Goal: Task Accomplishment & Management: Manage account settings

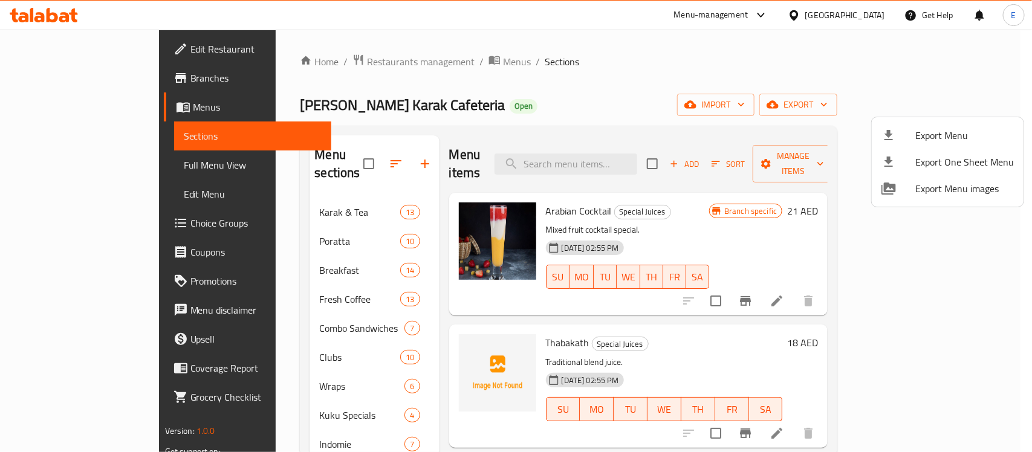
click at [336, 61] on div at bounding box center [516, 226] width 1032 height 452
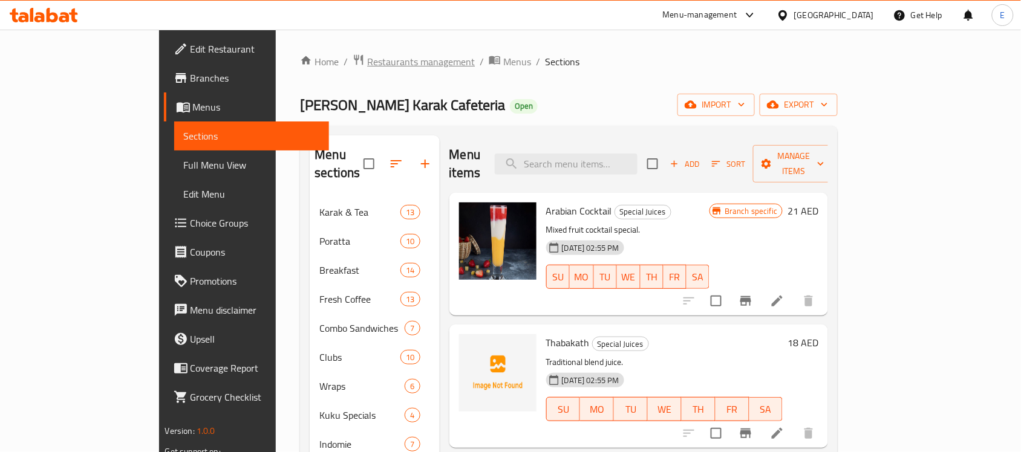
click at [367, 61] on span "Restaurants management" at bounding box center [421, 61] width 108 height 15
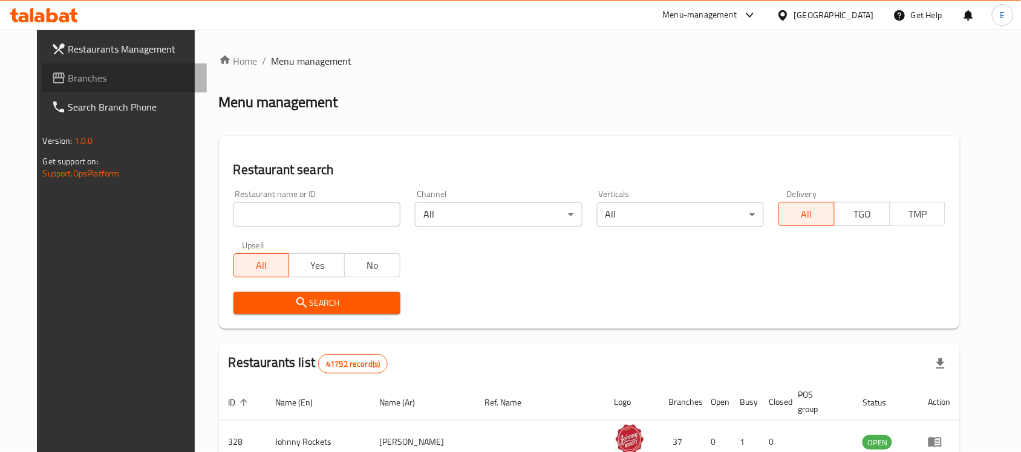
click at [76, 73] on span "Branches" at bounding box center [132, 78] width 129 height 15
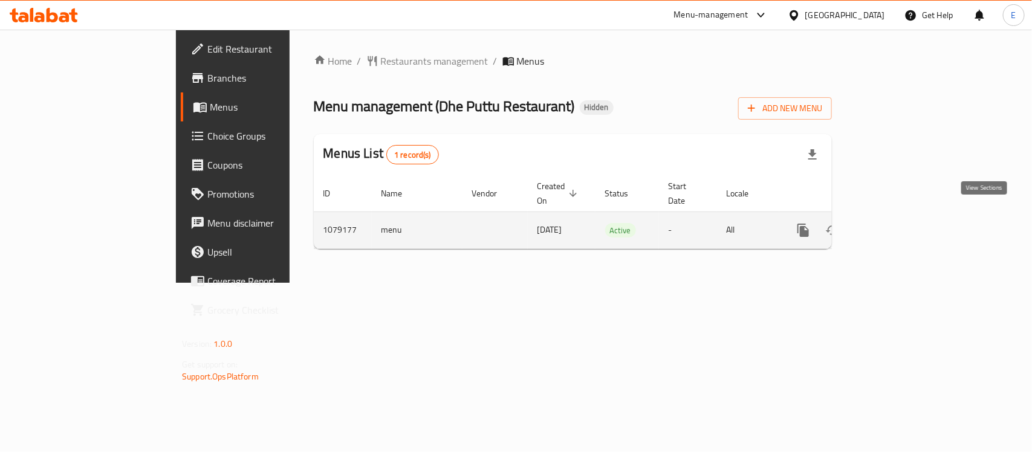
click at [905, 227] on link "enhanced table" at bounding box center [890, 230] width 29 height 29
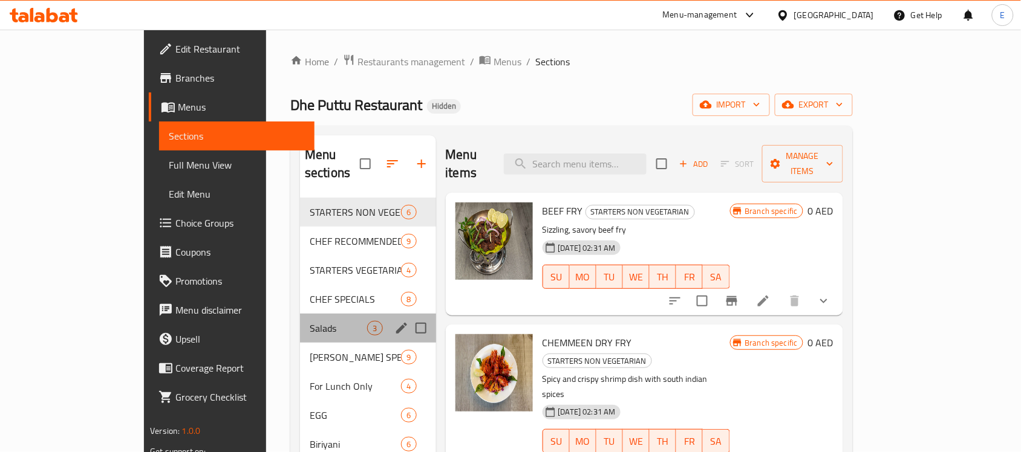
click at [300, 314] on div "Salads 3" at bounding box center [367, 328] width 135 height 29
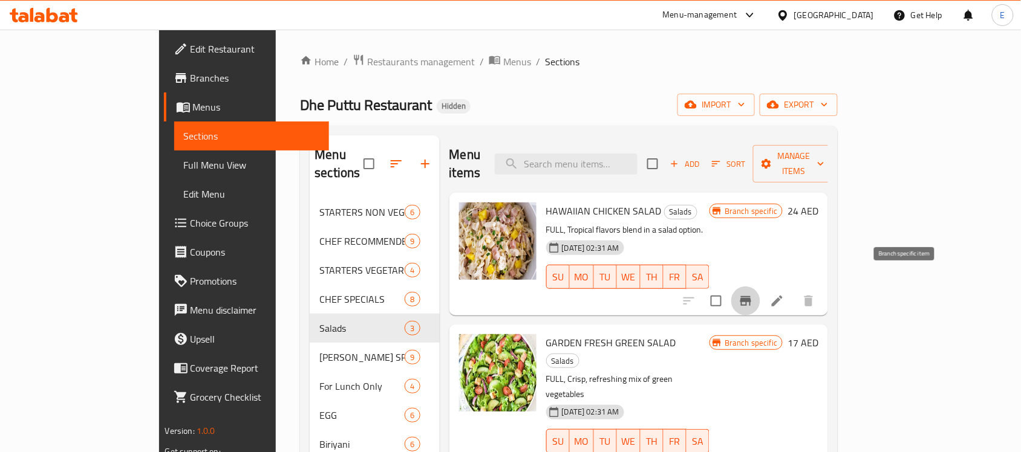
click at [751, 296] on icon "Branch-specific-item" at bounding box center [745, 301] width 11 height 10
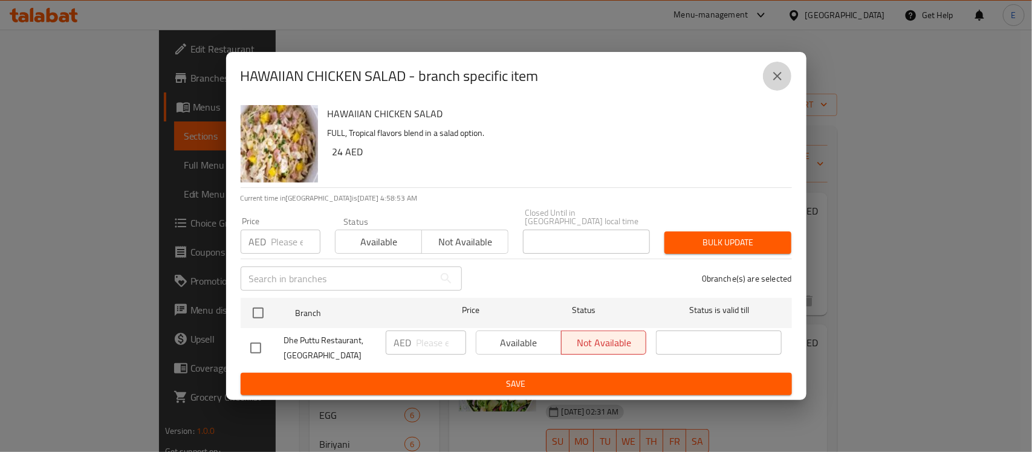
click at [774, 77] on icon "close" at bounding box center [777, 76] width 15 height 15
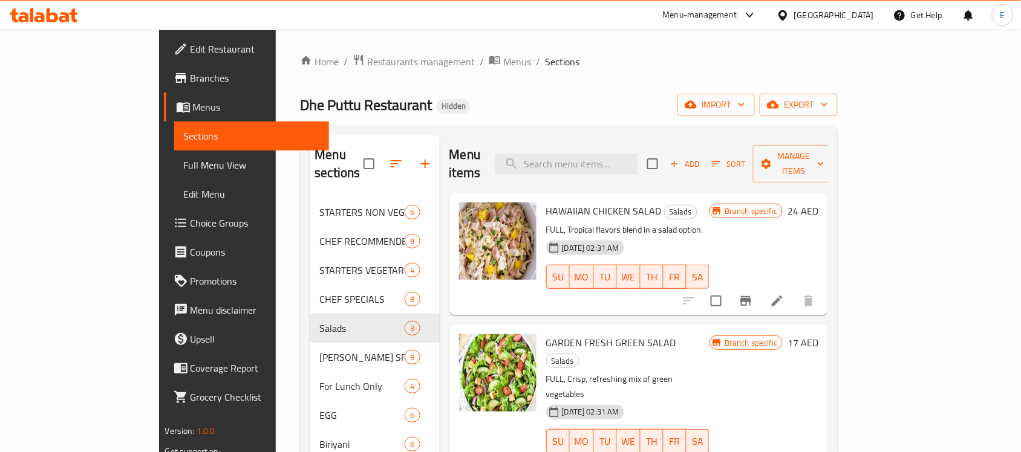
click at [818, 203] on h6 "24 AED" at bounding box center [802, 211] width 31 height 17
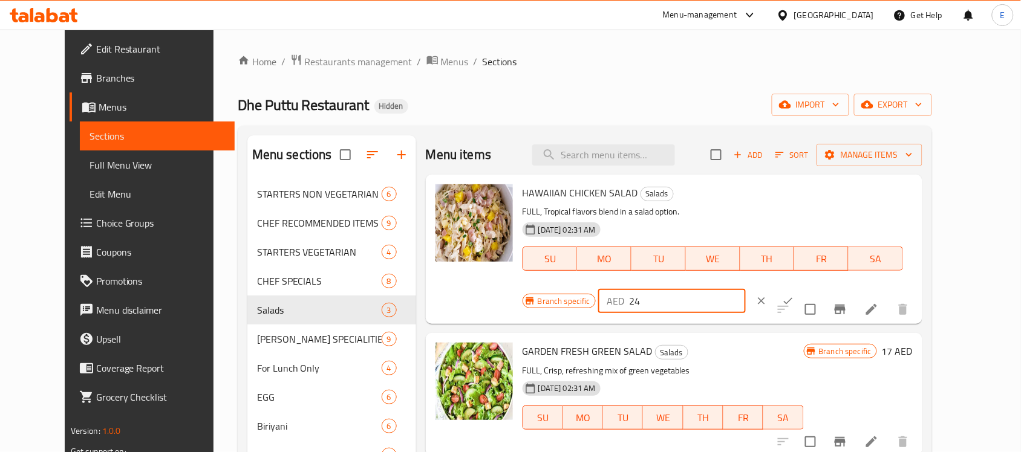
click at [745, 289] on input "24" at bounding box center [687, 301] width 117 height 24
type input "24.5"
click at [794, 295] on icon "ok" at bounding box center [788, 301] width 12 height 12
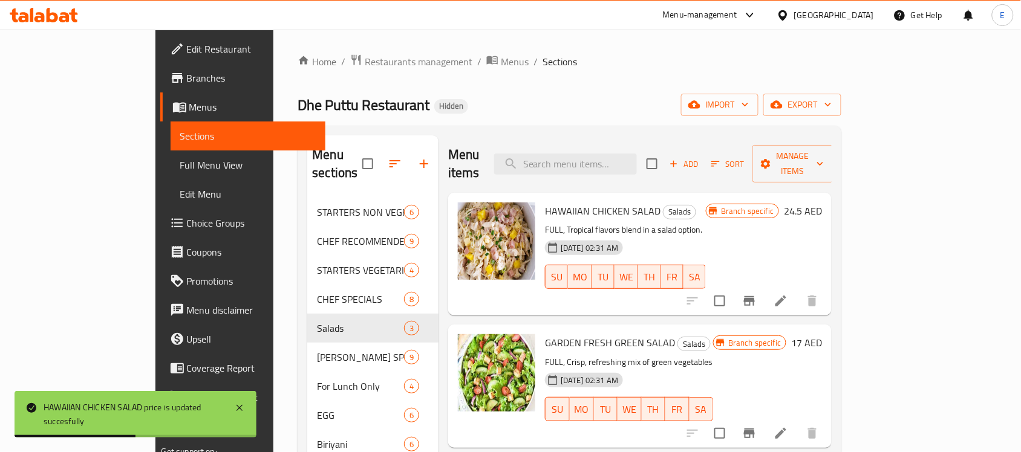
click at [822, 203] on h6 "24.5 AED" at bounding box center [803, 211] width 38 height 17
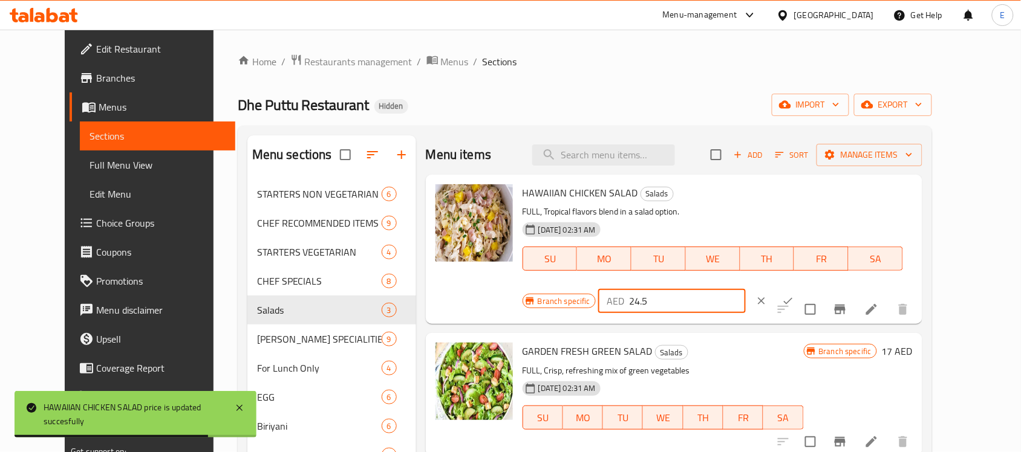
drag, startPoint x: 863, startPoint y: 201, endPoint x: 701, endPoint y: 189, distance: 162.5
click at [701, 189] on div "HAWAIIAN CHICKEN SALAD Salads FULL, Tropical flavors blend in a salad option. […" at bounding box center [718, 250] width 400 height 140
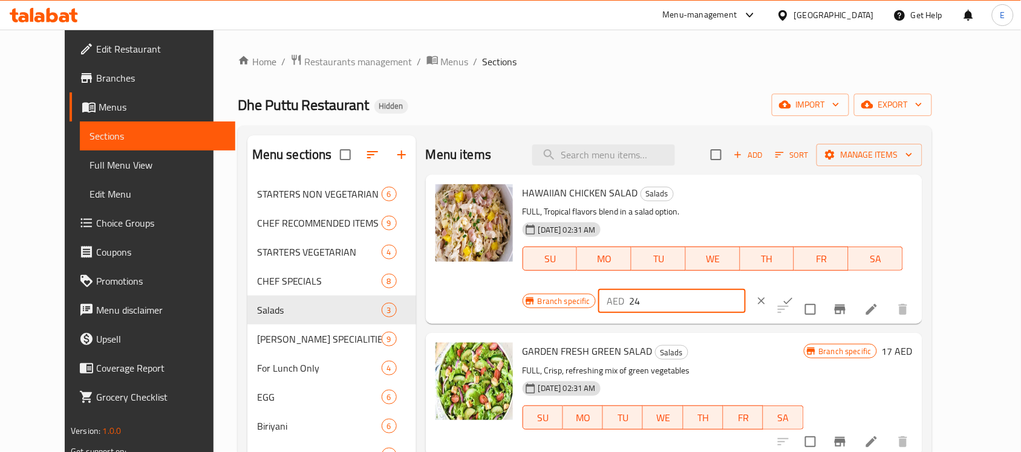
type input "24"
click at [801, 288] on button "ok" at bounding box center [787, 301] width 27 height 27
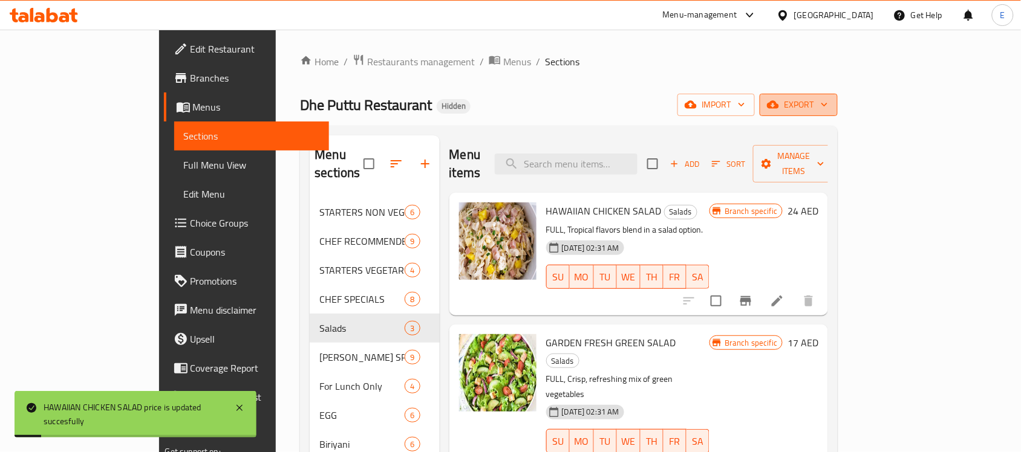
click at [837, 115] on button "export" at bounding box center [798, 105] width 78 height 22
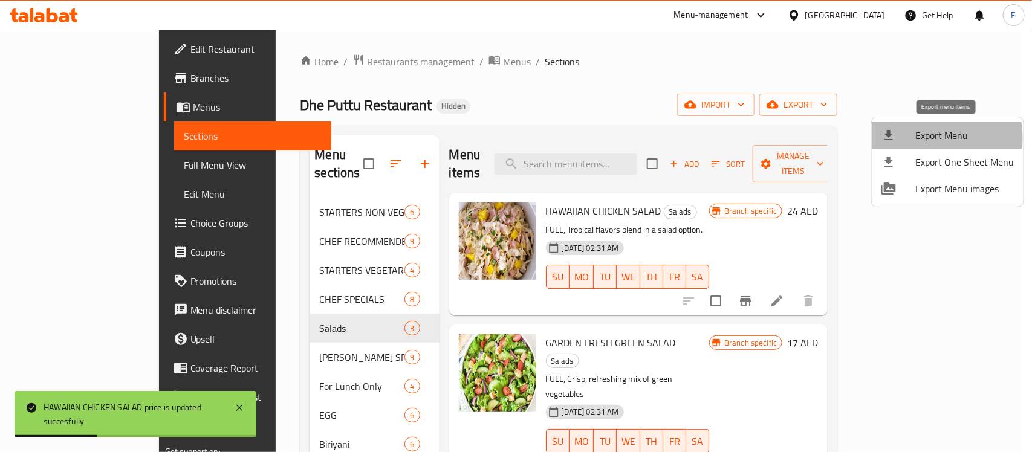
click at [928, 138] on span "Export Menu" at bounding box center [964, 135] width 99 height 15
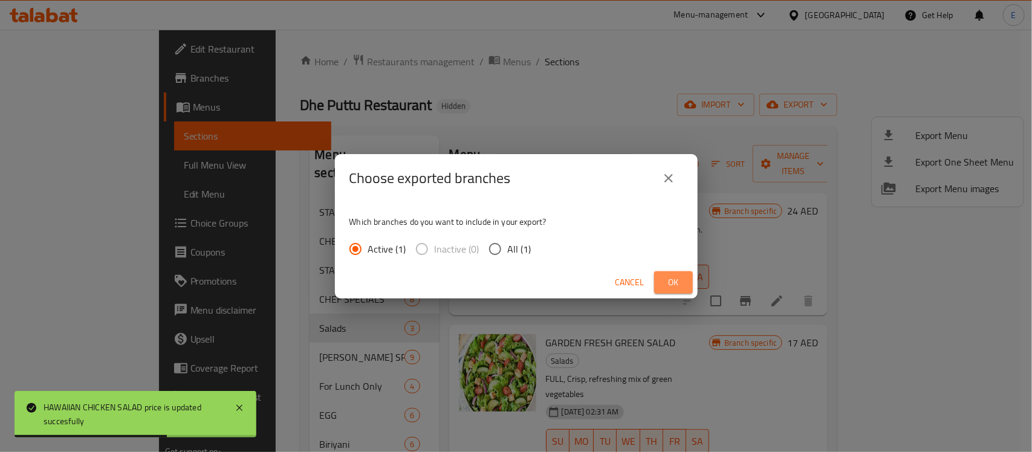
click at [684, 273] on button "Ok" at bounding box center [673, 282] width 39 height 22
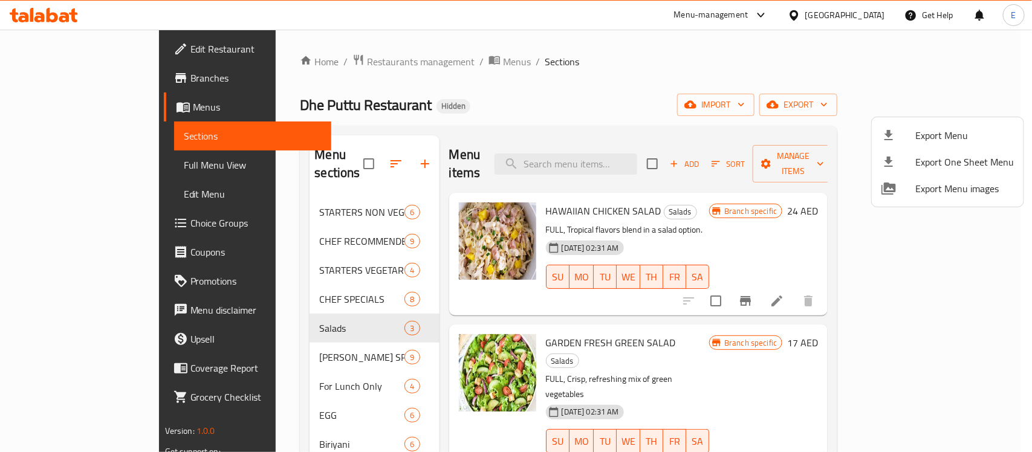
click at [690, 306] on div at bounding box center [516, 226] width 1032 height 452
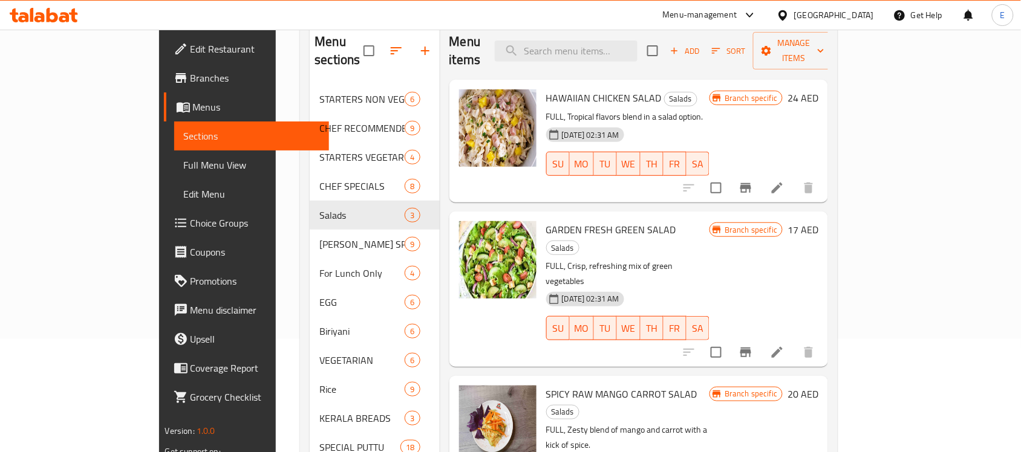
scroll to position [79, 0]
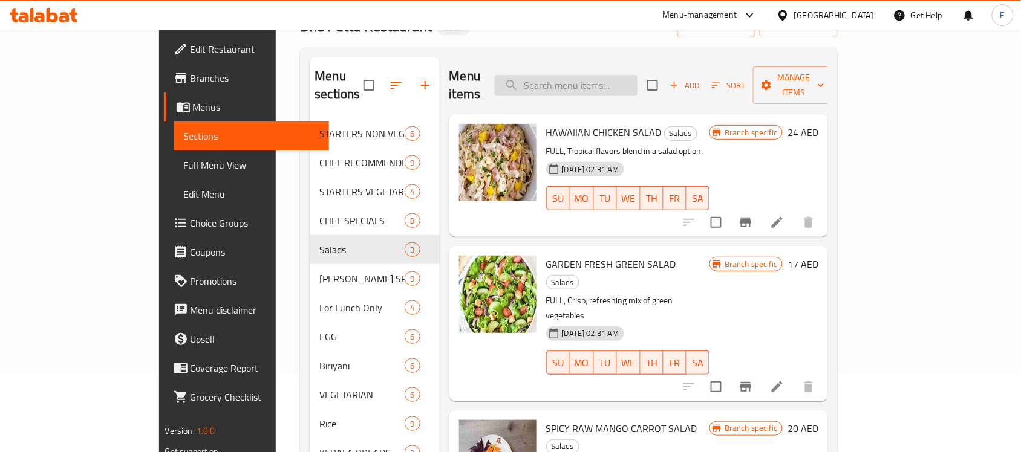
paste input "FRUIT CHAT"
click at [637, 85] on input "search" at bounding box center [566, 85] width 143 height 21
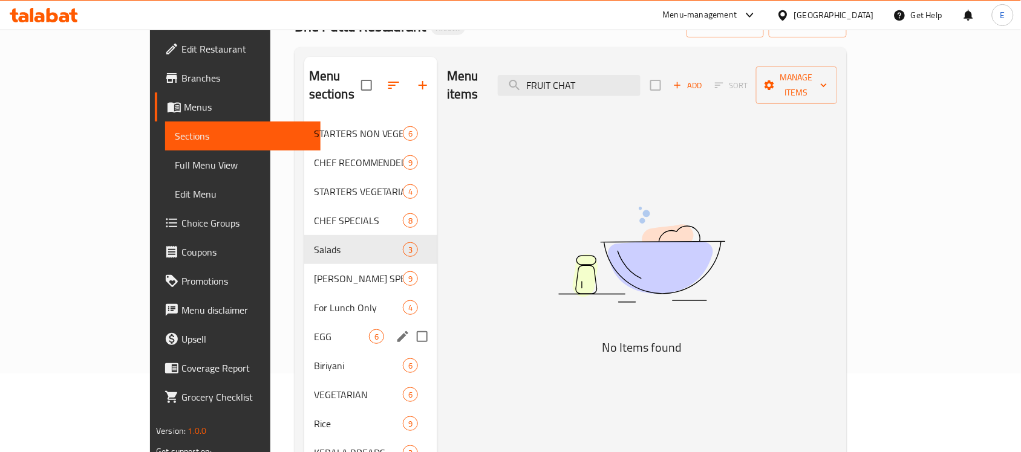
scroll to position [288, 0]
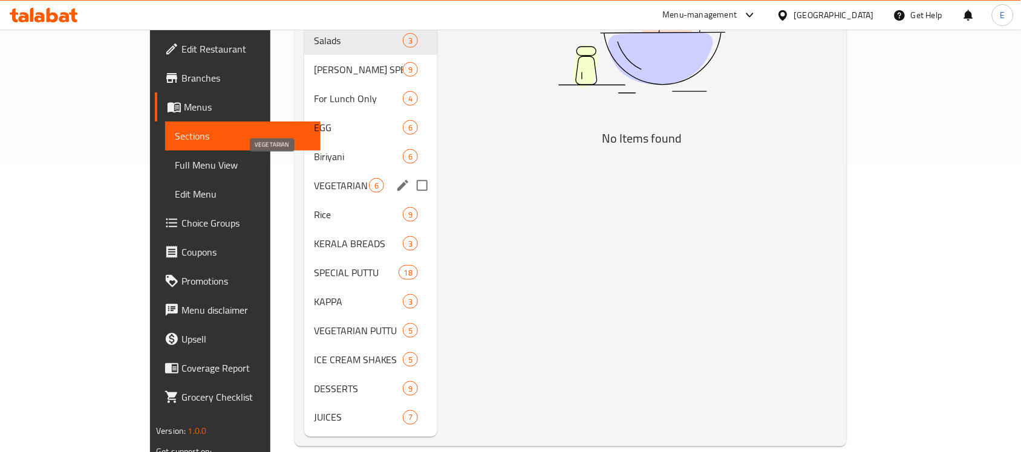
click at [314, 178] on span "VEGETARIAN" at bounding box center [341, 185] width 55 height 15
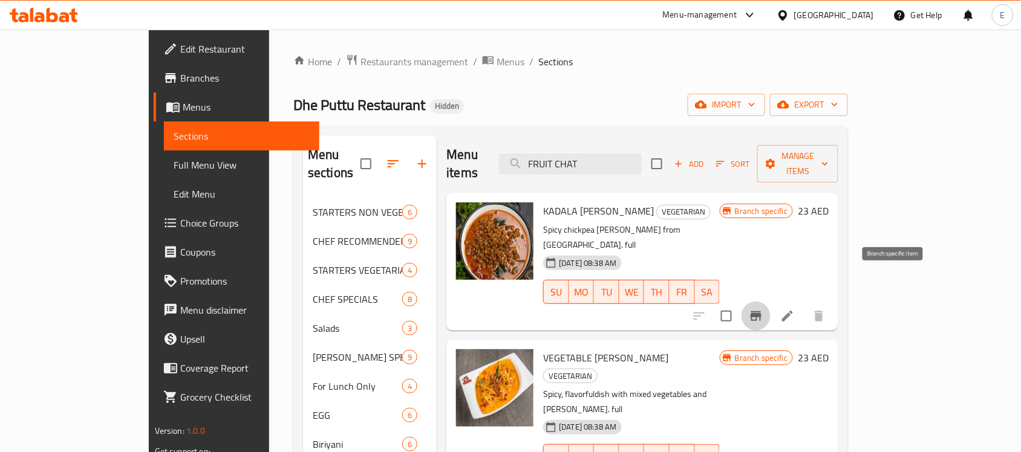
click at [761, 311] on icon "Branch-specific-item" at bounding box center [755, 316] width 11 height 10
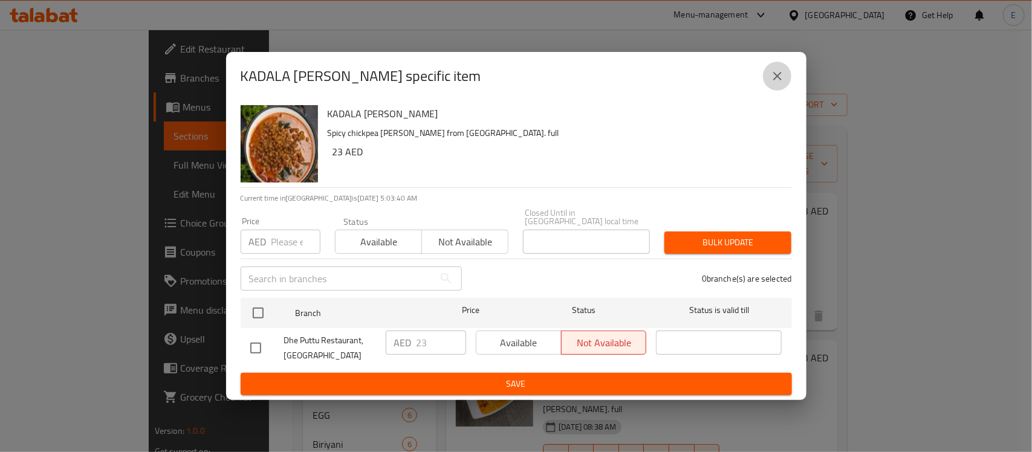
click at [786, 71] on button "close" at bounding box center [777, 76] width 29 height 29
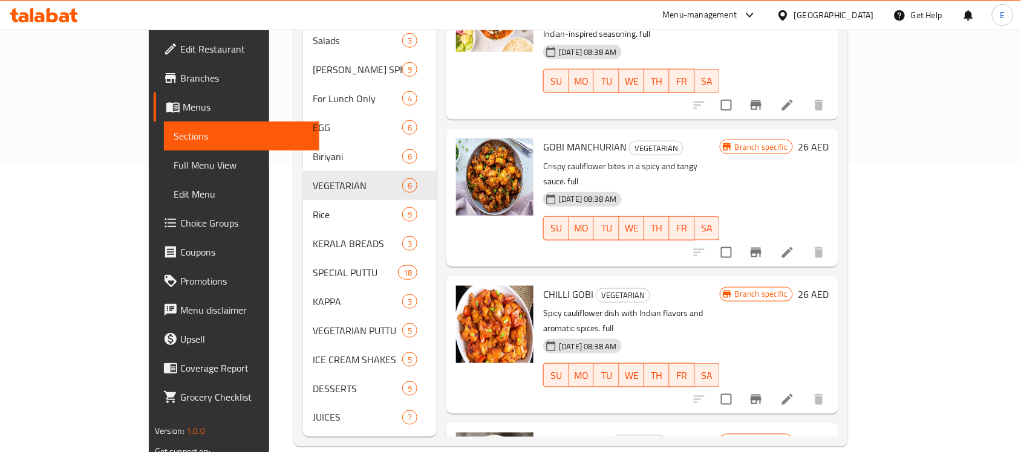
scroll to position [287, 0]
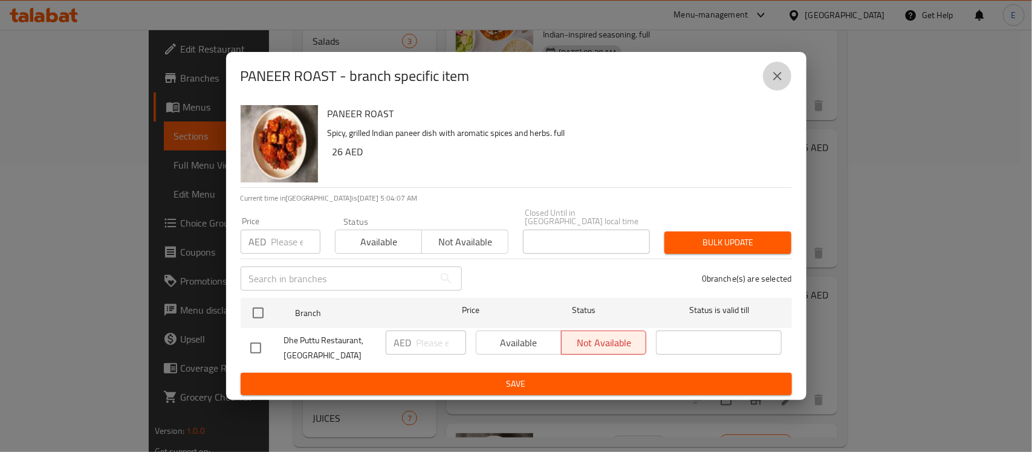
click at [774, 79] on icon "close" at bounding box center [777, 76] width 8 height 8
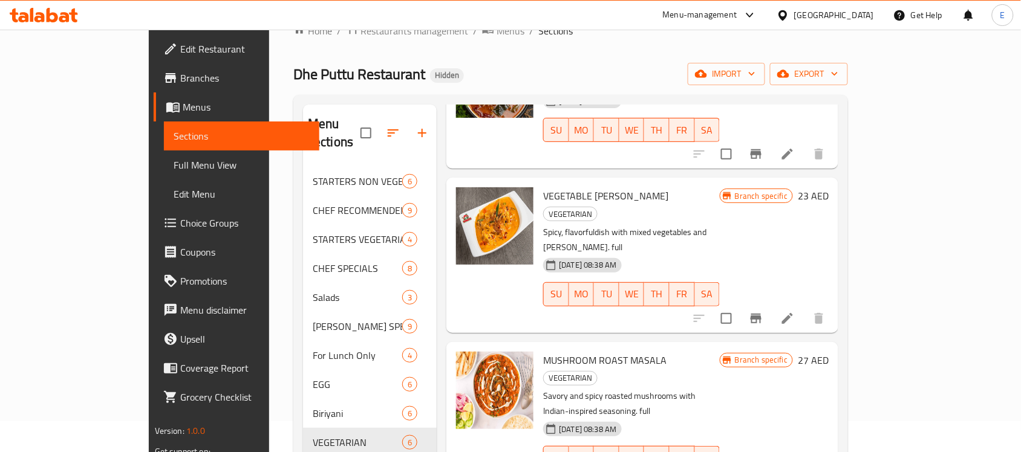
scroll to position [248, 0]
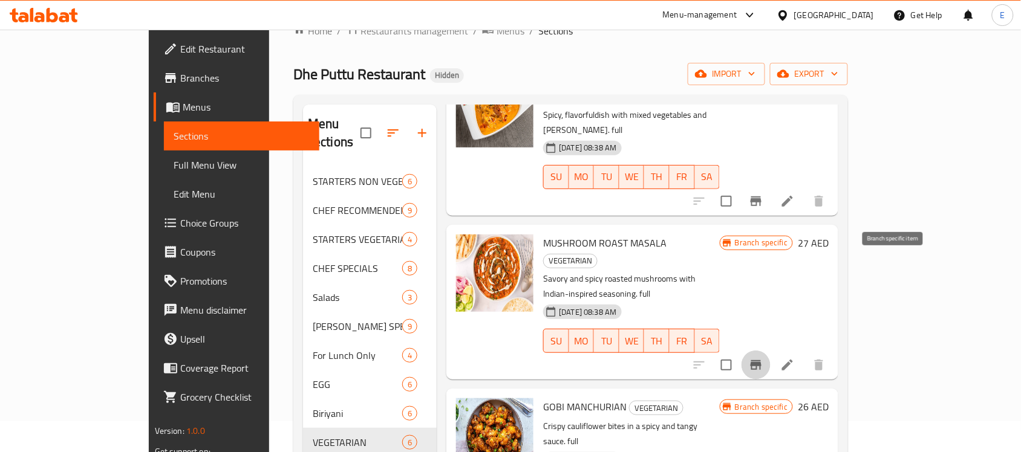
click at [761, 360] on icon "Branch-specific-item" at bounding box center [755, 365] width 11 height 10
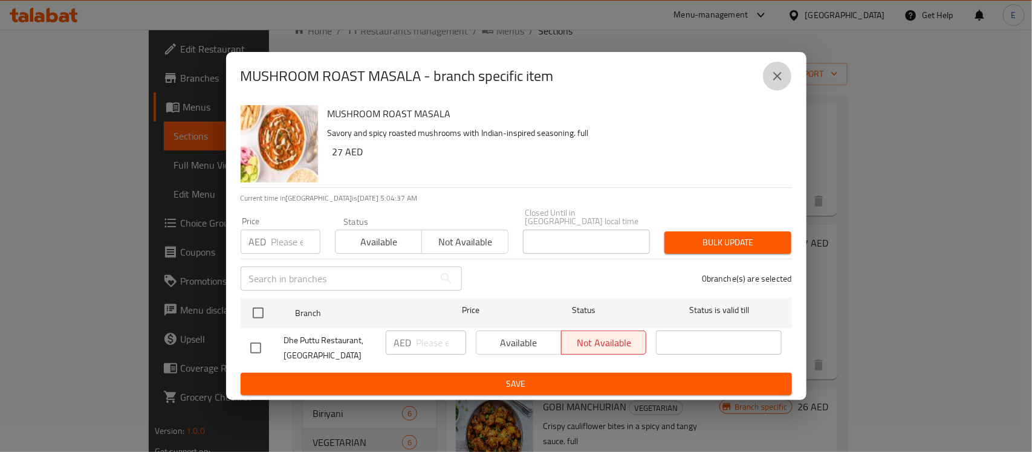
click at [776, 82] on icon "close" at bounding box center [777, 76] width 15 height 15
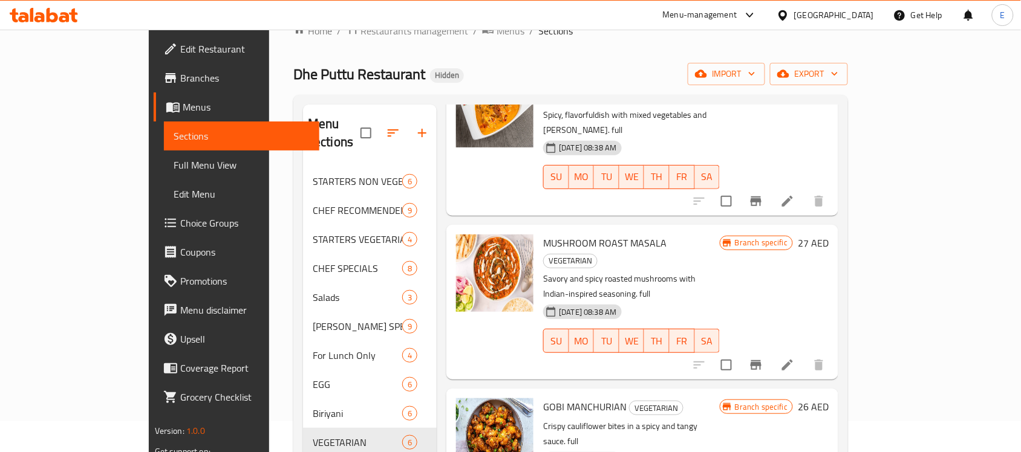
scroll to position [252, 0]
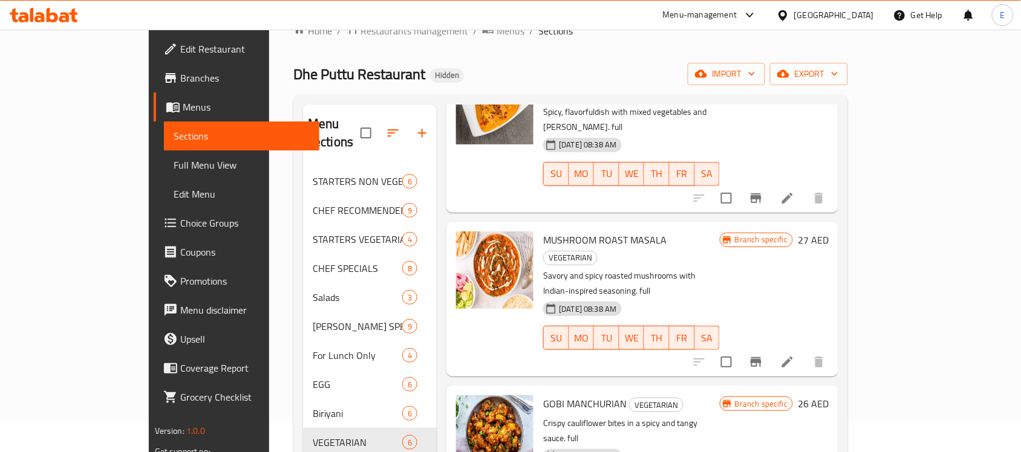
drag, startPoint x: 1022, startPoint y: 266, endPoint x: 1007, endPoint y: 273, distance: 16.8
click at [872, 273] on div "Home / Restaurants management / Menus / Sections Dhe Puttu Restaurant Hidden im…" at bounding box center [570, 363] width 603 height 729
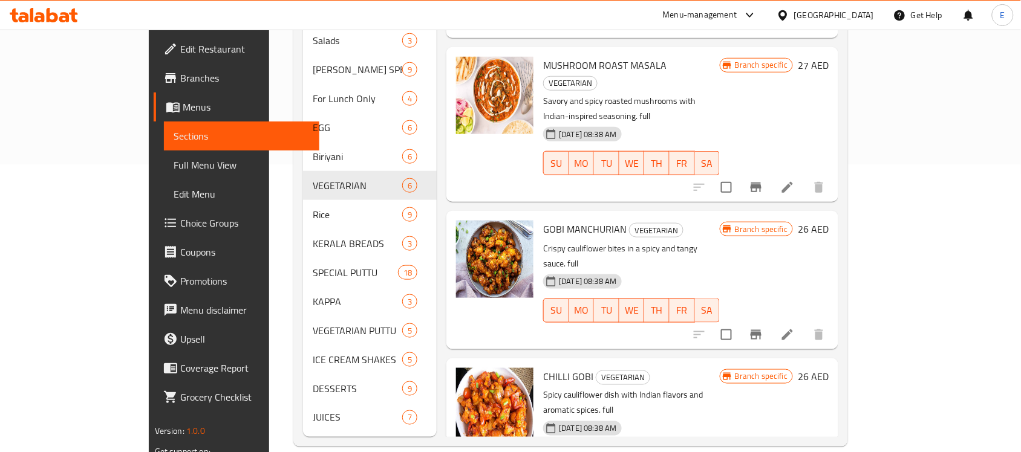
scroll to position [171, 0]
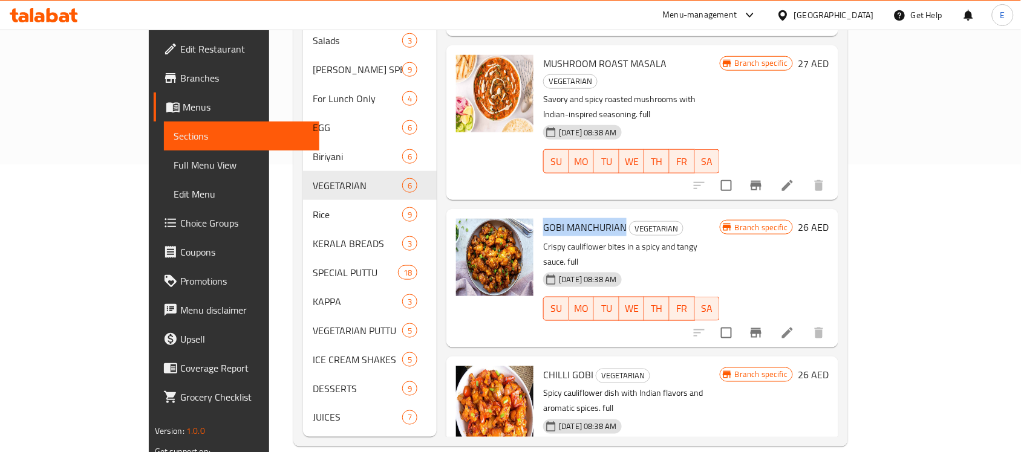
drag, startPoint x: 586, startPoint y: 134, endPoint x: 504, endPoint y: 134, distance: 82.8
click at [538, 214] on div "GOBI MANCHURIAN VEGETARIAN Crispy cauliflower bites in a spicy and tangy sauce.…" at bounding box center [631, 278] width 186 height 128
copy span "GOBI MANCHURIAN"
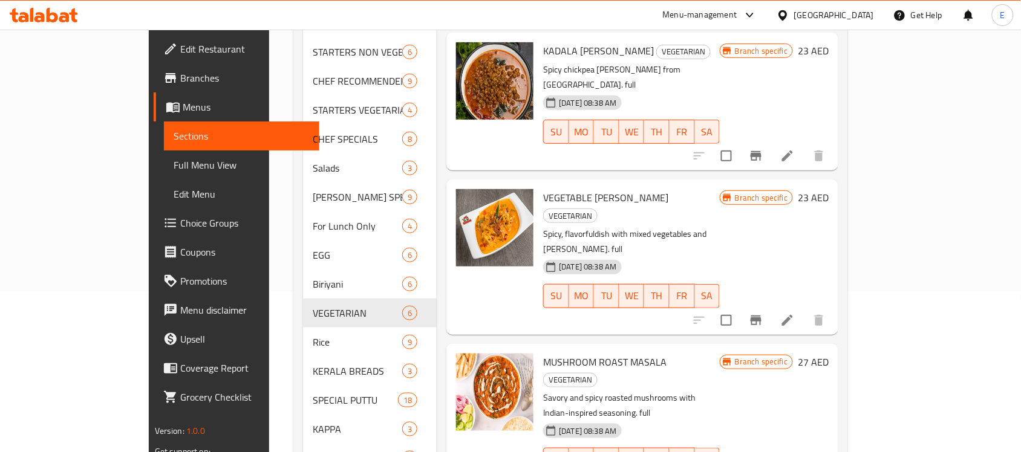
scroll to position [0, 0]
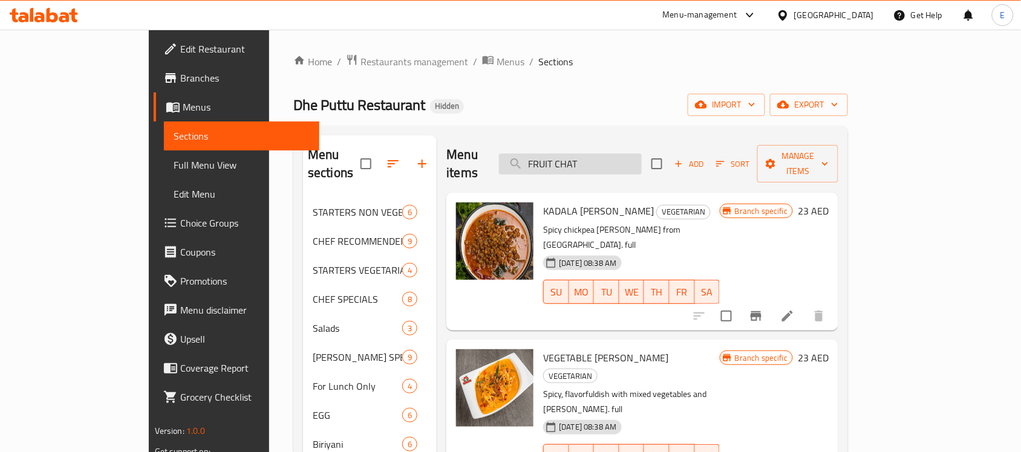
click at [641, 159] on input "FRUIT CHAT" at bounding box center [570, 164] width 143 height 21
paste input "MUSHROOM ROAST / MASALA"
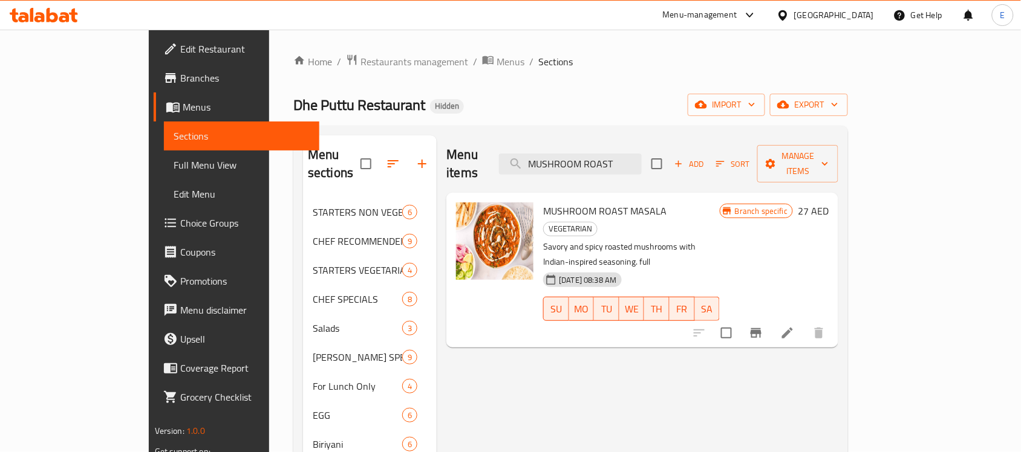
paste input "IXED VEGETABLE"
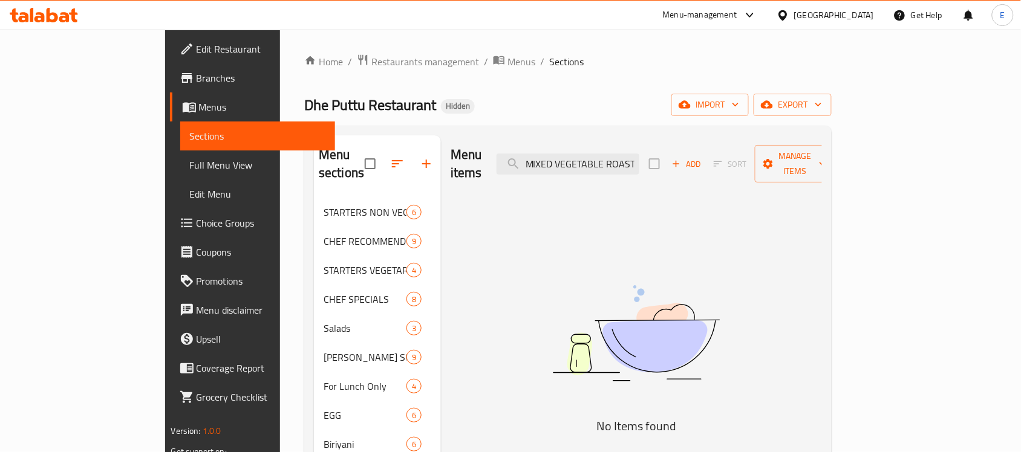
paste input "CHILLY GOBI"
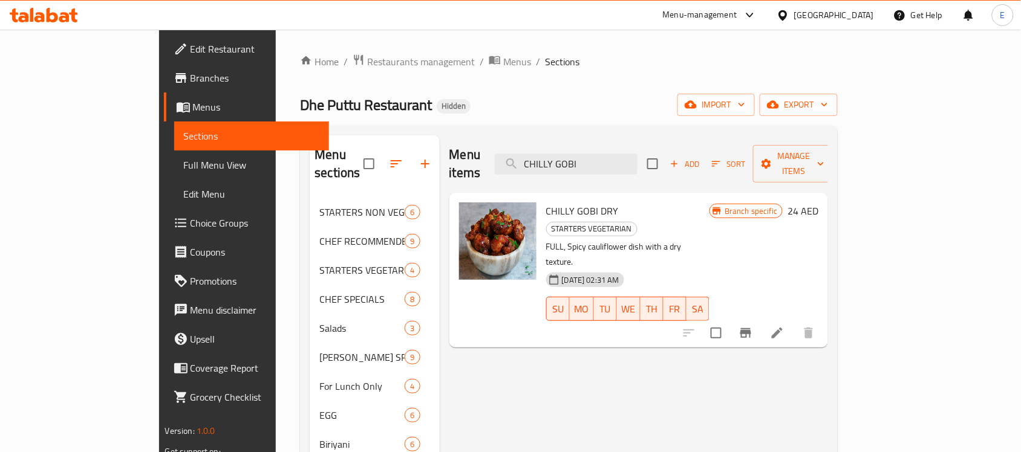
type input "CHILLY GOBI"
click at [753, 326] on icon "Branch-specific-item" at bounding box center [745, 333] width 15 height 15
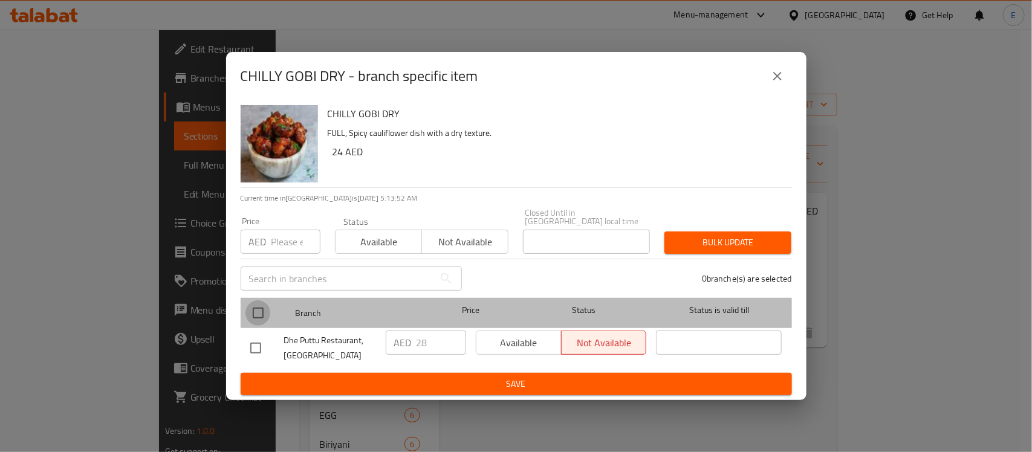
click at [258, 319] on input "checkbox" at bounding box center [257, 312] width 25 height 25
checkbox input "true"
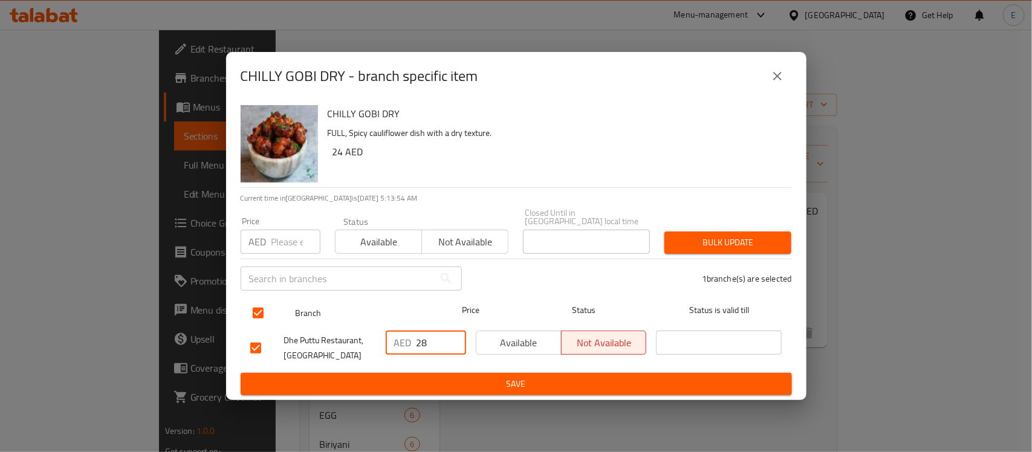
drag, startPoint x: 431, startPoint y: 340, endPoint x: 354, endPoint y: 301, distance: 86.8
click at [354, 301] on ul "Branch Price Status Status is valid till Dhe Puttu Restaurant, [GEOGRAPHIC_DATA…" at bounding box center [516, 333] width 551 height 80
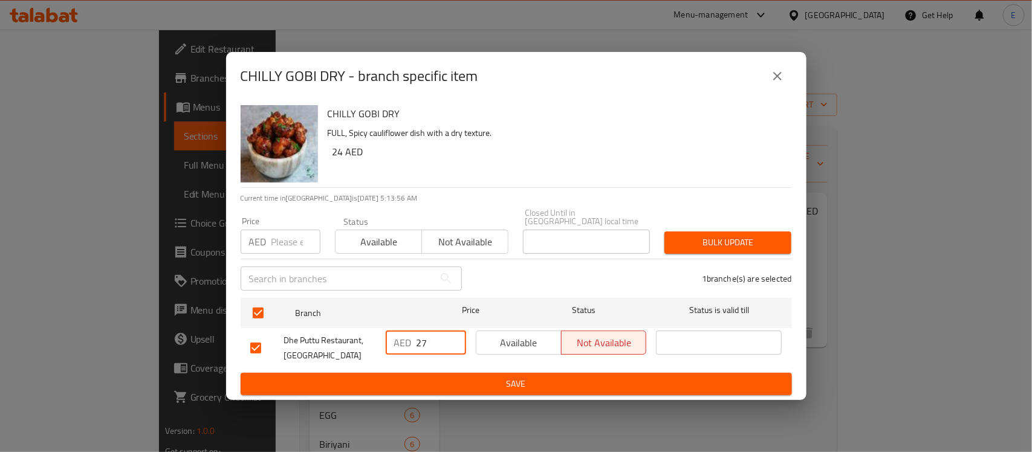
type input "27"
click at [460, 381] on span "Save" at bounding box center [516, 384] width 532 height 15
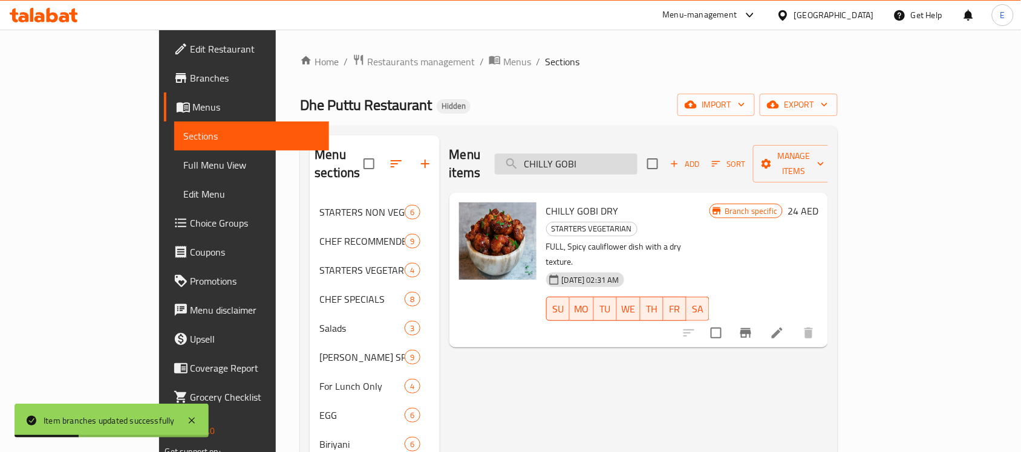
click at [628, 154] on input "CHILLY GOBI" at bounding box center [566, 164] width 143 height 21
paste input "GOBI MANCHURIAN"
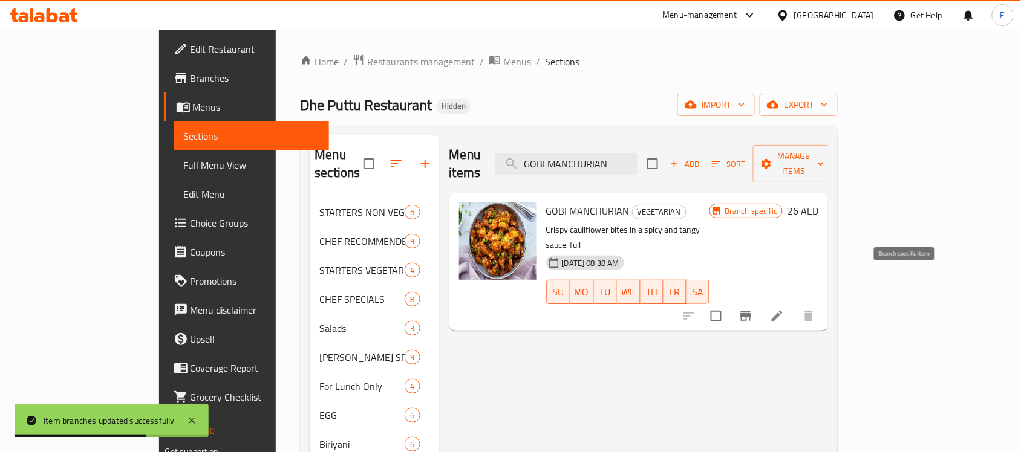
type input "GOBI MANCHURIAN"
click at [751, 311] on icon "Branch-specific-item" at bounding box center [745, 316] width 11 height 10
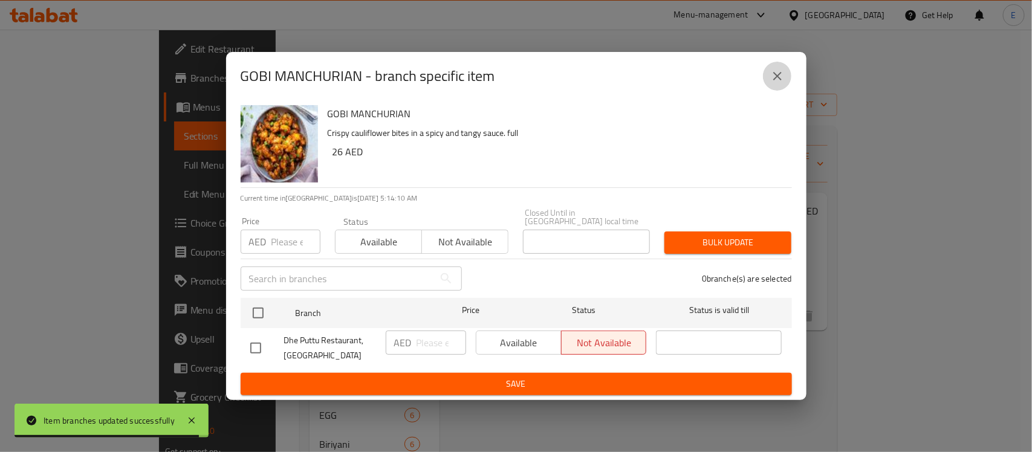
click at [781, 73] on icon "close" at bounding box center [777, 76] width 8 height 8
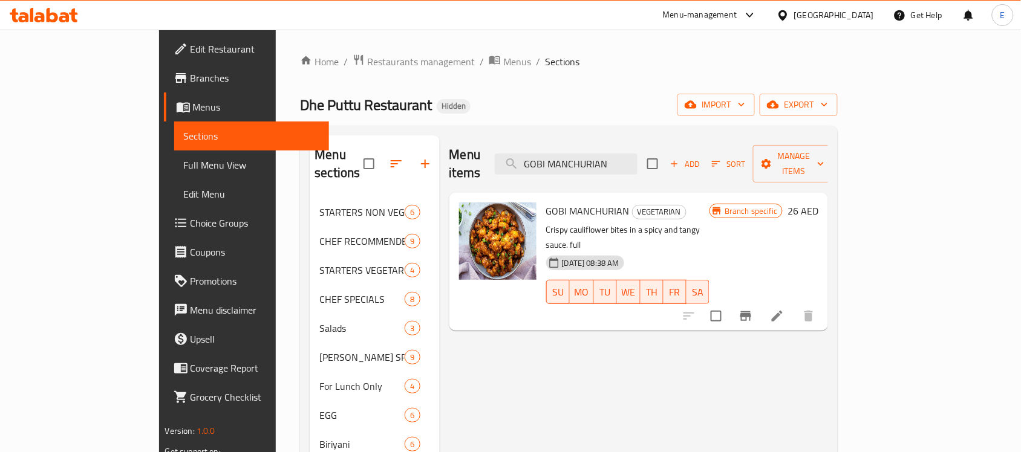
click at [818, 203] on h6 "26 AED" at bounding box center [802, 211] width 31 height 17
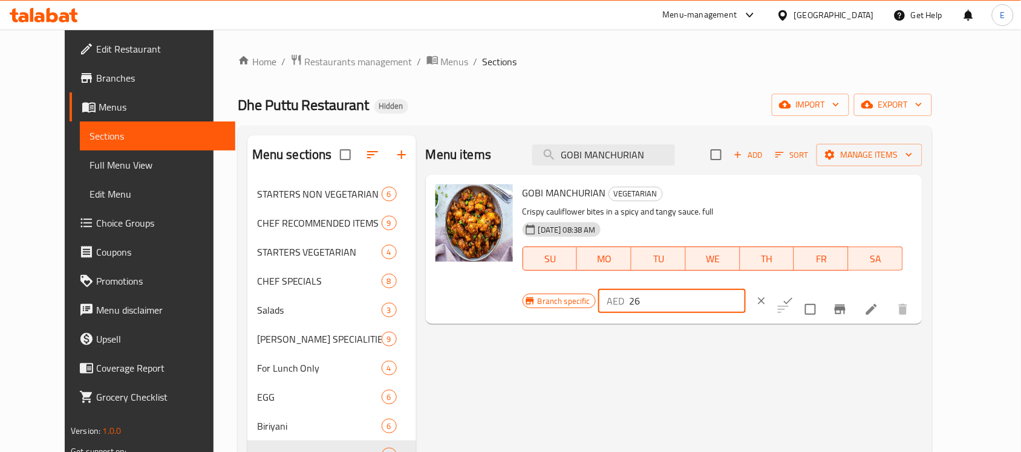
click at [745, 289] on input "26" at bounding box center [687, 301] width 117 height 24
type input "27"
click at [794, 295] on icon "ok" at bounding box center [788, 301] width 12 height 12
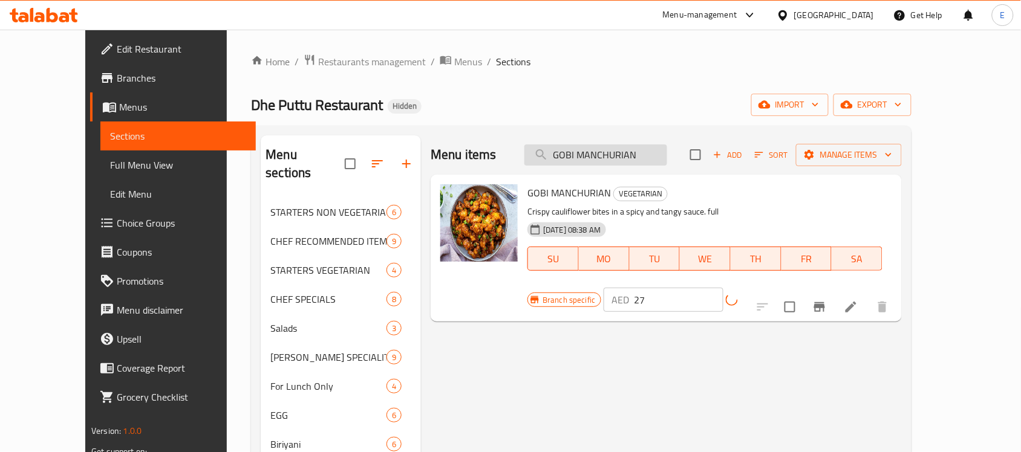
click at [666, 153] on input "GOBI MANCHURIAN" at bounding box center [595, 154] width 143 height 21
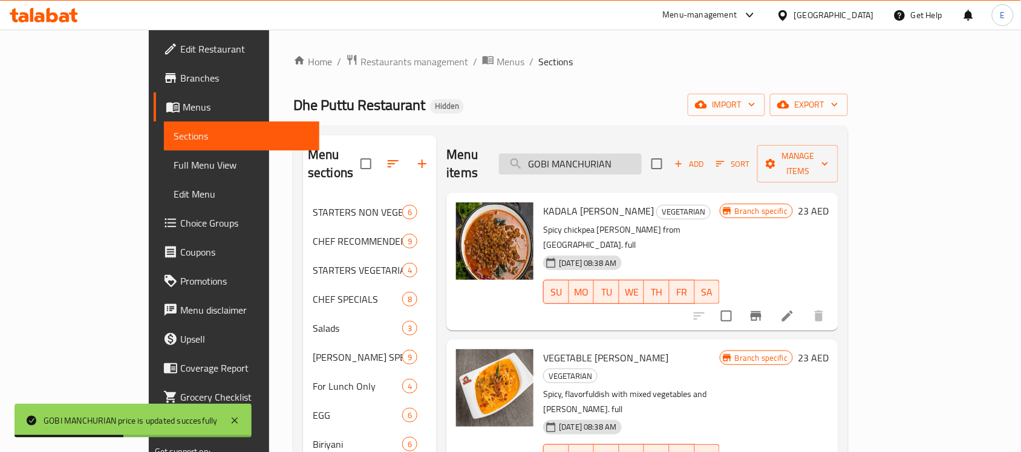
paste input "PANEER ROAST"
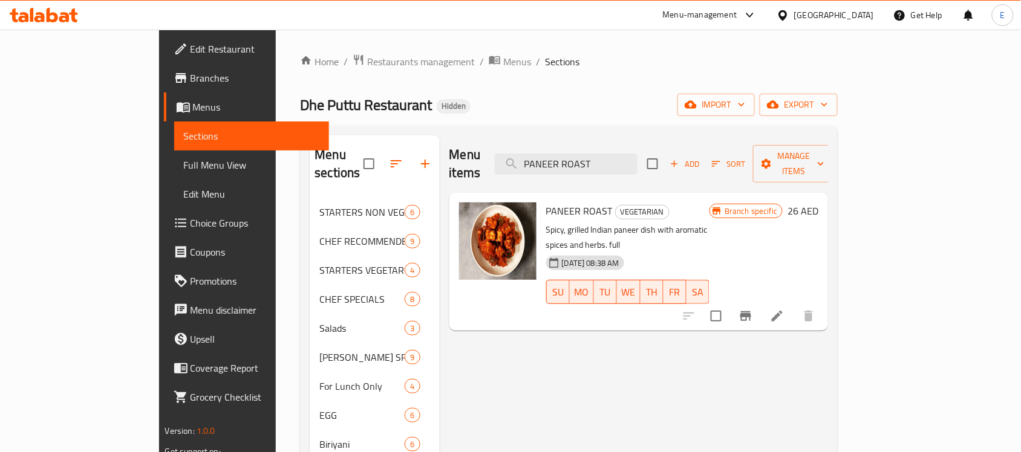
type input "PANEER ROAST"
click at [753, 309] on icon "Branch-specific-item" at bounding box center [745, 316] width 15 height 15
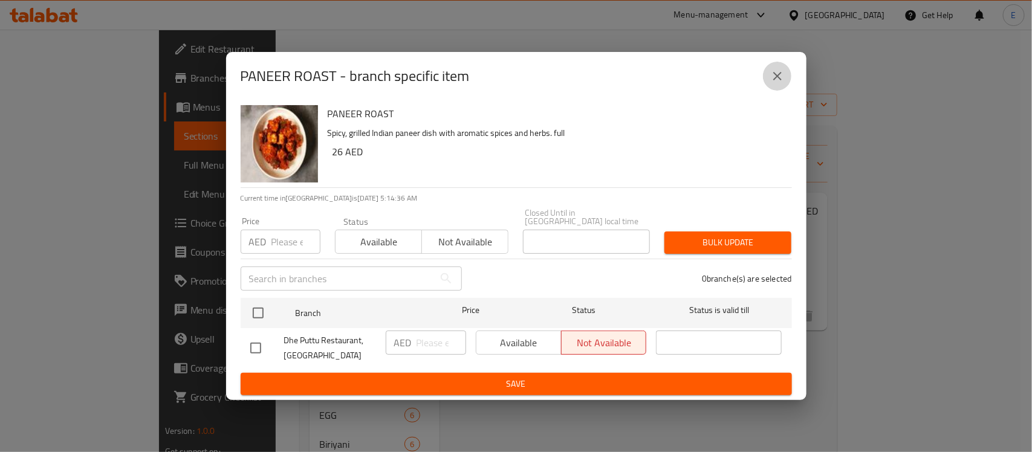
click at [781, 79] on icon "close" at bounding box center [777, 76] width 15 height 15
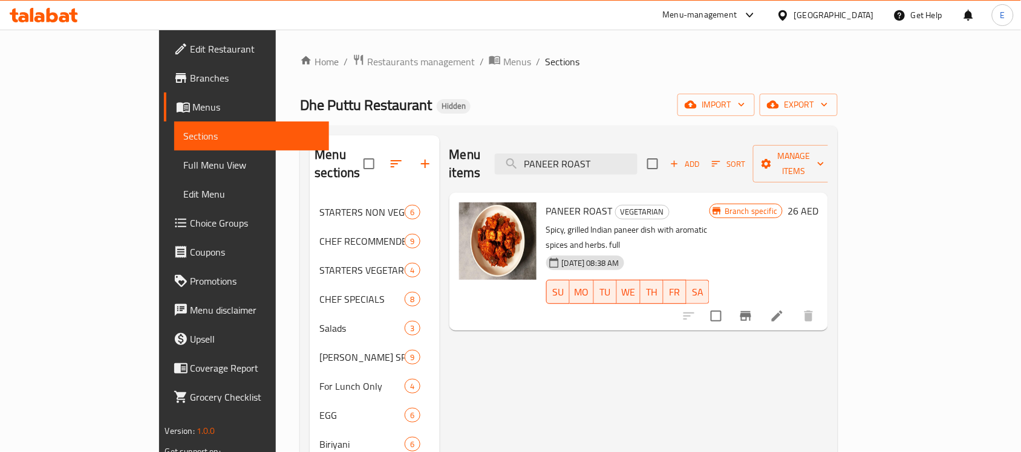
click at [818, 203] on h6 "26 AED" at bounding box center [802, 211] width 31 height 17
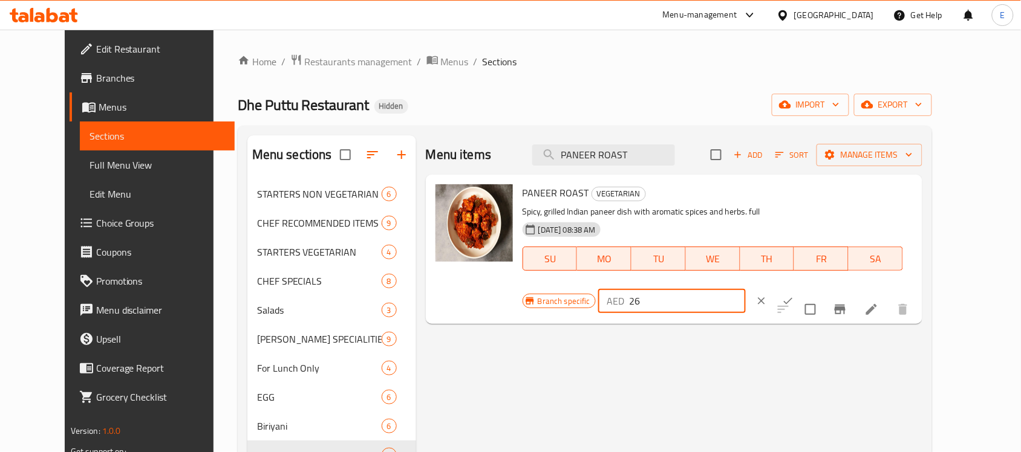
drag, startPoint x: 842, startPoint y: 198, endPoint x: 663, endPoint y: 167, distance: 181.1
click at [663, 167] on div "Menu items PANEER ROAST Add Sort Manage items PANEER ROAST VEGETARIAN Spicy, gr…" at bounding box center [669, 420] width 506 height 571
type input "31"
click at [794, 295] on icon "ok" at bounding box center [788, 301] width 12 height 12
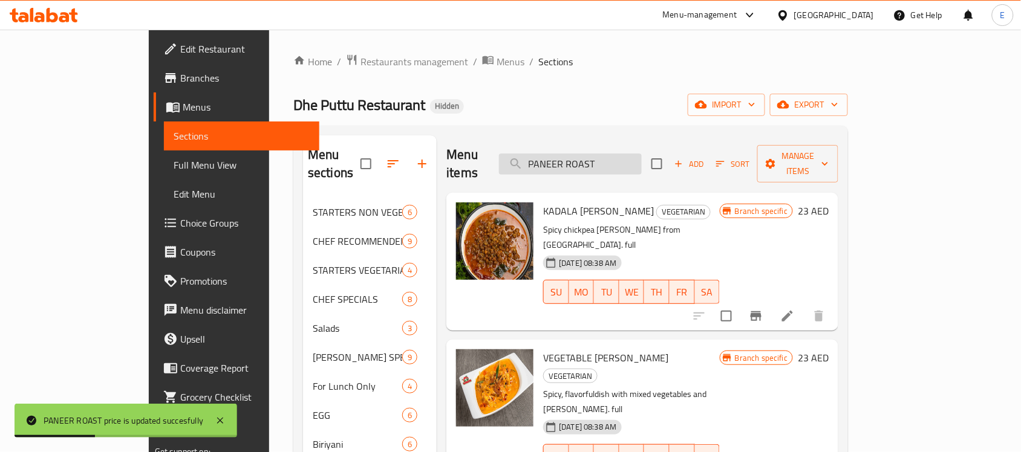
click at [641, 154] on input "PANEER ROAST" at bounding box center [570, 164] width 143 height 21
paste input "BUTTER MASALA"
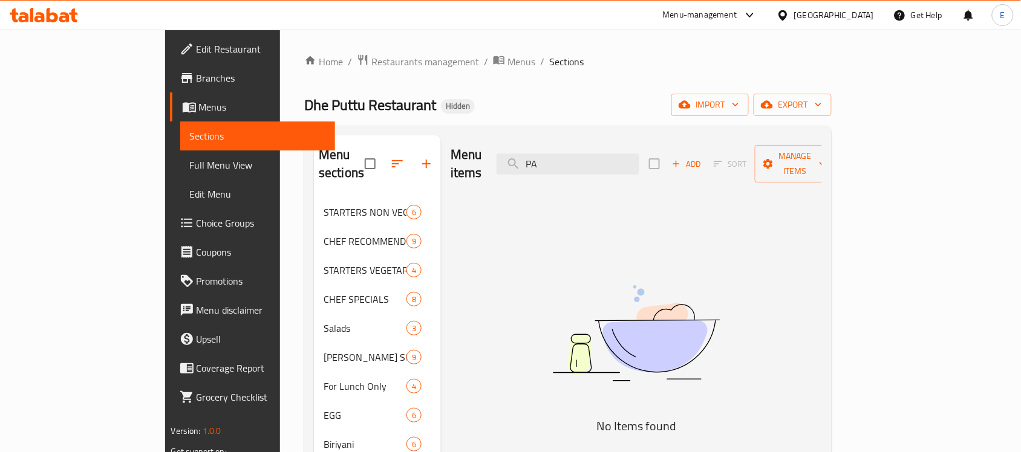
type input "P"
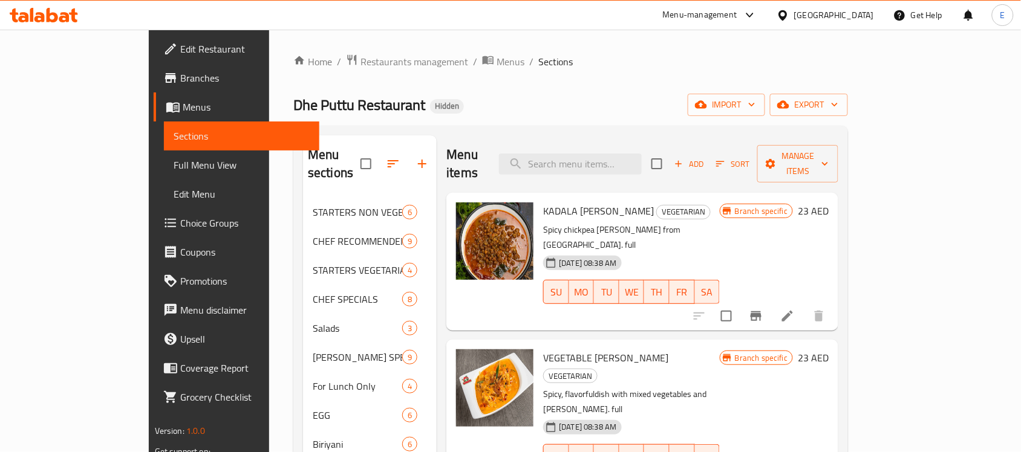
paste input "IDIYAPPAM"
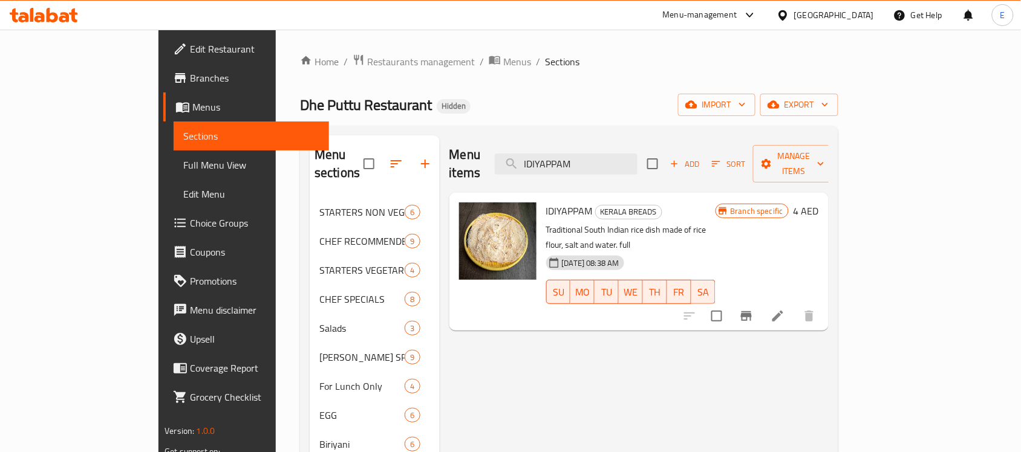
type input "IDIYAPPAM"
click at [751, 311] on icon "Branch-specific-item" at bounding box center [746, 316] width 11 height 10
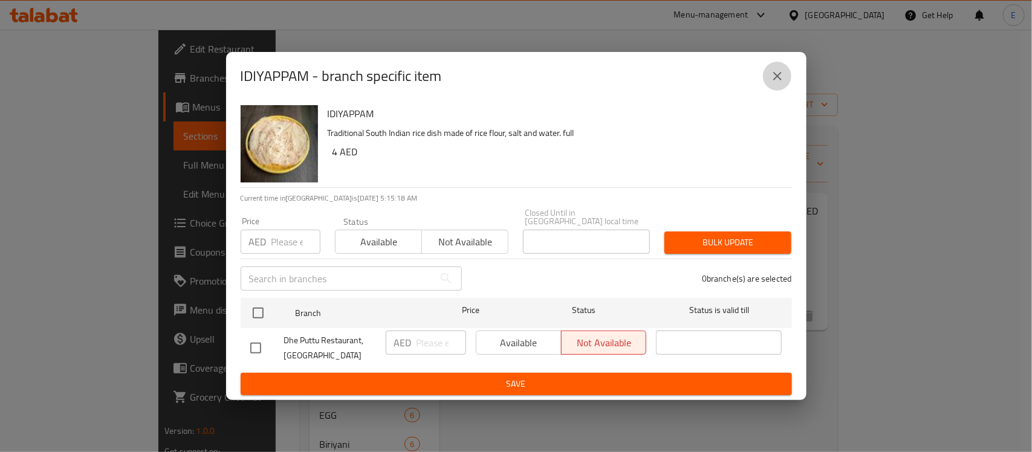
click at [772, 79] on icon "close" at bounding box center [777, 76] width 15 height 15
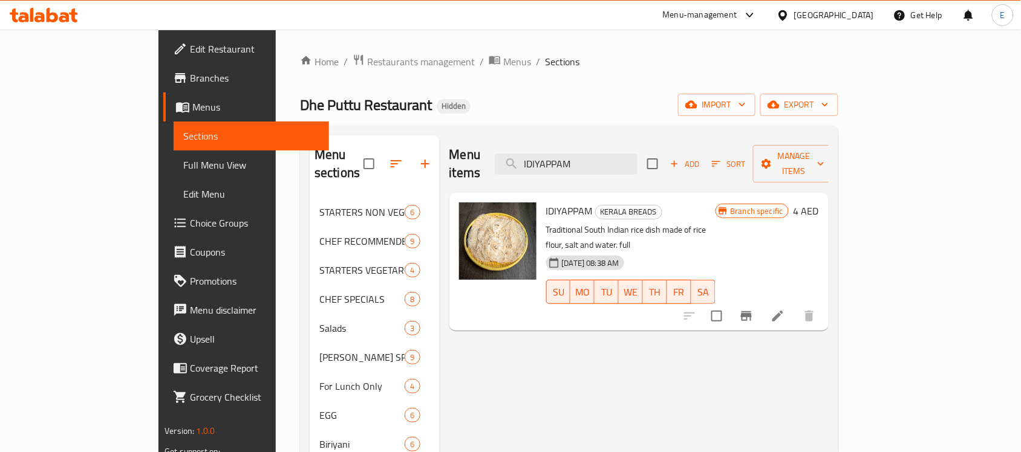
click at [819, 203] on h6 "4 AED" at bounding box center [805, 211] width 25 height 17
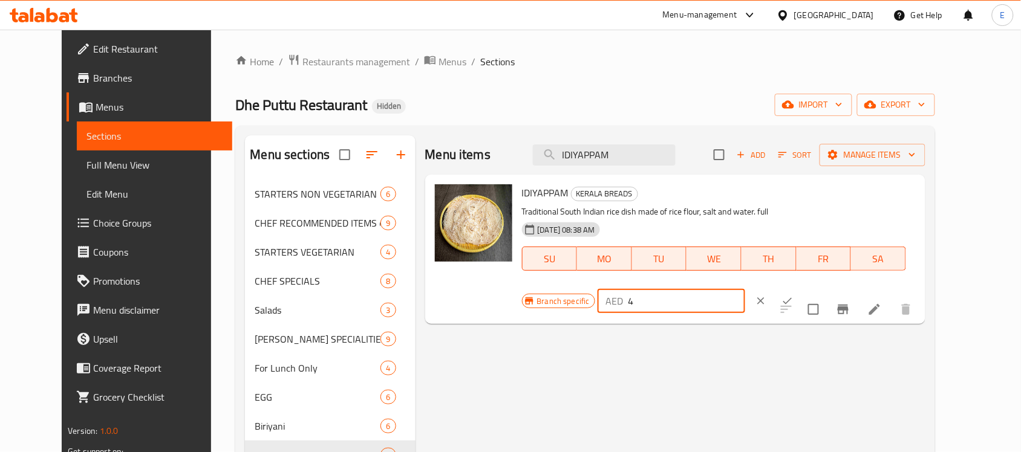
drag, startPoint x: 841, startPoint y: 193, endPoint x: 693, endPoint y: 213, distance: 149.5
click at [693, 213] on div "IDIYAPPAM KERALA BREADS Traditional South Indian rice dish made of rice flour, …" at bounding box center [718, 250] width 403 height 140
type input "3.5"
click at [793, 295] on icon "ok" at bounding box center [787, 301] width 12 height 12
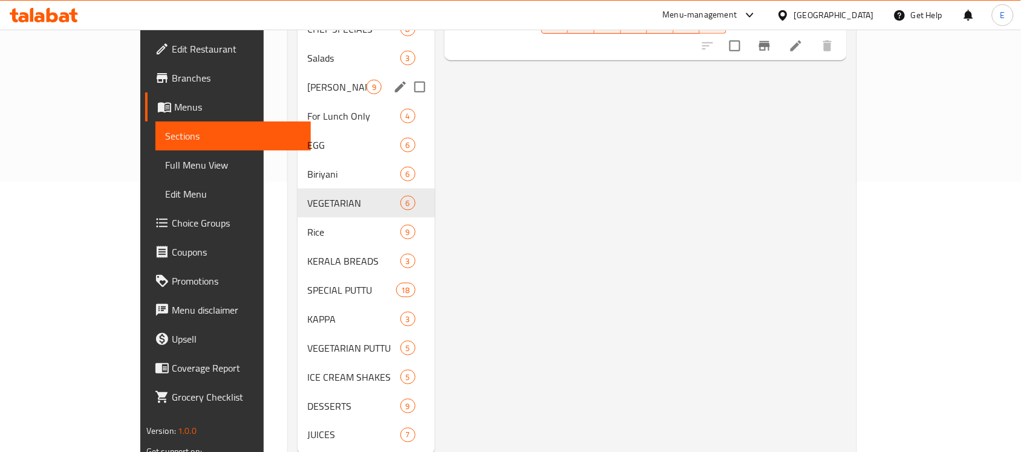
scroll to position [273, 0]
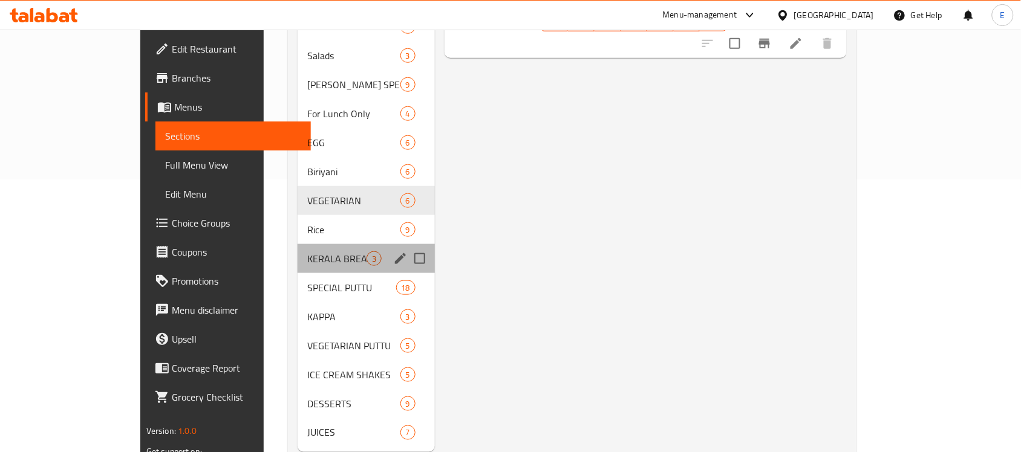
click at [297, 244] on div "KERALA BREADS 3" at bounding box center [365, 258] width 137 height 29
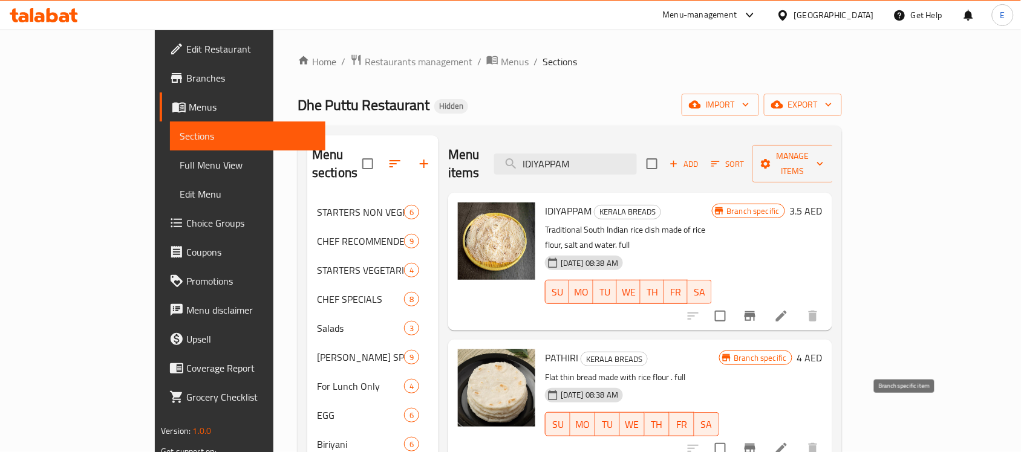
click at [757, 441] on icon "Branch-specific-item" at bounding box center [749, 448] width 15 height 15
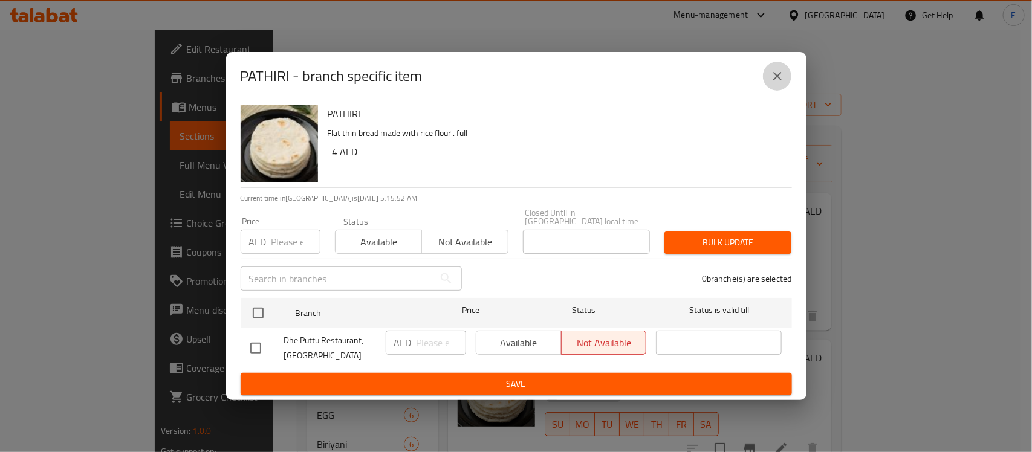
click at [774, 77] on icon "close" at bounding box center [777, 76] width 15 height 15
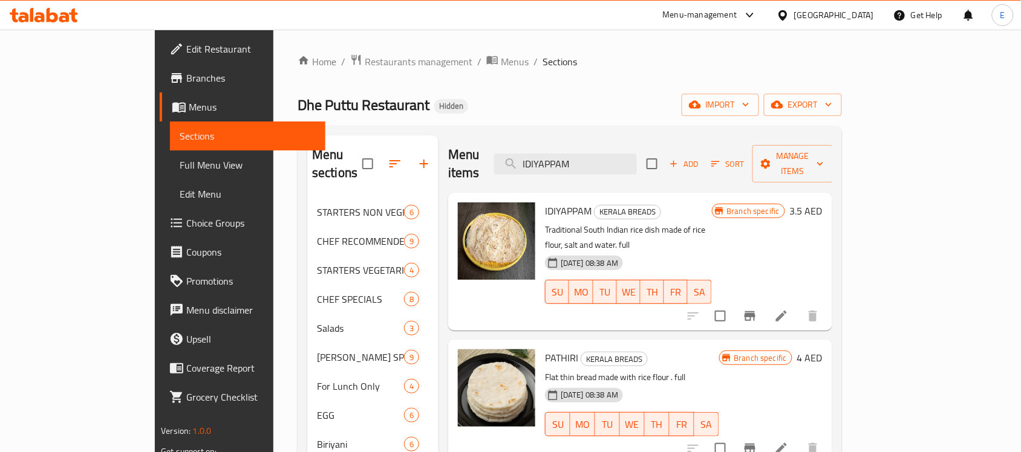
click at [822, 349] on h6 "4 AED" at bounding box center [809, 357] width 25 height 17
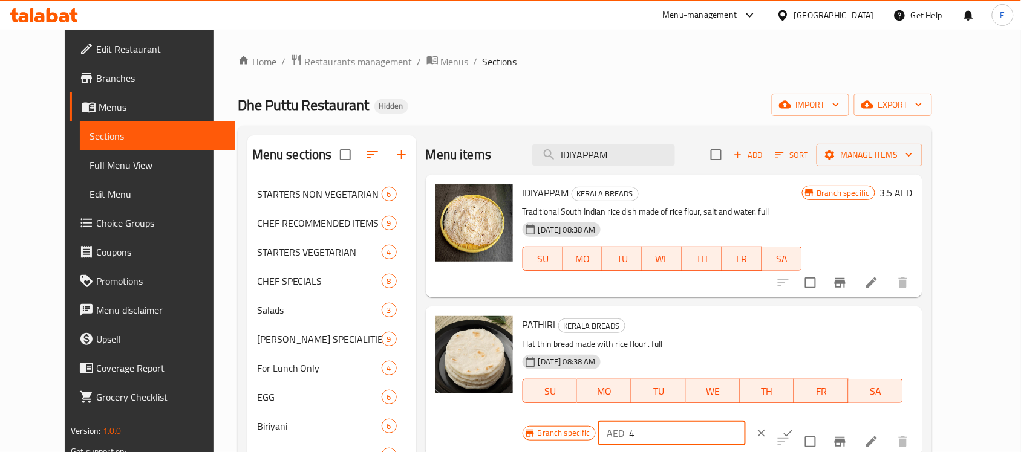
drag, startPoint x: 848, startPoint y: 329, endPoint x: 717, endPoint y: 310, distance: 132.0
click at [717, 310] on div "PATHIRI KERALA BREADS Flat thin bread made with rice flour . full [DATE] 08:38 …" at bounding box center [674, 381] width 496 height 149
type input "3"
click at [801, 420] on button "ok" at bounding box center [787, 433] width 27 height 27
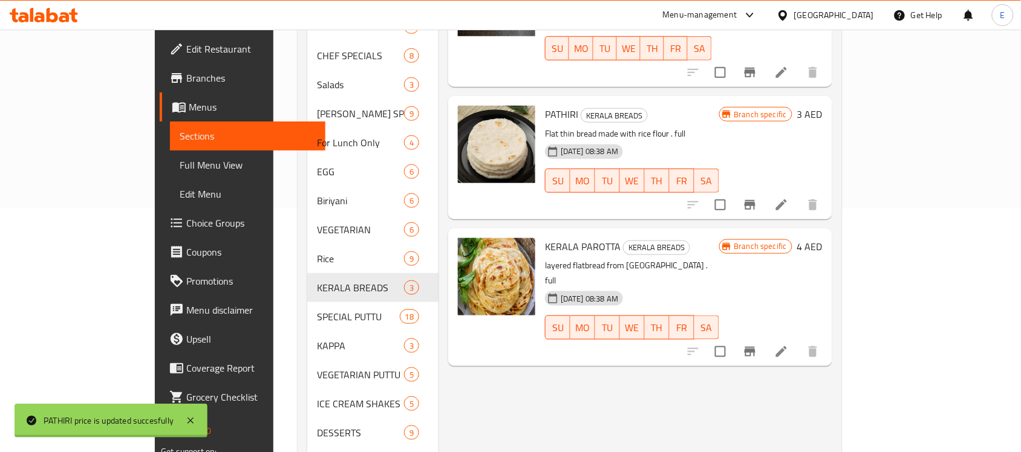
scroll to position [246, 0]
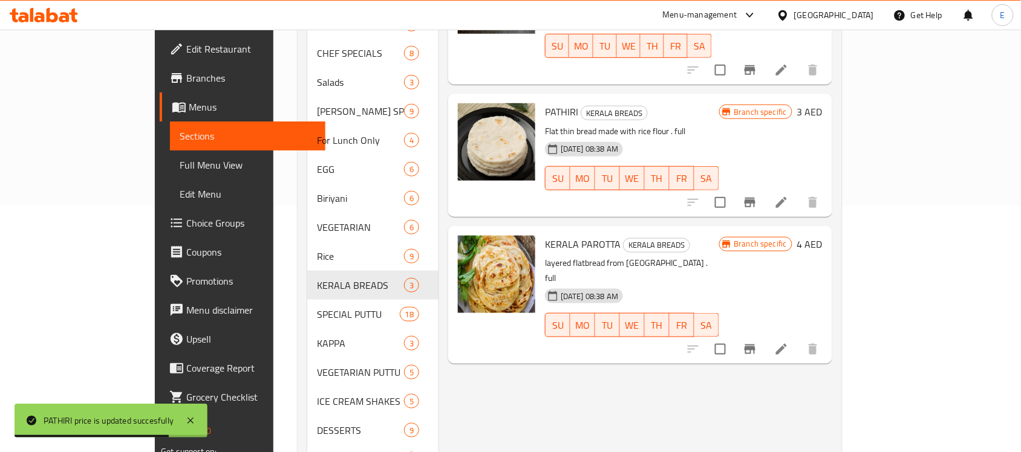
click at [822, 236] on h6 "4 AED" at bounding box center [809, 244] width 25 height 17
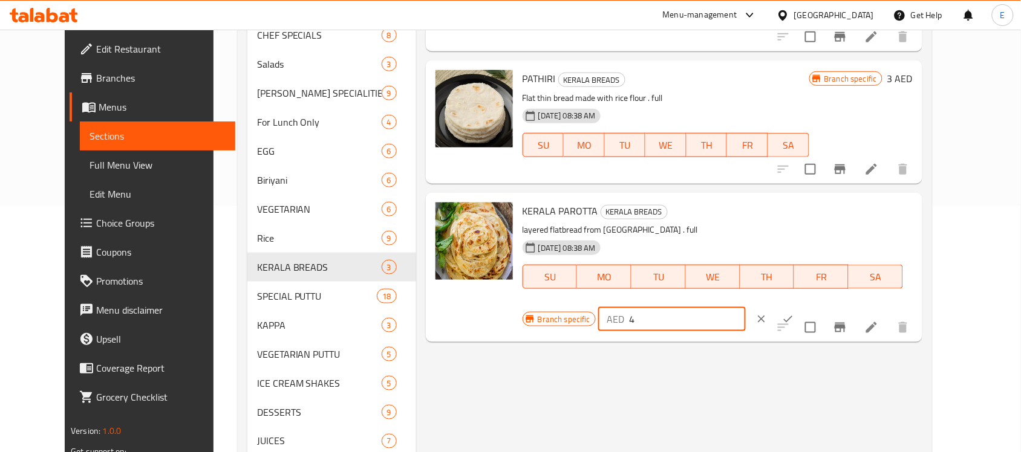
drag, startPoint x: 843, startPoint y: 224, endPoint x: 736, endPoint y: 213, distance: 108.2
click at [736, 306] on div "Branch specific AED 4 ​" at bounding box center [670, 319] width 297 height 27
type input "3.5"
click at [794, 313] on icon "ok" at bounding box center [788, 319] width 12 height 12
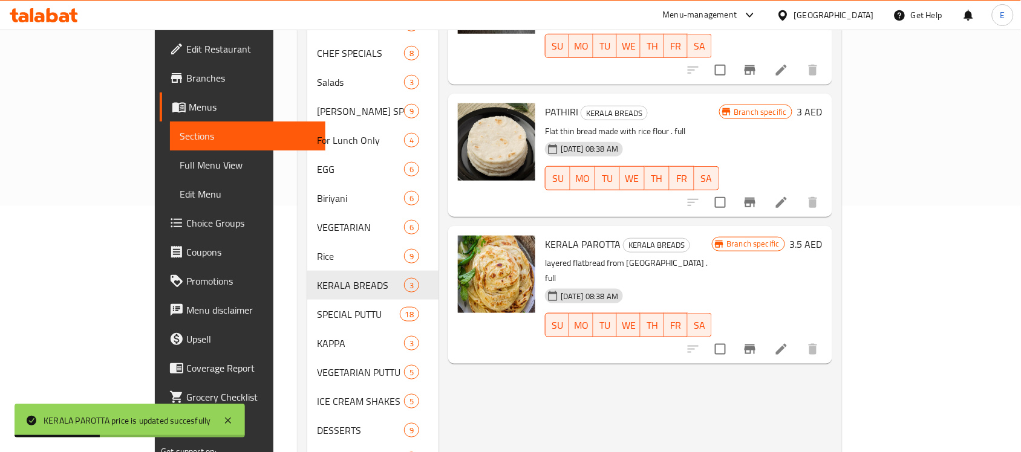
scroll to position [0, 0]
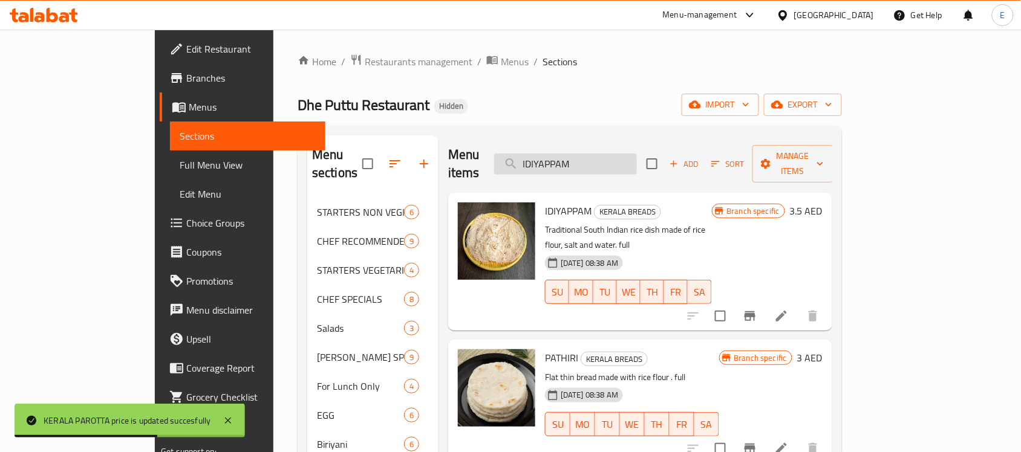
click at [606, 161] on input "IDIYAPPAM" at bounding box center [565, 164] width 143 height 21
paste input "WHEAT PAROTTA"
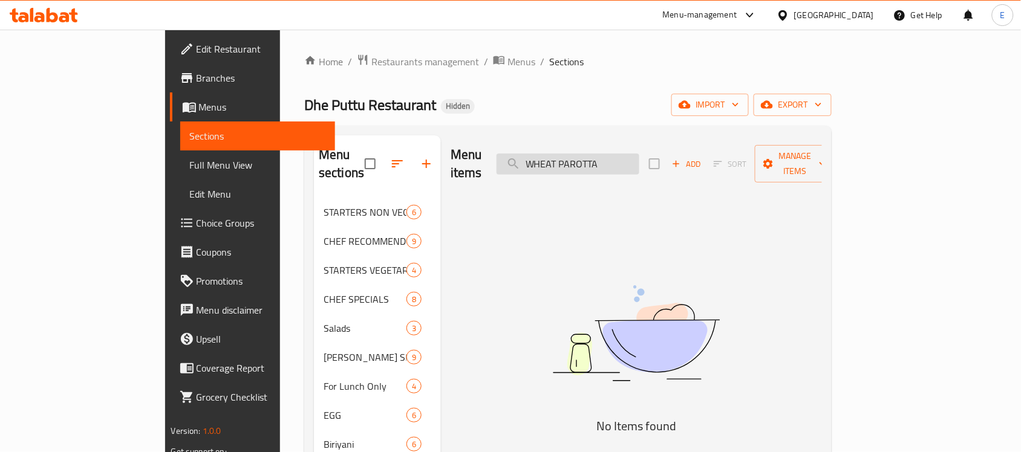
paste input "THATTU DOS"
paste input "APPAM"
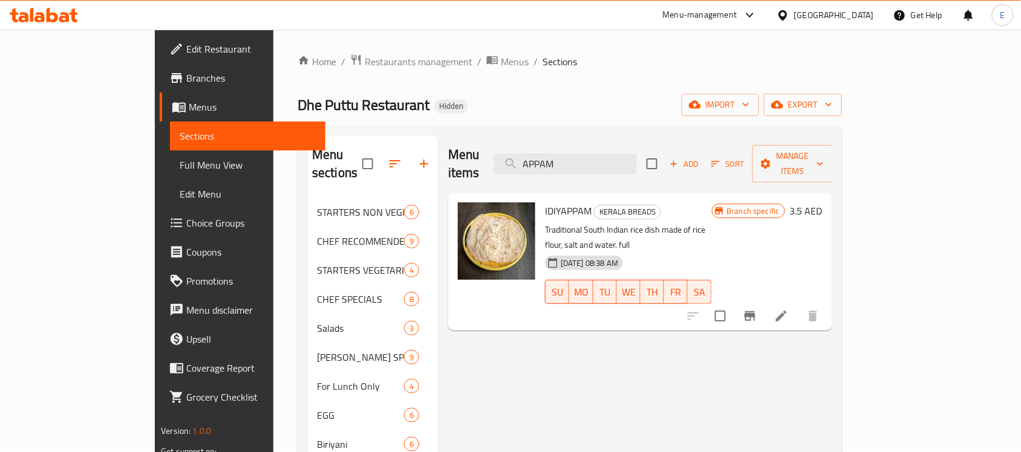
type input "APPAM"
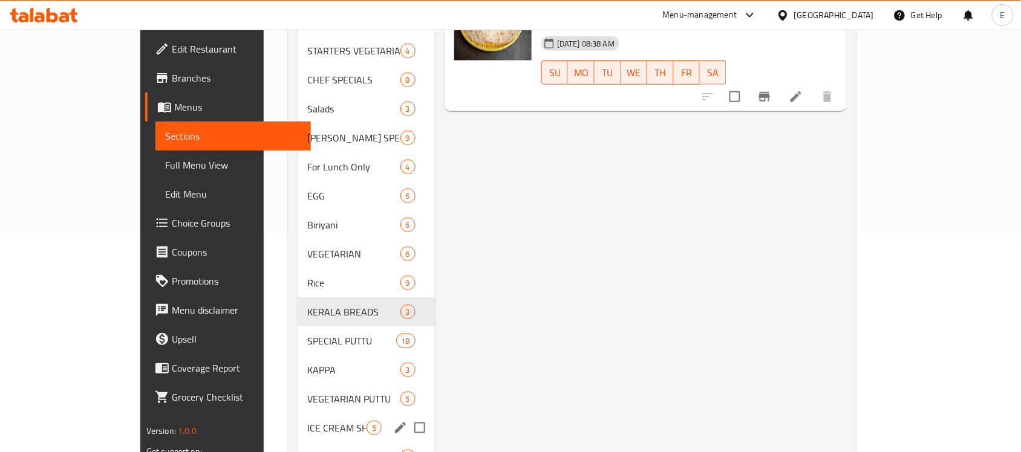
scroll to position [252, 0]
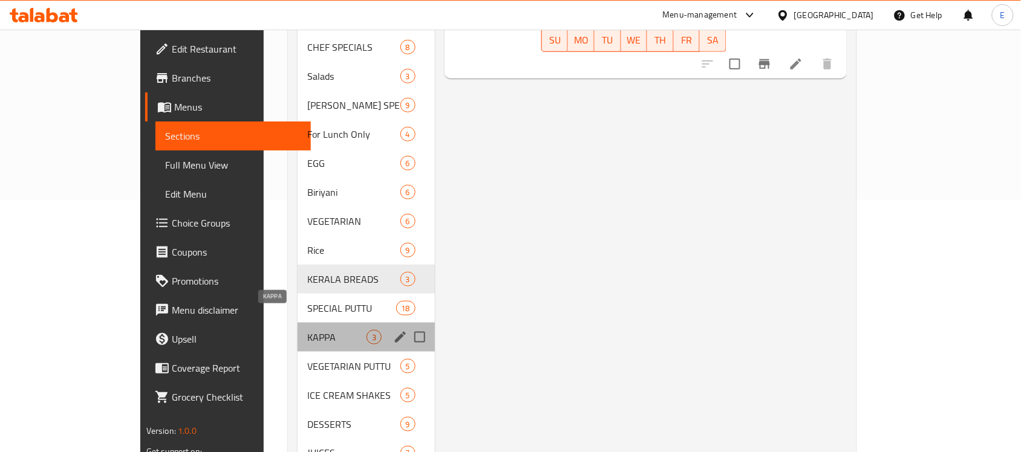
click at [310, 330] on span "KAPPA" at bounding box center [336, 337] width 59 height 15
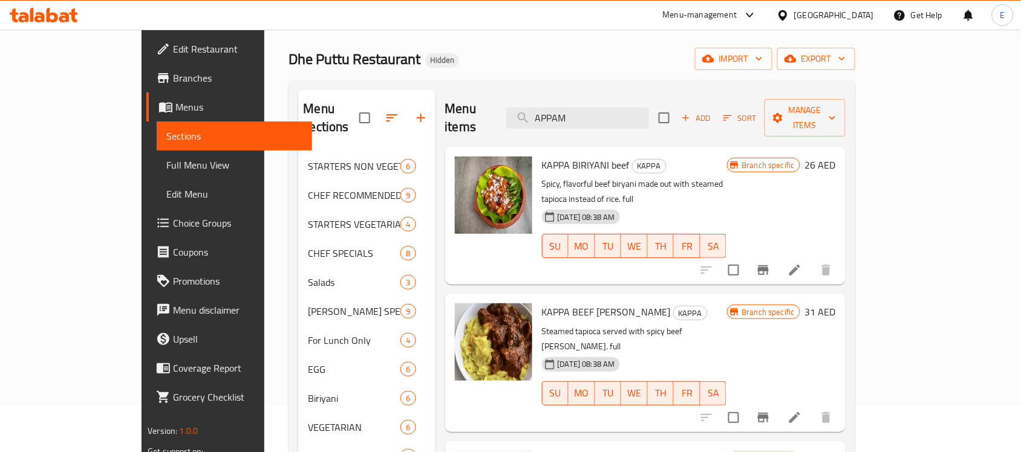
scroll to position [193, 0]
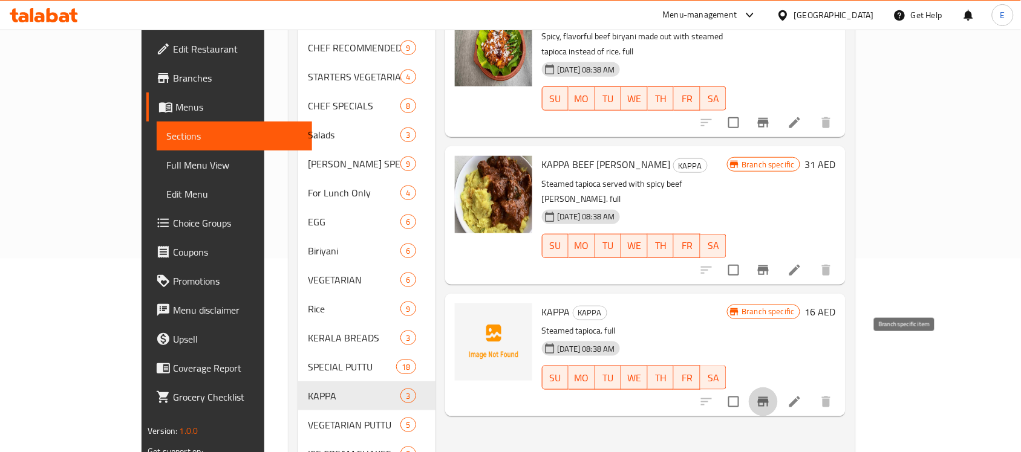
click at [770, 395] on icon "Branch-specific-item" at bounding box center [763, 402] width 15 height 15
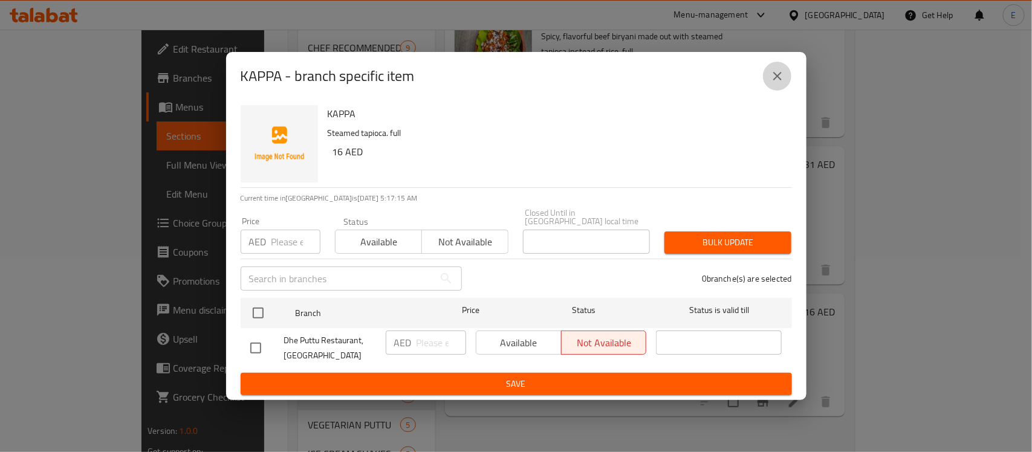
click at [775, 83] on icon "close" at bounding box center [777, 76] width 15 height 15
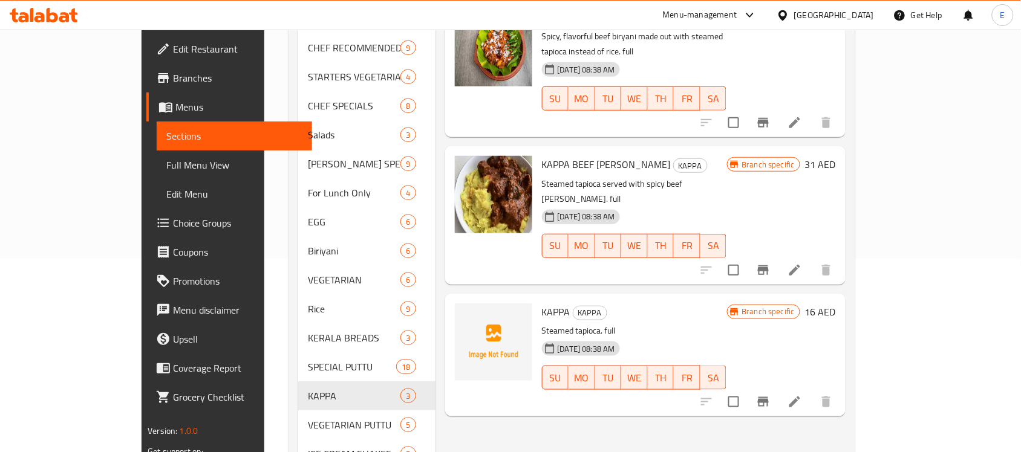
click at [836, 303] on h6 "16 AED" at bounding box center [820, 311] width 31 height 17
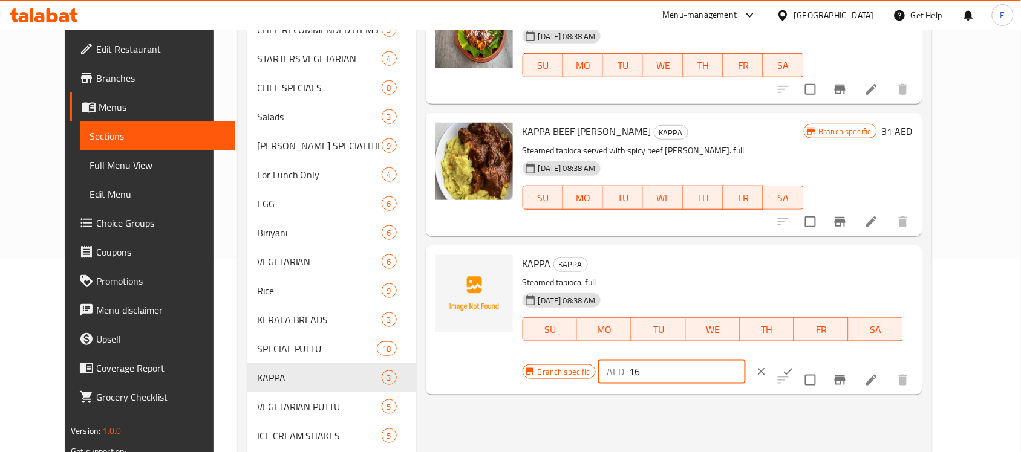
click at [745, 360] on input "16" at bounding box center [687, 372] width 117 height 24
type input "17"
click at [794, 366] on icon "ok" at bounding box center [788, 372] width 12 height 12
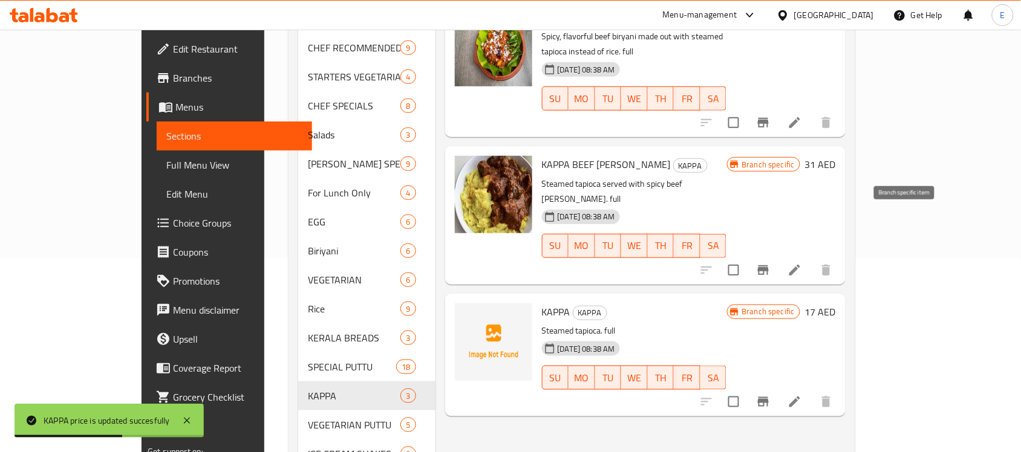
click at [768, 265] on icon "Branch-specific-item" at bounding box center [763, 270] width 11 height 10
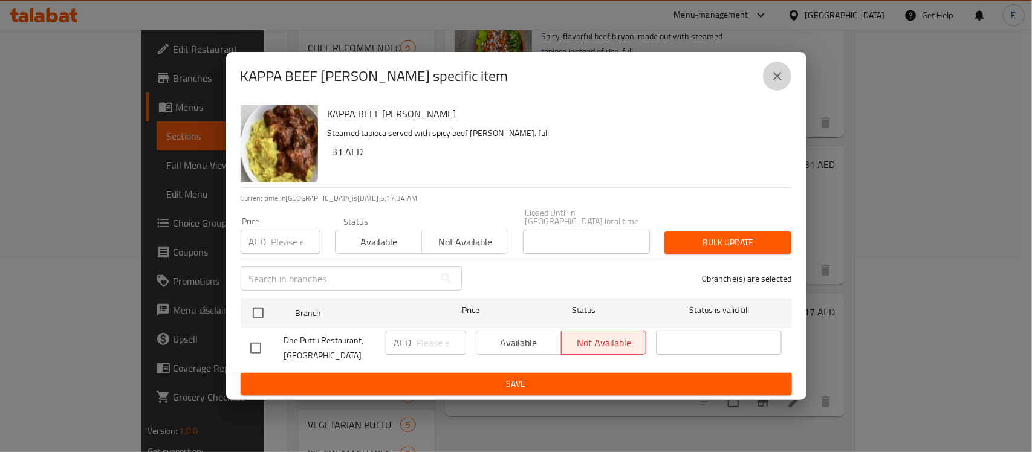
click at [777, 82] on icon "close" at bounding box center [777, 76] width 15 height 15
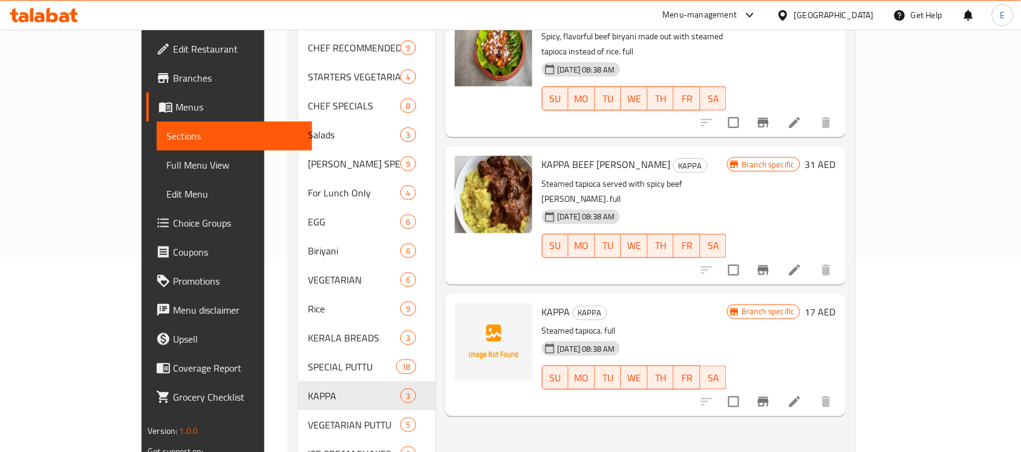
click at [836, 156] on h6 "31 AED" at bounding box center [820, 164] width 31 height 17
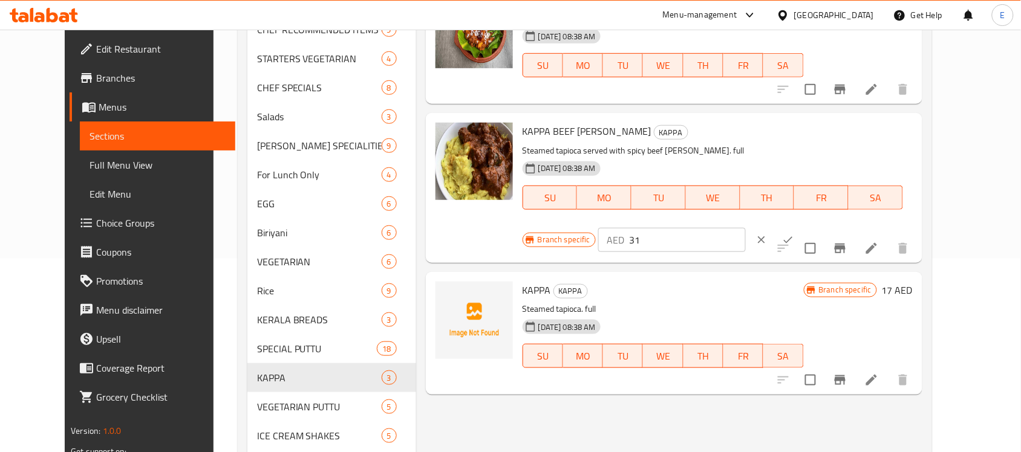
click at [745, 228] on input "31" at bounding box center [687, 240] width 117 height 24
type input "32"
click at [801, 227] on button "ok" at bounding box center [787, 240] width 27 height 27
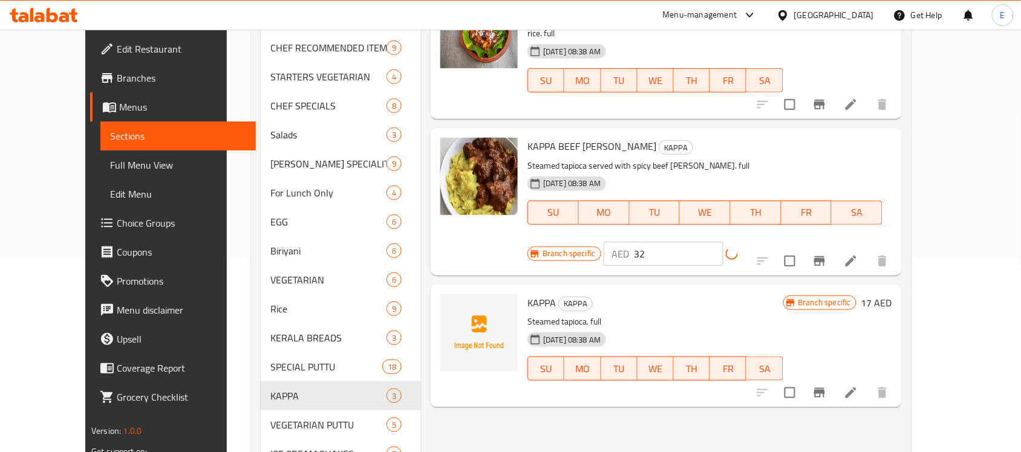
scroll to position [0, 0]
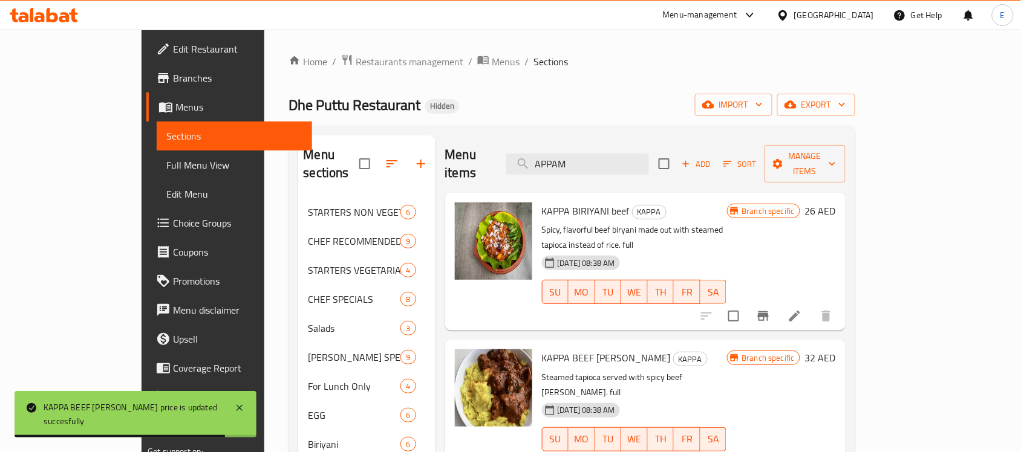
click at [836, 203] on h6 "26 AED" at bounding box center [820, 211] width 31 height 17
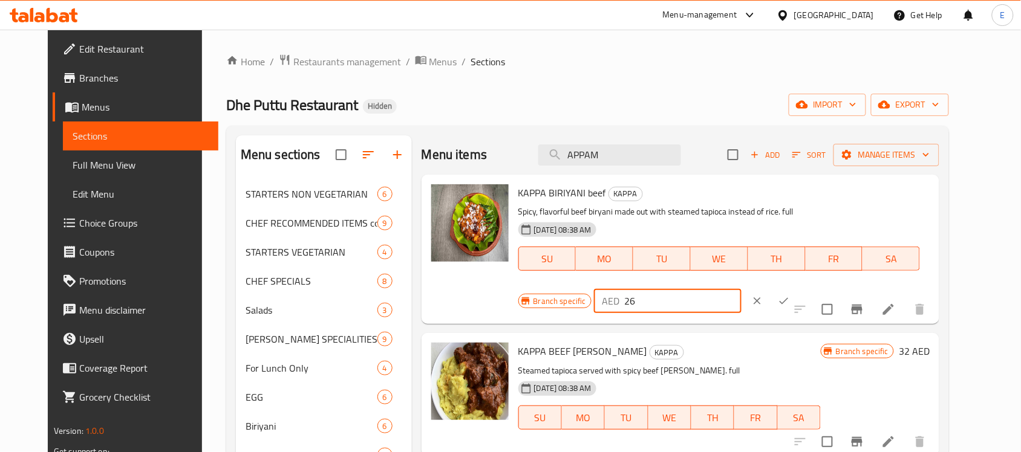
click at [741, 289] on input "26" at bounding box center [683, 301] width 117 height 24
type input "27"
click at [790, 295] on icon "ok" at bounding box center [783, 301] width 12 height 12
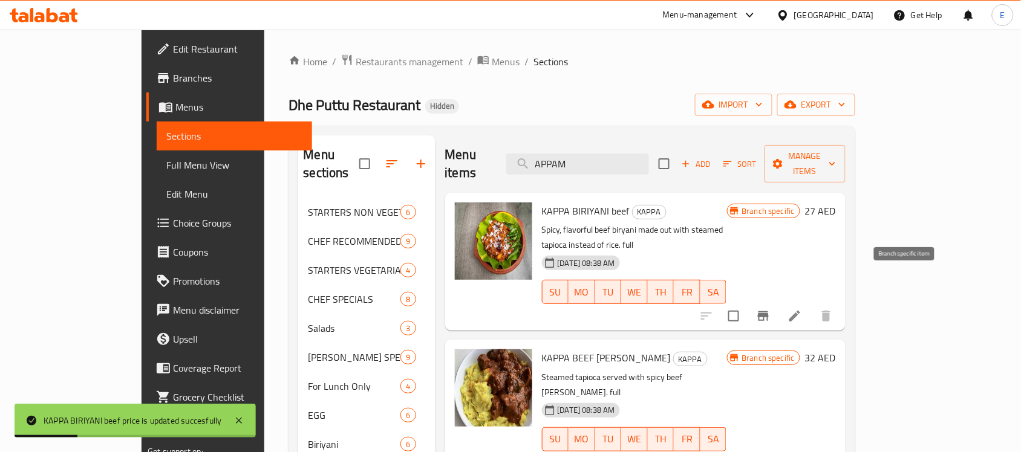
click at [777, 302] on button "Branch-specific-item" at bounding box center [762, 316] width 29 height 29
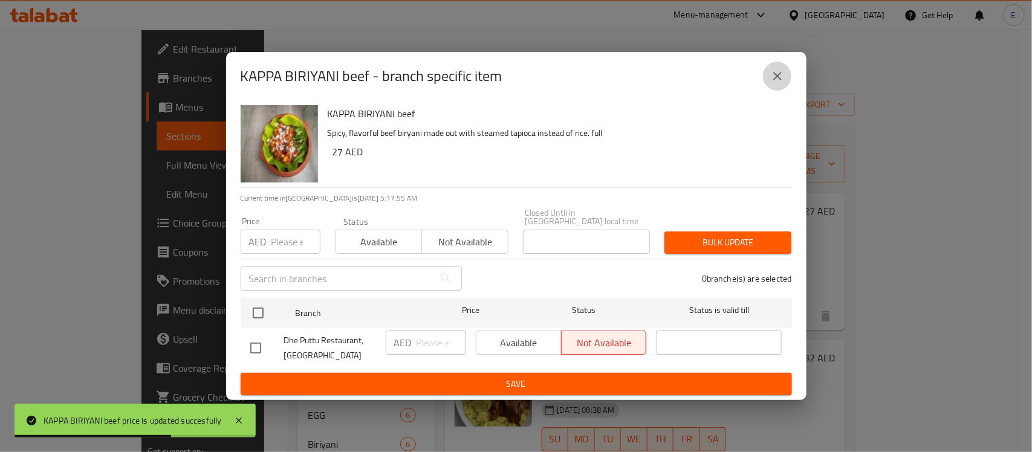
click at [775, 74] on icon "close" at bounding box center [777, 76] width 8 height 8
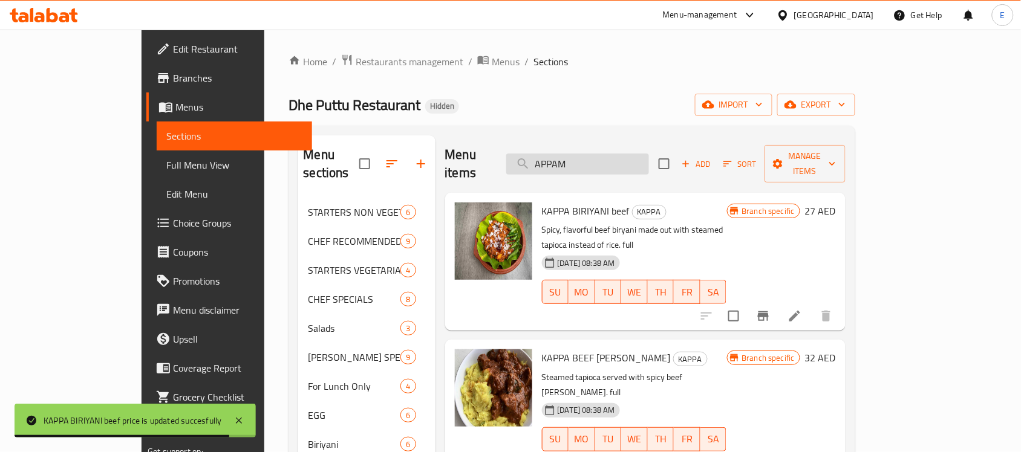
click at [636, 154] on input "APPAM" at bounding box center [577, 164] width 143 height 21
type input "l"
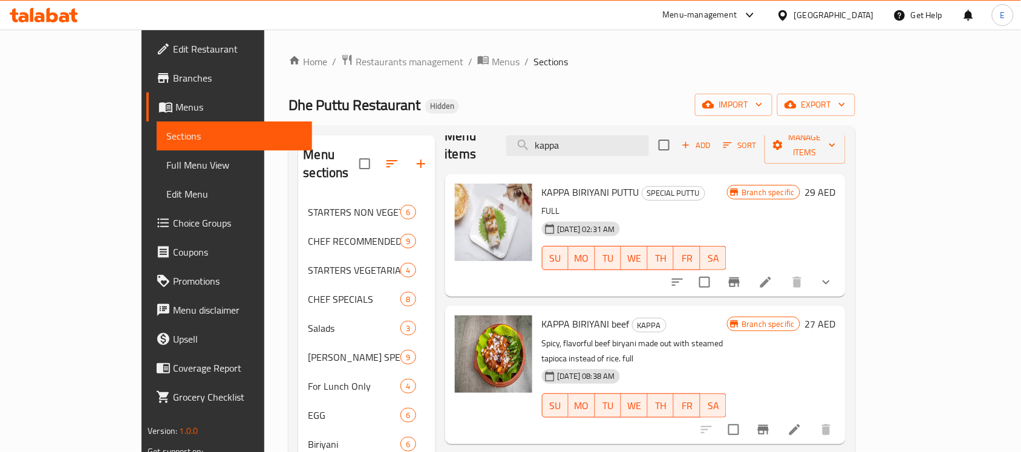
scroll to position [11, 0]
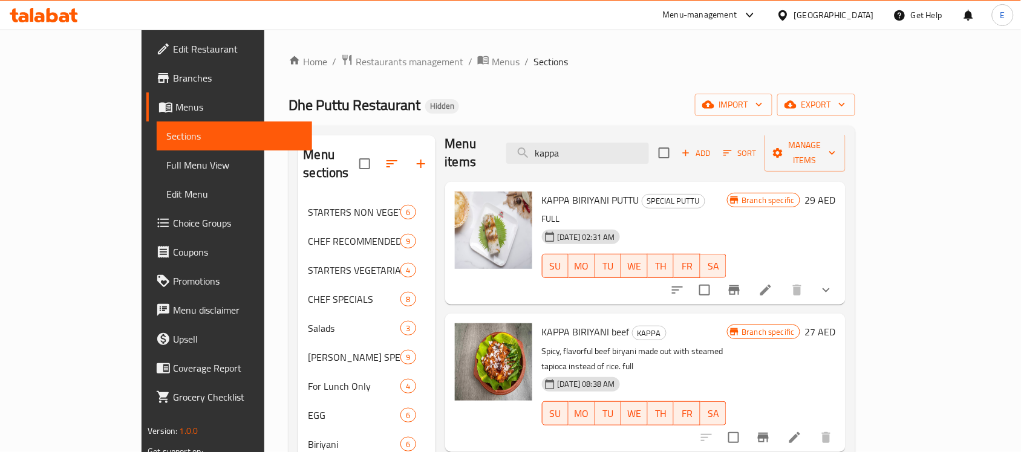
paste input "KAPPA MATHI MULAKITTATHU"
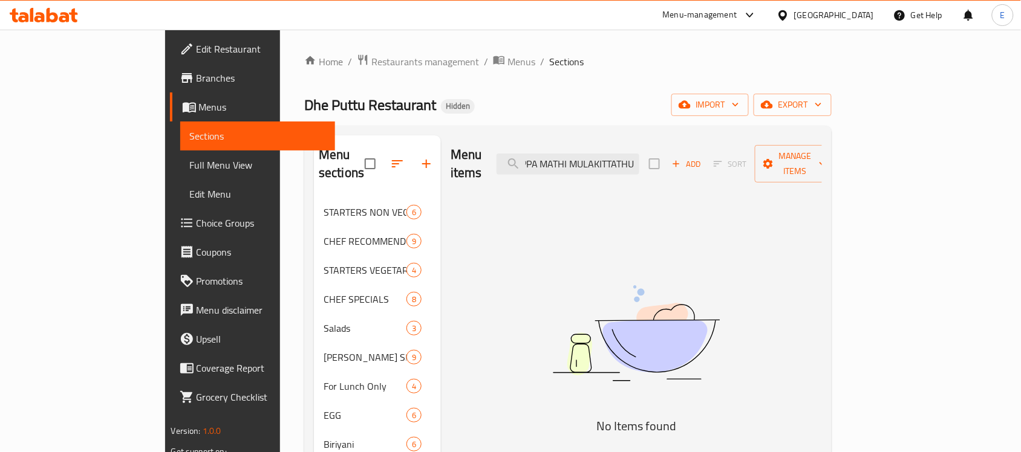
scroll to position [0, 0]
drag, startPoint x: 629, startPoint y: 158, endPoint x: 461, endPoint y: 140, distance: 169.0
click at [461, 140] on div "Menu items KAPPA MATHI MULAKITTATHU Add Sort Manage items" at bounding box center [635, 163] width 371 height 57
paste input "KAPPA BEEF [PERSON_NAME]"
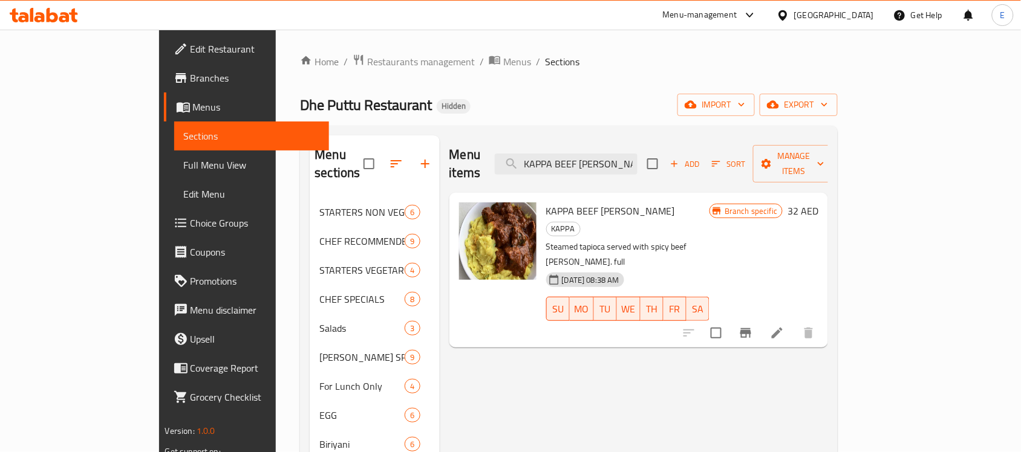
paste input "CHICKEN"
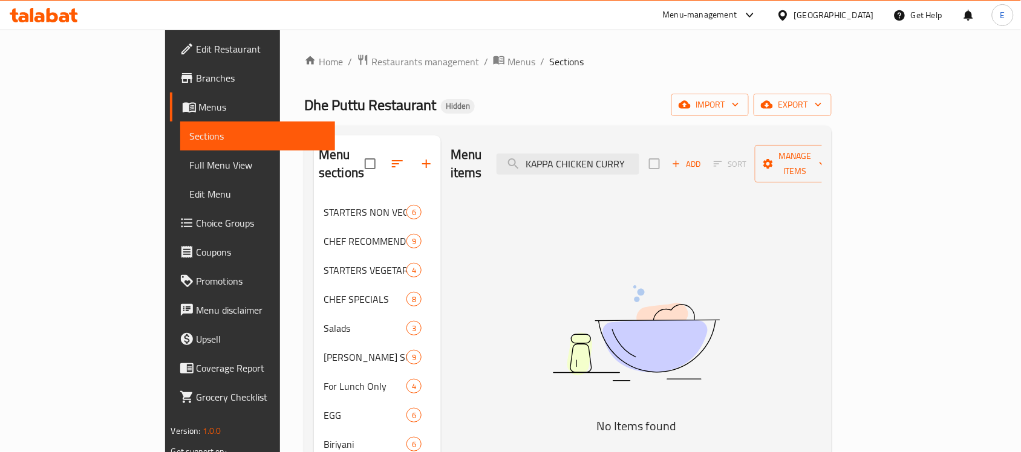
paste input "ROYAL FALOODA"
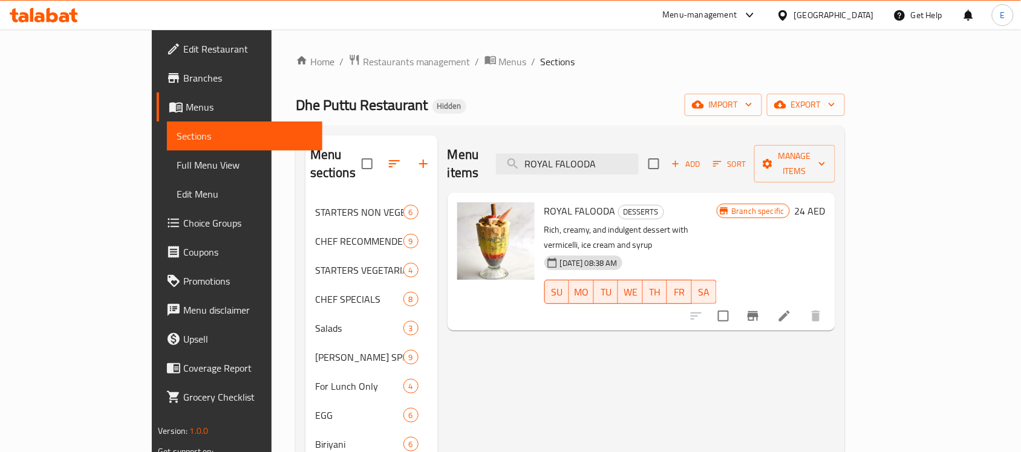
type input "ROYAL FALOODA"
click at [758, 311] on icon "Branch-specific-item" at bounding box center [752, 316] width 11 height 10
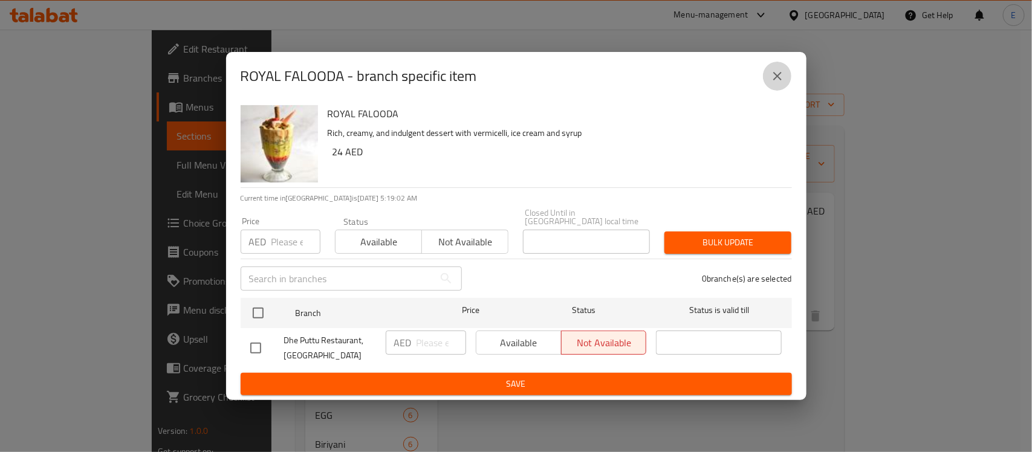
click at [783, 79] on icon "close" at bounding box center [777, 76] width 15 height 15
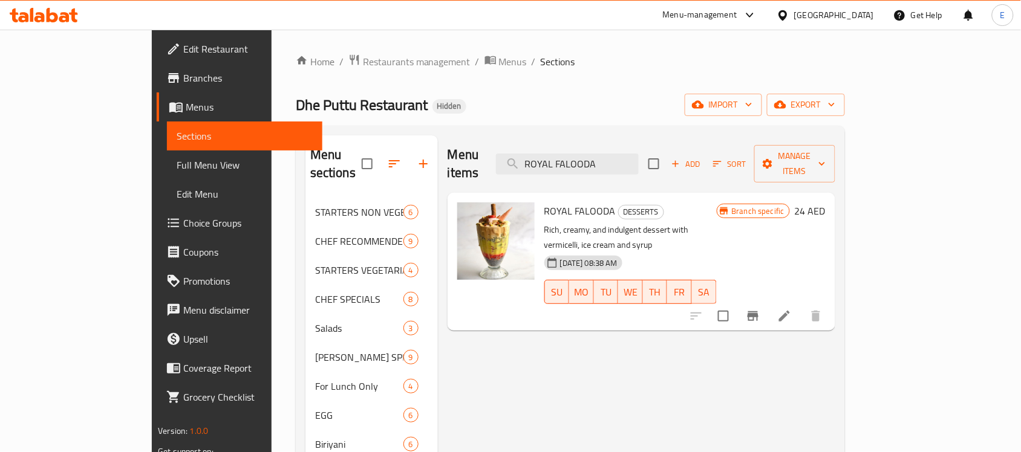
click at [825, 203] on h6 "24 AED" at bounding box center [809, 211] width 31 height 17
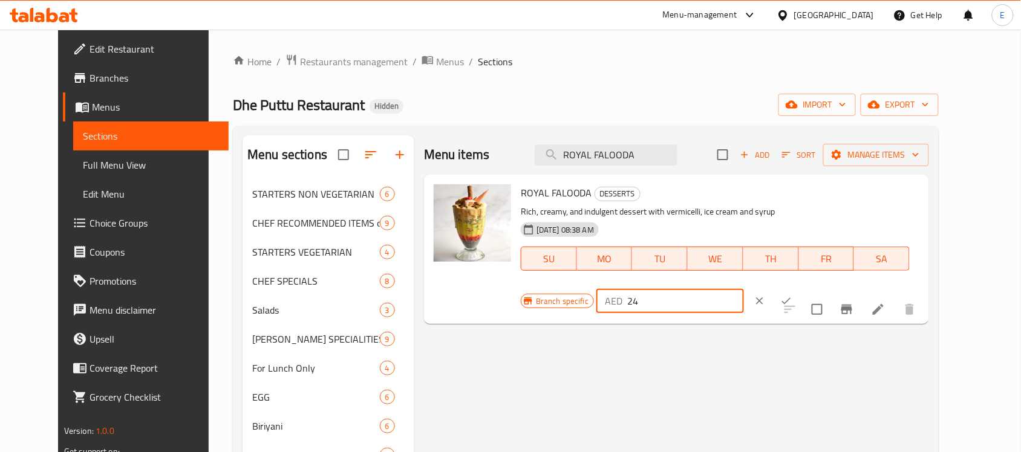
click at [744, 289] on input "24" at bounding box center [685, 301] width 117 height 24
type input "24.5"
click at [799, 288] on button "ok" at bounding box center [786, 301] width 27 height 27
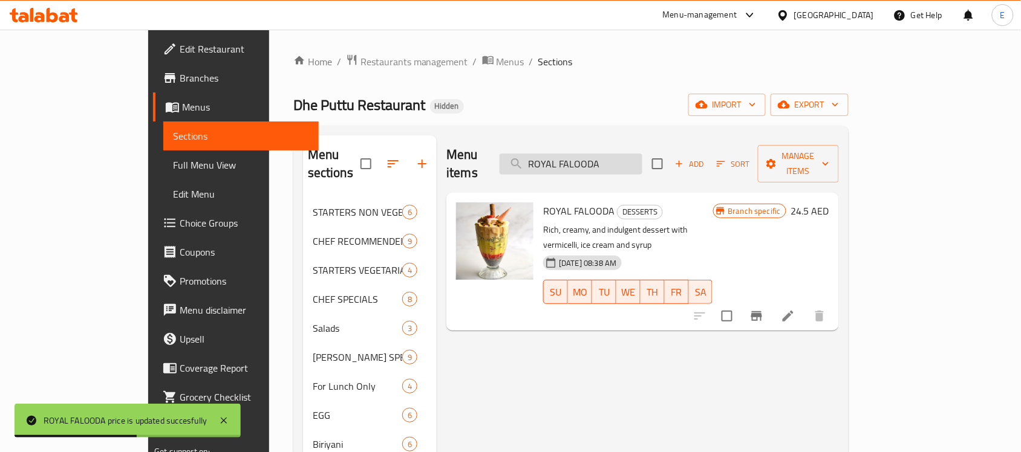
click at [642, 154] on input "ROYAL FALOODA" at bounding box center [570, 164] width 143 height 21
paste input "CHOCOLATE SUNDAE"
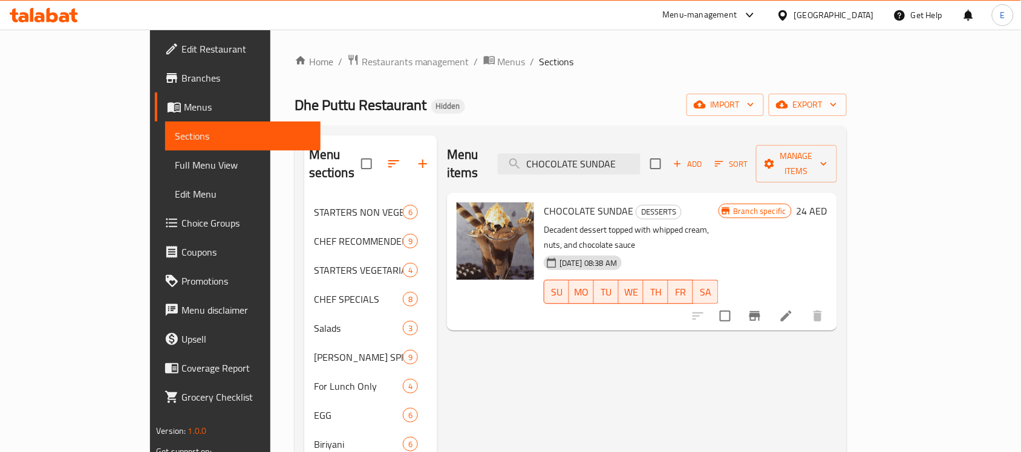
type input "CHOCOLATE SUNDAE"
click at [827, 203] on h6 "24 AED" at bounding box center [811, 211] width 31 height 17
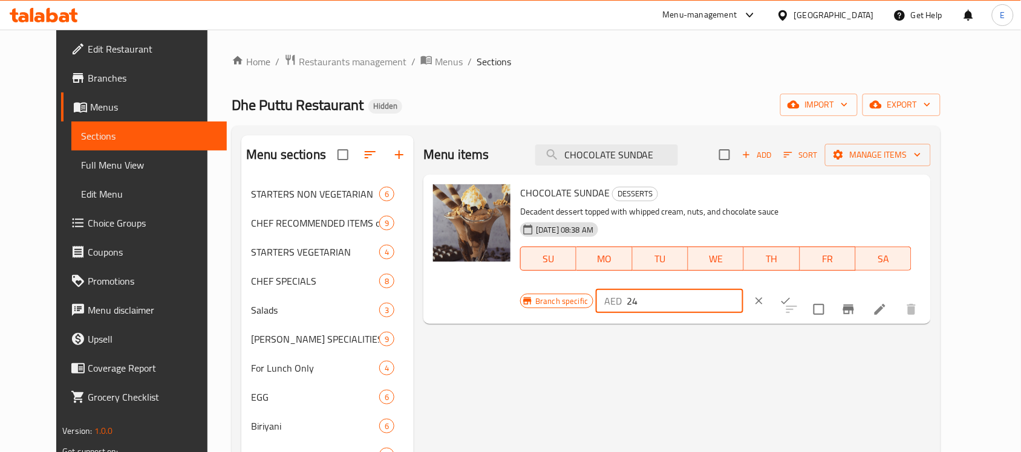
click at [743, 289] on input "24" at bounding box center [684, 301] width 117 height 24
type input "24.5"
click at [799, 288] on button "ok" at bounding box center [785, 301] width 27 height 27
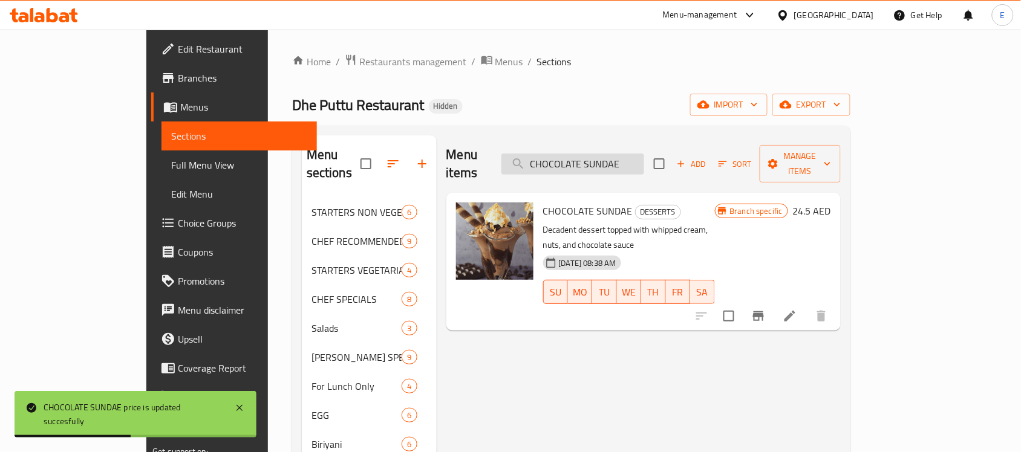
click at [618, 154] on input "CHOCOLATE SUNDAE" at bounding box center [572, 164] width 143 height 21
paste input "MINI FALOODA"
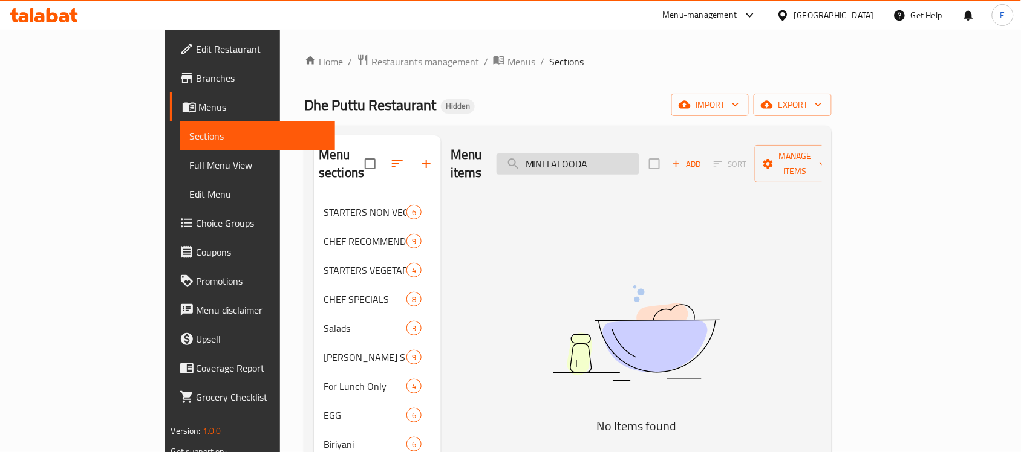
click at [606, 157] on input "MINI FALOODA" at bounding box center [567, 164] width 143 height 21
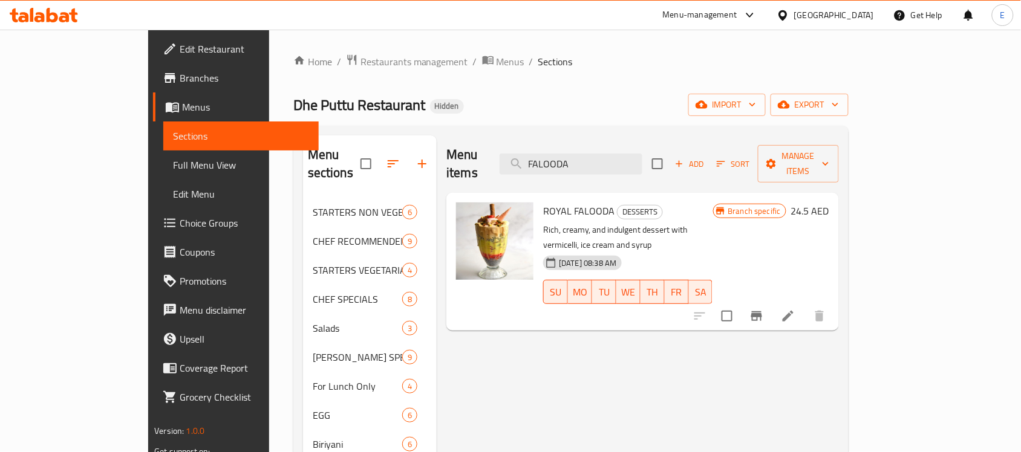
paste input "[PERSON_NAME]"
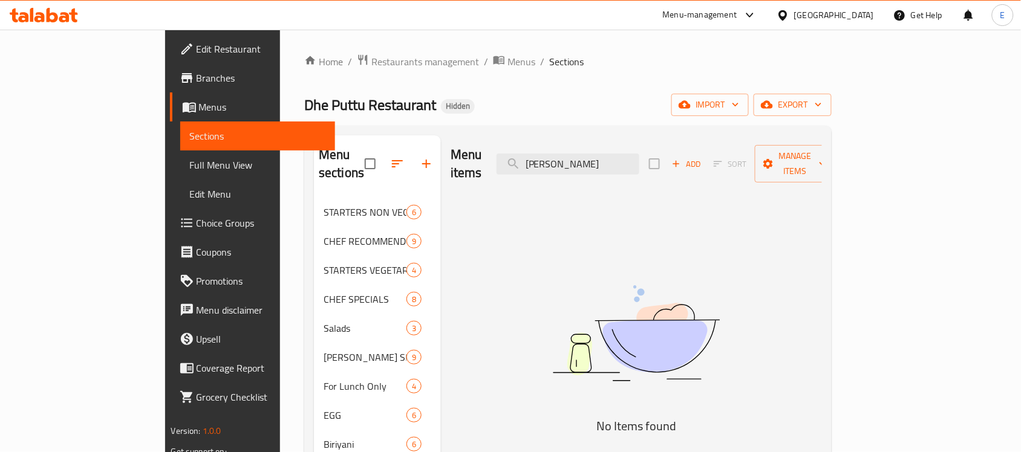
paste input "GULAB JAMUN"
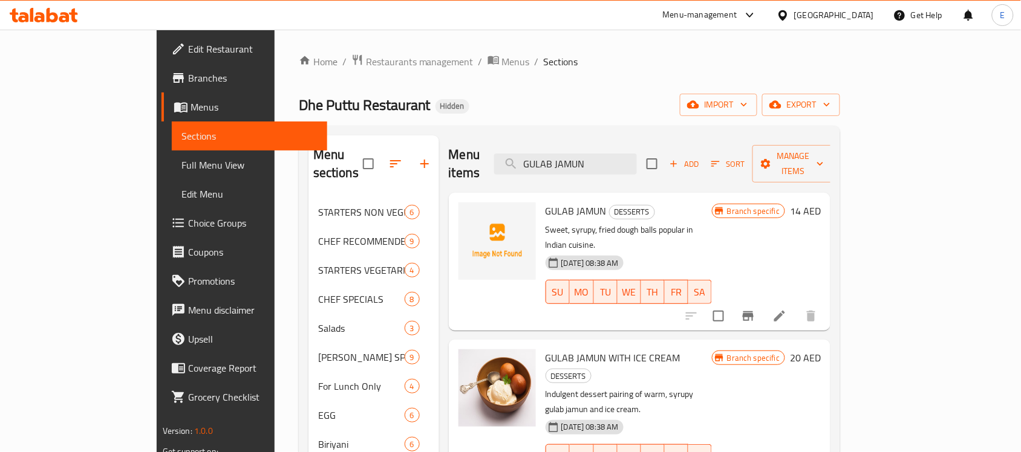
type input "GULAB JAMUN"
click at [820, 349] on h6 "20 AED" at bounding box center [805, 357] width 31 height 17
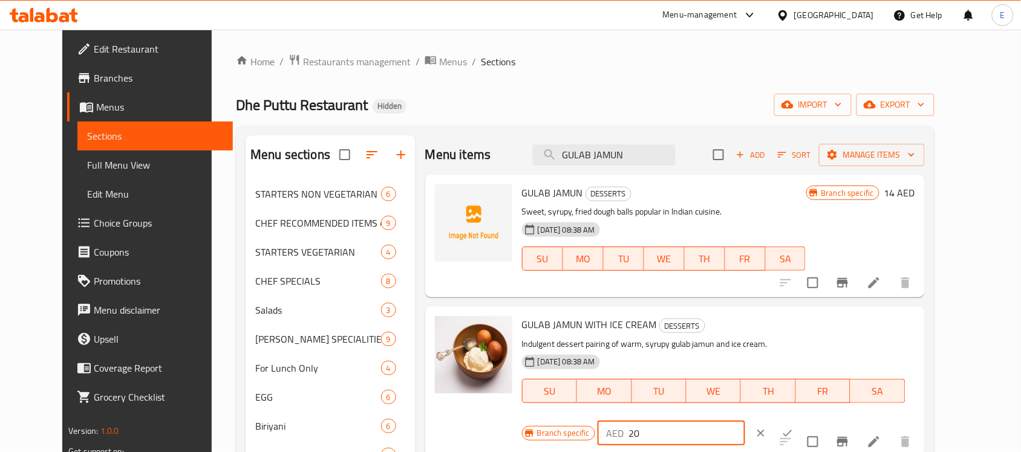
drag, startPoint x: 837, startPoint y: 328, endPoint x: 657, endPoint y: 322, distance: 180.3
click at [657, 322] on div "GULAB JAMUN WITH ICE CREAM DESSERTS Indulgent dessert pairing of warm, syrupy g…" at bounding box center [718, 381] width 403 height 140
type input "19.5"
click at [800, 420] on button "ok" at bounding box center [787, 433] width 27 height 27
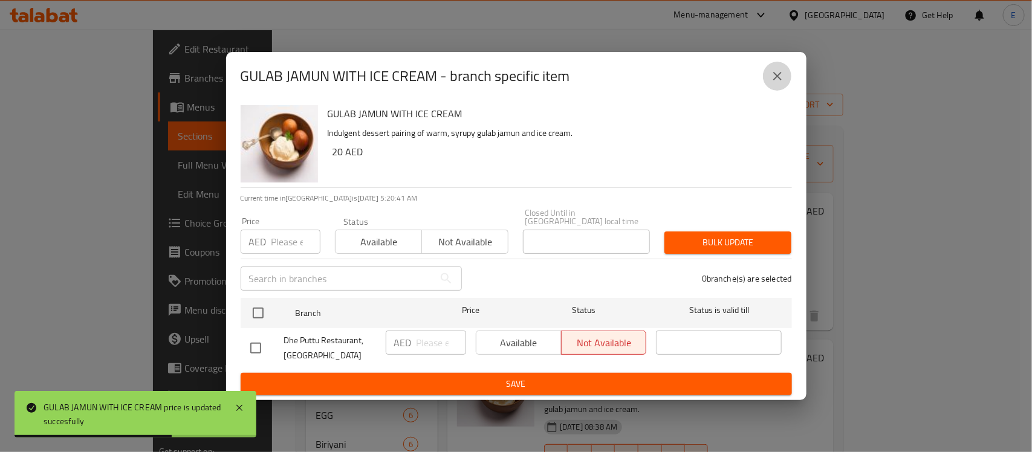
click at [779, 80] on icon "close" at bounding box center [777, 76] width 15 height 15
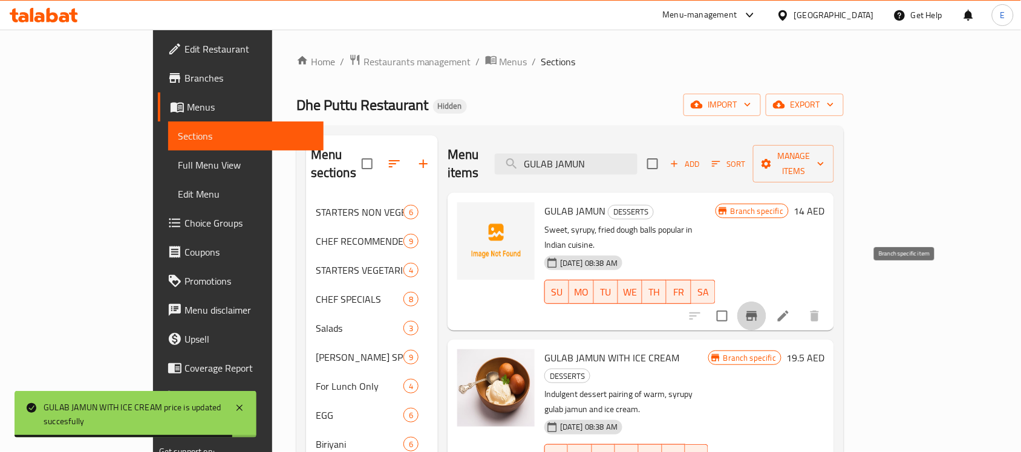
click at [757, 311] on icon "Branch-specific-item" at bounding box center [751, 316] width 11 height 10
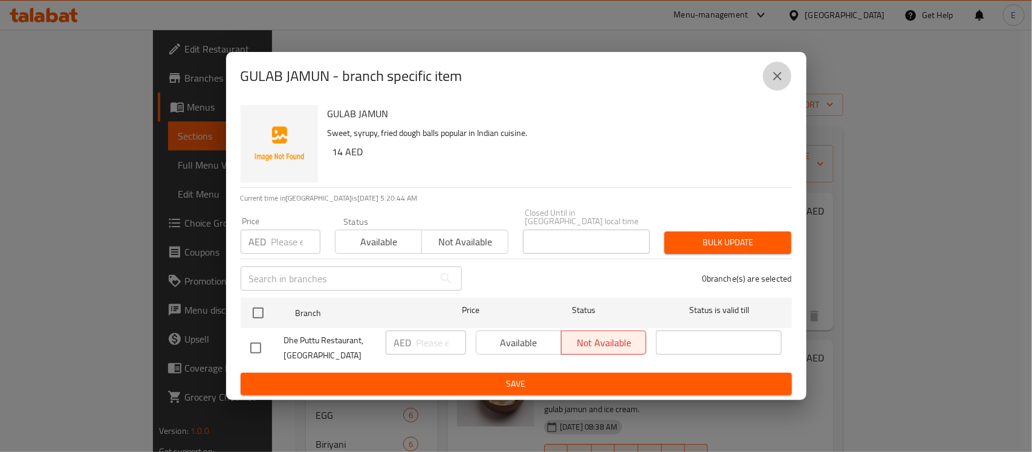
click at [786, 74] on button "close" at bounding box center [777, 76] width 29 height 29
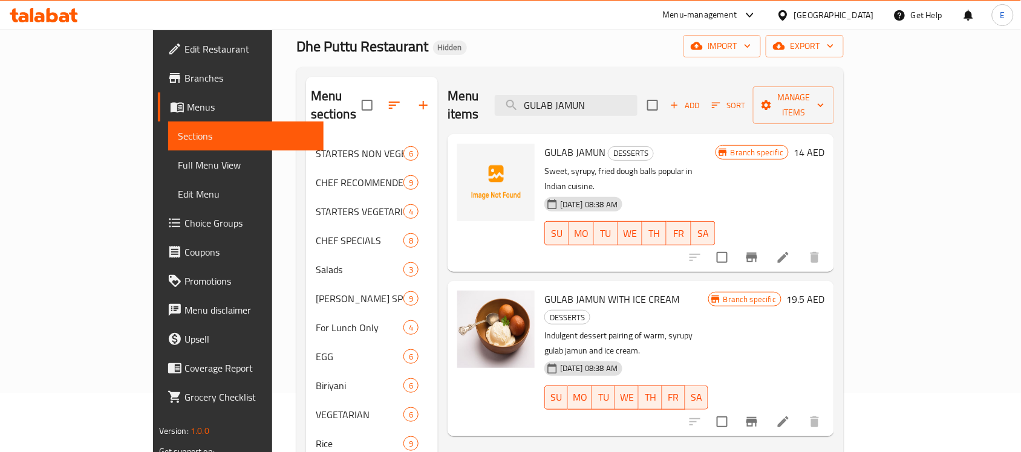
scroll to position [63, 0]
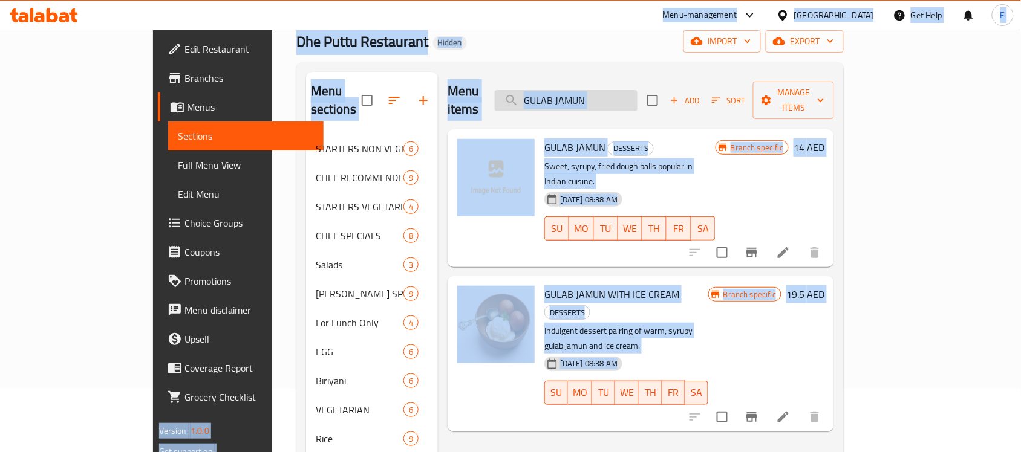
click at [637, 95] on input "GULAB JAMUN" at bounding box center [566, 100] width 143 height 21
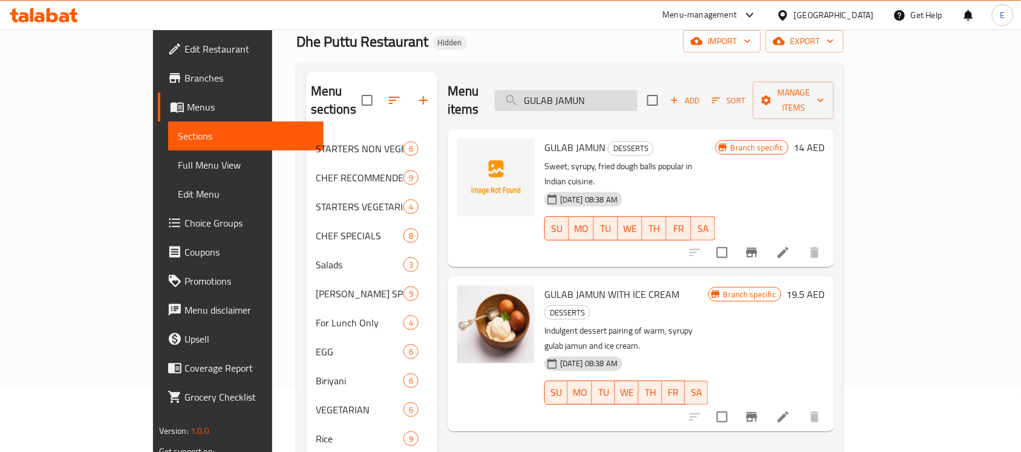
click at [637, 95] on input "GULAB JAMUN" at bounding box center [566, 100] width 143 height 21
paste input "FRUIT CUSTARD"
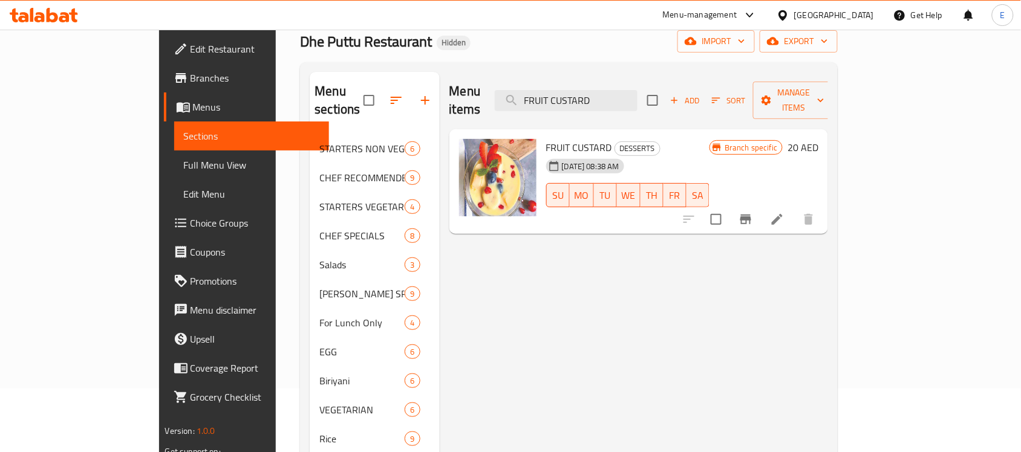
type input "FRUIT CUSTARD"
click at [818, 139] on h6 "20 AED" at bounding box center [802, 147] width 31 height 17
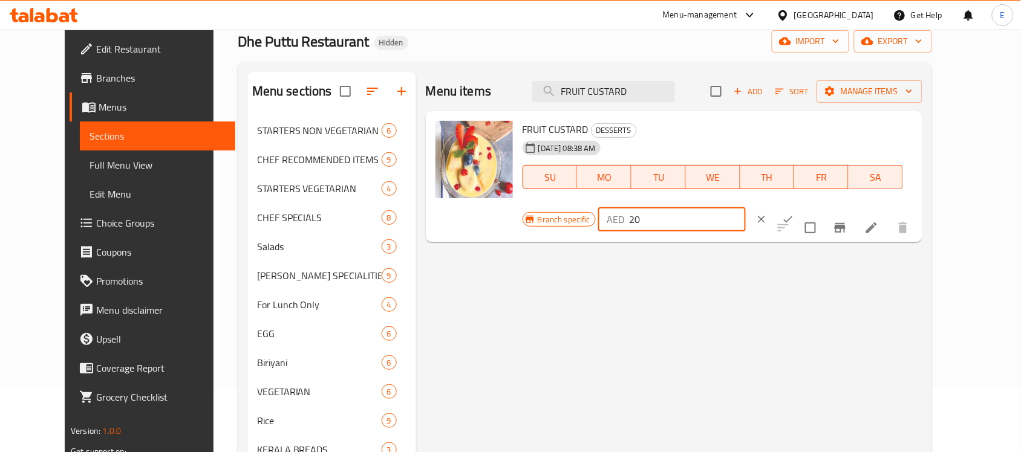
drag, startPoint x: 829, startPoint y: 134, endPoint x: 713, endPoint y: 108, distance: 118.5
click at [713, 108] on div "Menu items FRUIT CUSTARD Add Sort Manage items FRUIT CUSTARD DESSERTS [DATE] 08…" at bounding box center [669, 357] width 506 height 571
type input "19.5"
click at [794, 213] on icon "ok" at bounding box center [788, 219] width 12 height 12
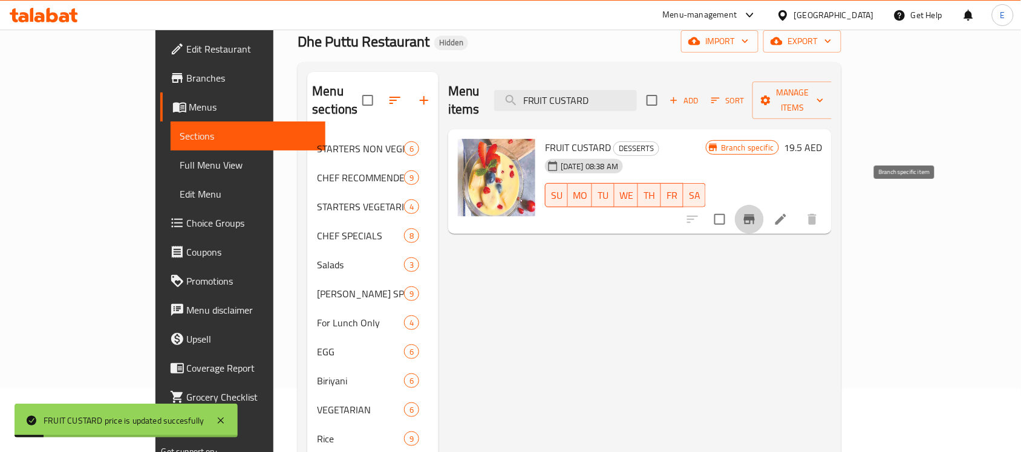
click at [755, 215] on icon "Branch-specific-item" at bounding box center [749, 220] width 11 height 10
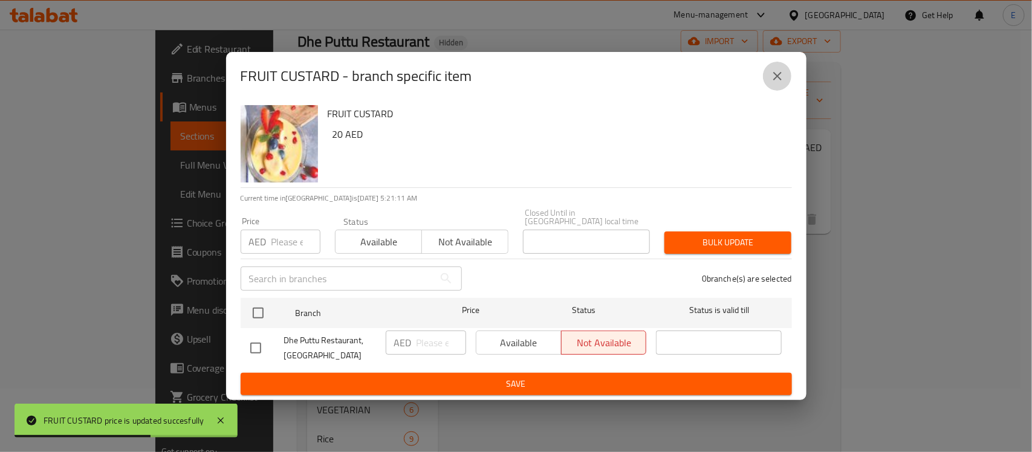
click at [782, 80] on icon "close" at bounding box center [777, 76] width 15 height 15
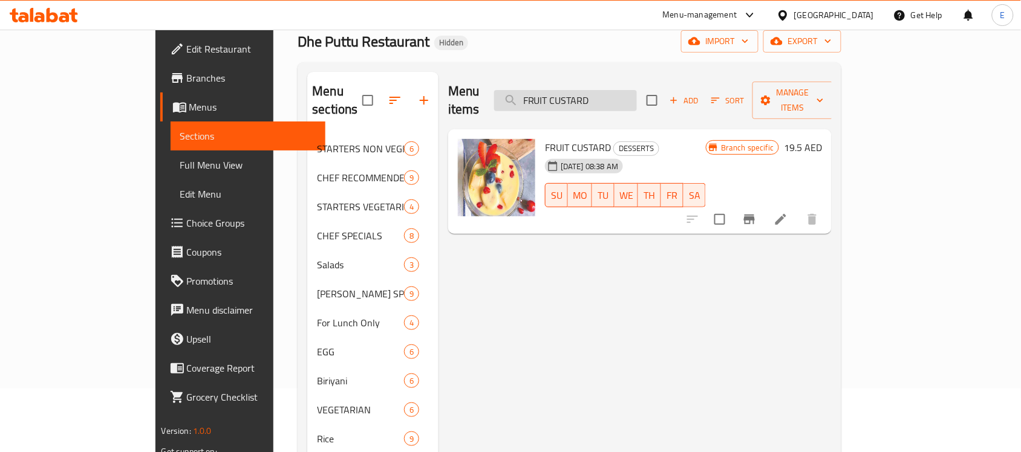
click at [637, 94] on input "FRUIT CUSTARD" at bounding box center [565, 100] width 143 height 21
paste input "ICE CREAMS"
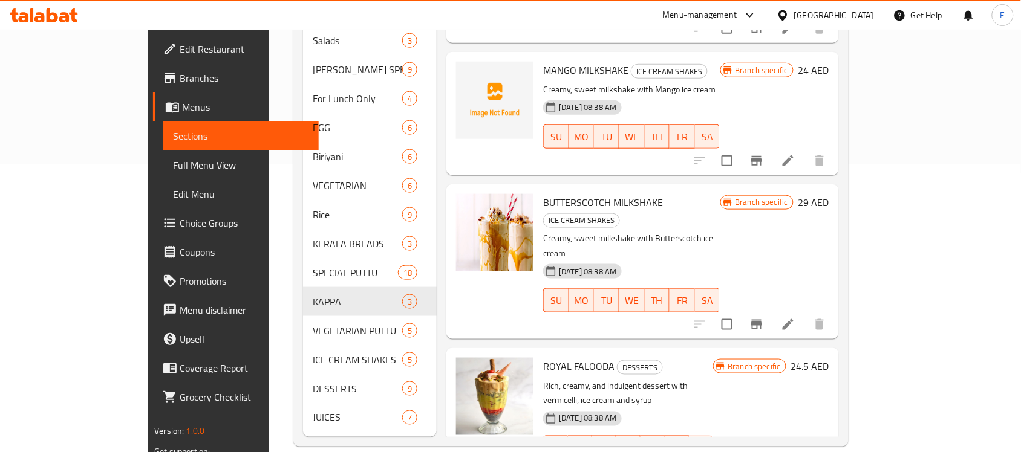
scroll to position [0, 0]
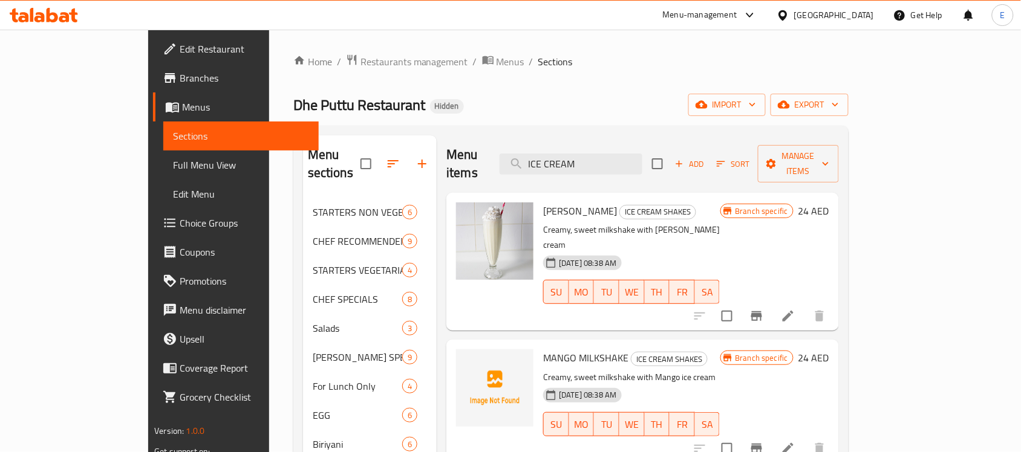
type input "ICE CREAM"
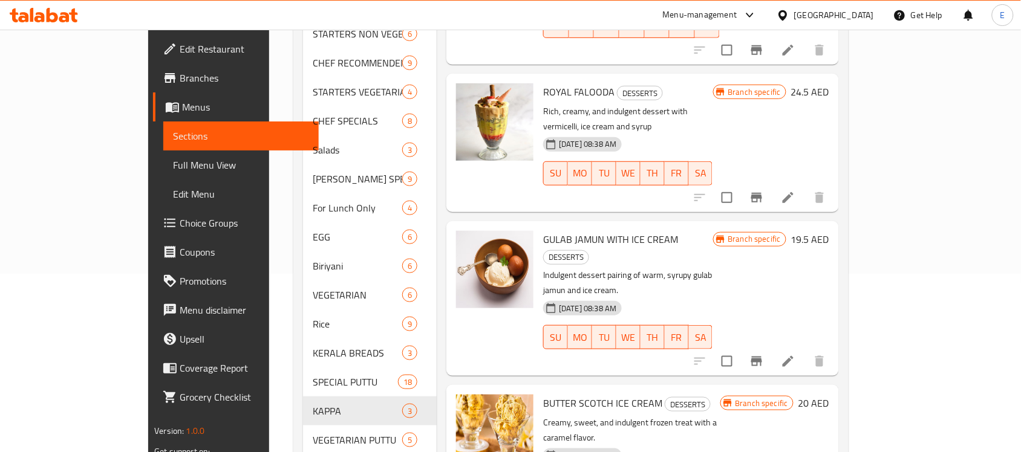
scroll to position [180, 0]
click at [829, 394] on h6 "20 AED" at bounding box center [813, 402] width 31 height 17
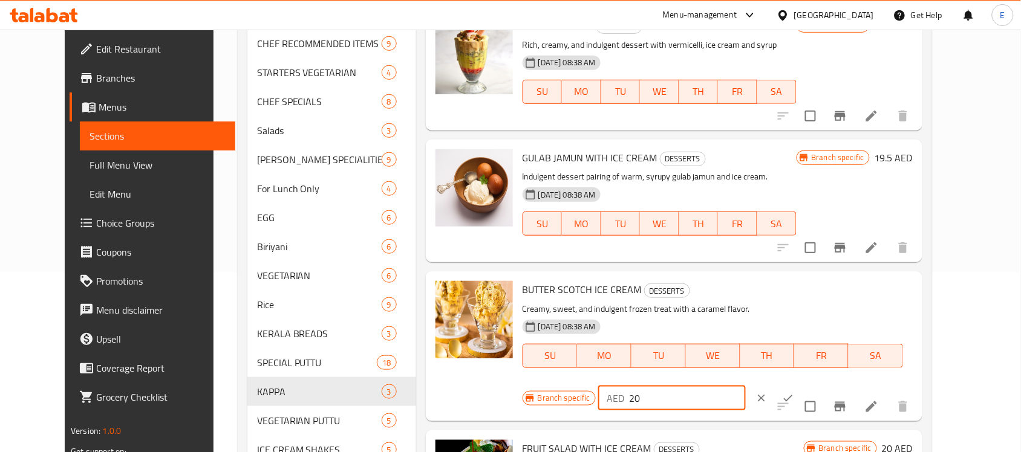
drag, startPoint x: 825, startPoint y: 291, endPoint x: 719, endPoint y: 280, distance: 106.4
click at [719, 280] on div "BUTTER SCOTCH ICE CREAM DESSERTS Creamy, sweet, and indulgent frozen treat with…" at bounding box center [718, 346] width 400 height 140
type input "19.5"
click at [794, 392] on icon "ok" at bounding box center [788, 398] width 12 height 12
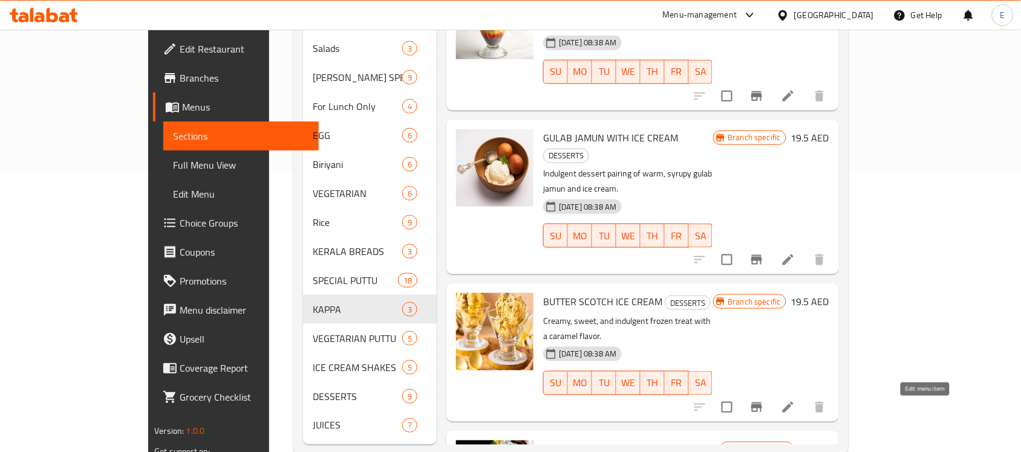
scroll to position [288, 0]
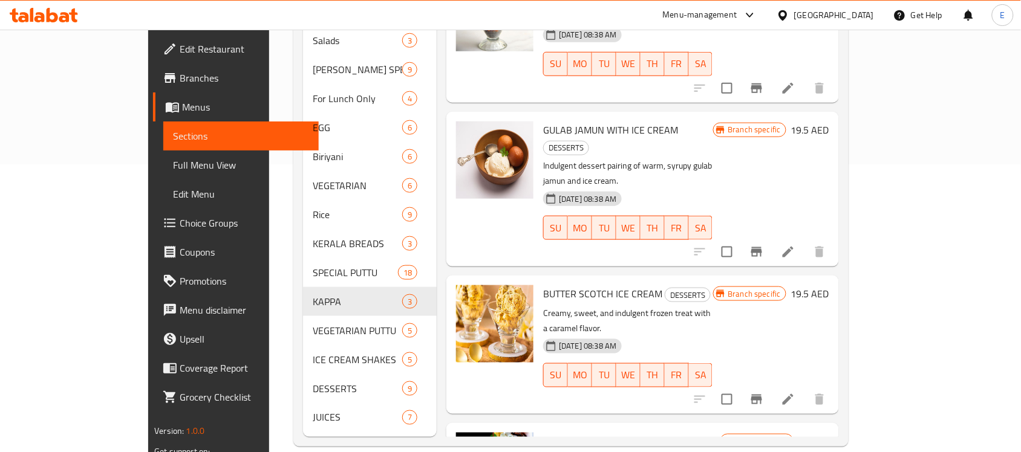
click at [829, 433] on h6 "20 AED" at bounding box center [813, 441] width 31 height 17
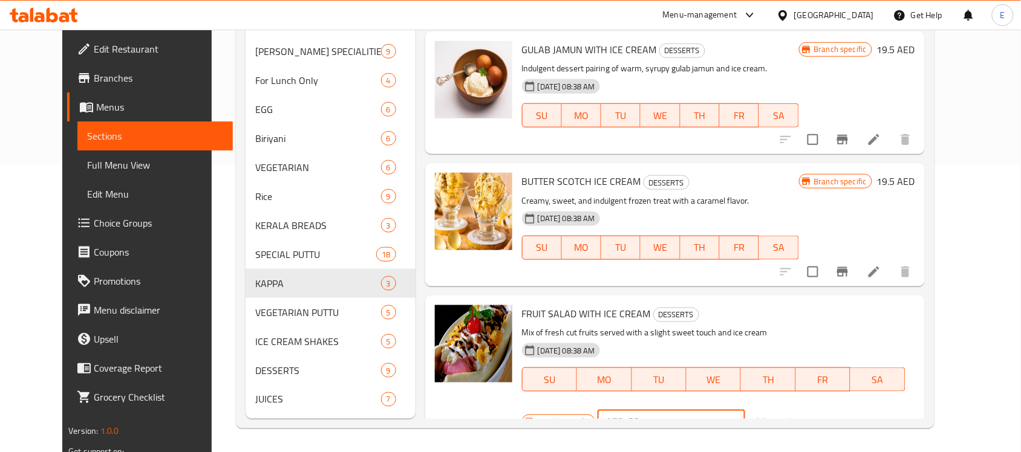
click at [745, 410] on input "20" at bounding box center [686, 422] width 117 height 24
type input "20.5"
click at [800, 409] on button "ok" at bounding box center [787, 422] width 27 height 27
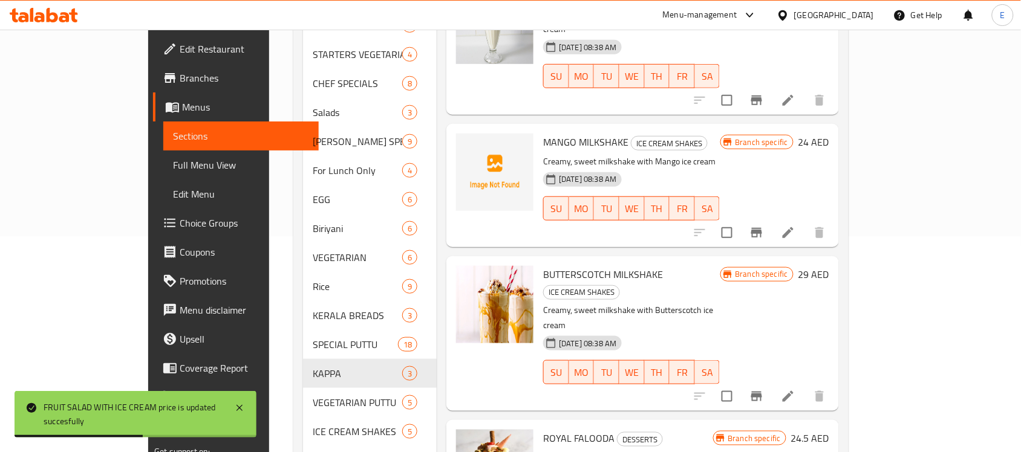
scroll to position [5, 0]
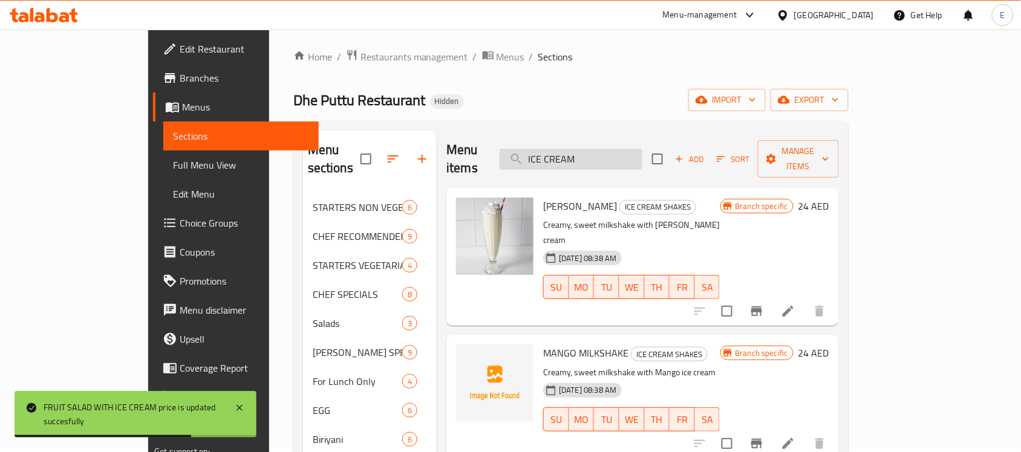
click at [642, 157] on input "ICE CREAM" at bounding box center [570, 159] width 143 height 21
paste input "FRUIT SALAD"
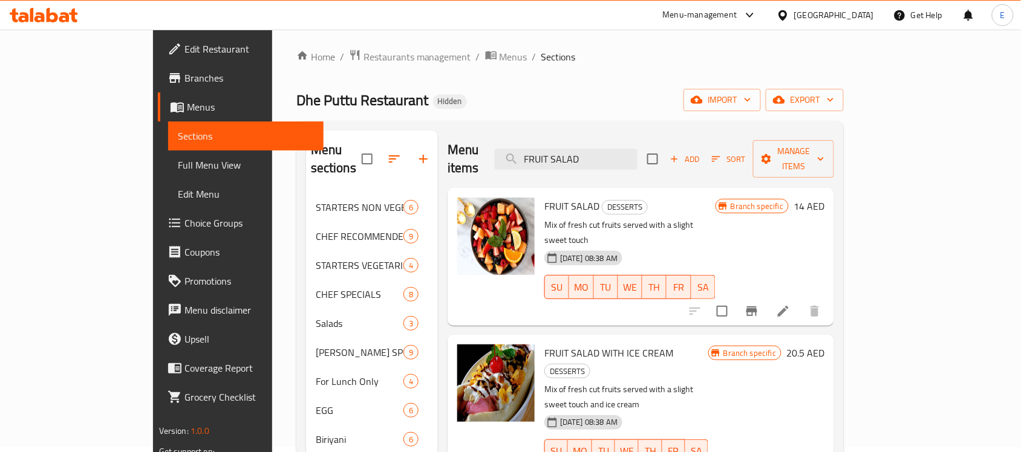
type input "FRUIT SALAD"
click at [824, 198] on h6 "14 AED" at bounding box center [808, 206] width 31 height 17
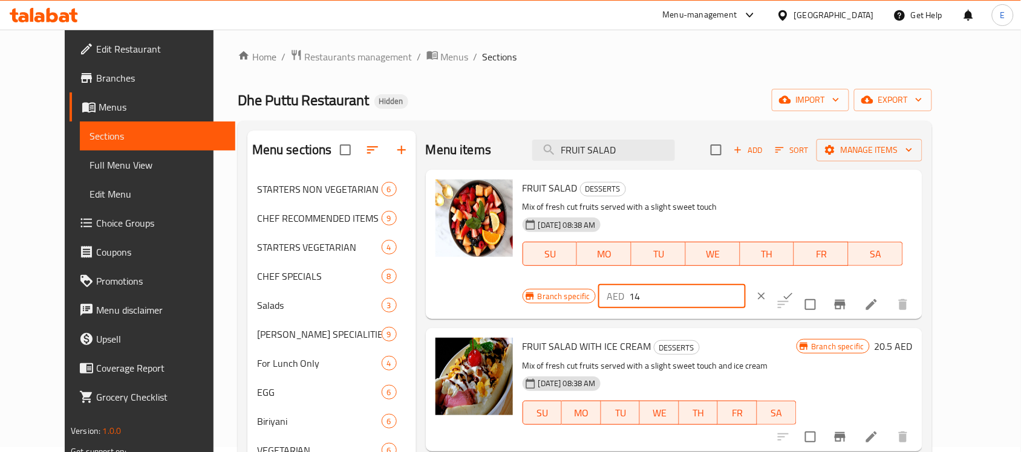
drag, startPoint x: 836, startPoint y: 189, endPoint x: 761, endPoint y: 181, distance: 76.0
click at [761, 283] on div "Branch specific AED 14 ​" at bounding box center [670, 296] width 297 height 27
type input "17"
click at [794, 290] on icon "ok" at bounding box center [788, 296] width 12 height 12
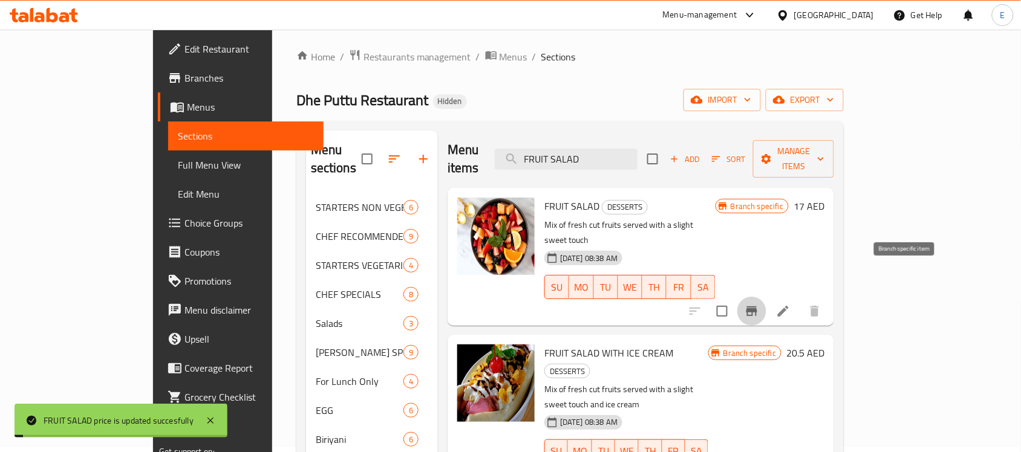
click at [757, 307] on icon "Branch-specific-item" at bounding box center [751, 312] width 11 height 10
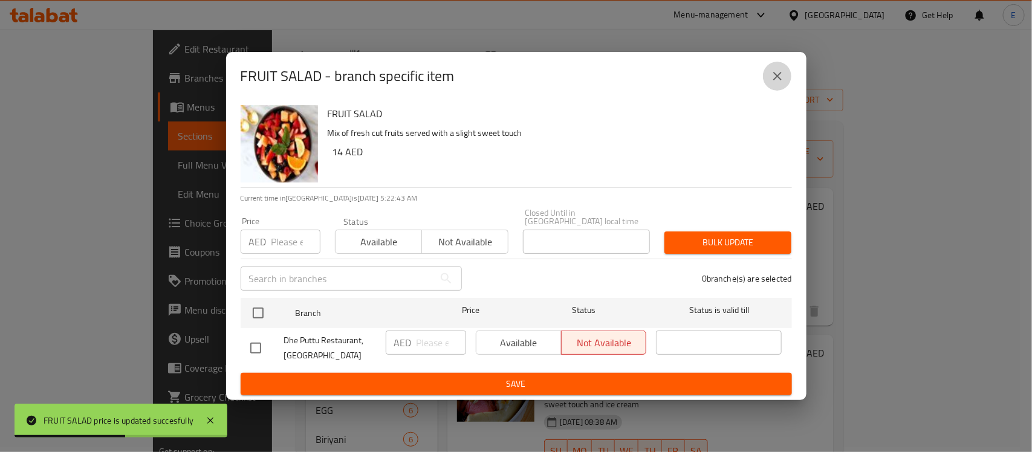
click at [778, 76] on icon "close" at bounding box center [777, 76] width 8 height 8
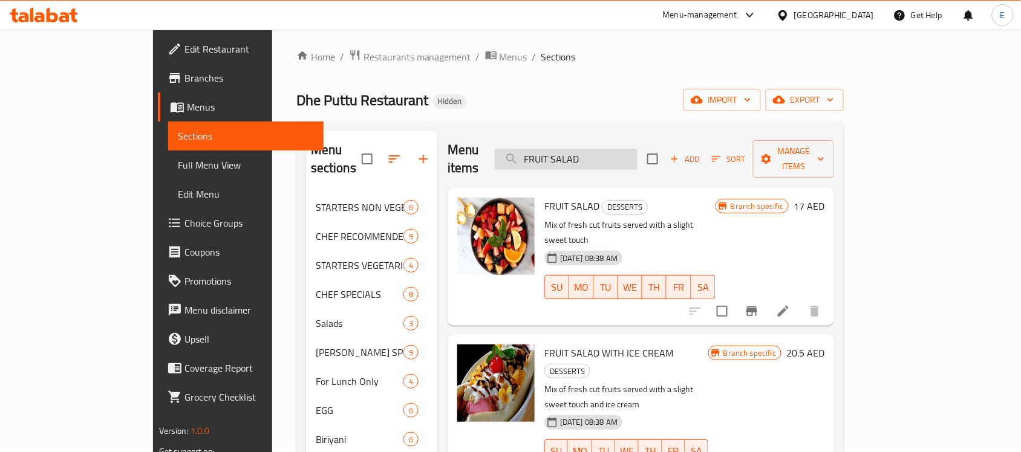
click at [623, 149] on input "FRUIT SALAD" at bounding box center [566, 159] width 143 height 21
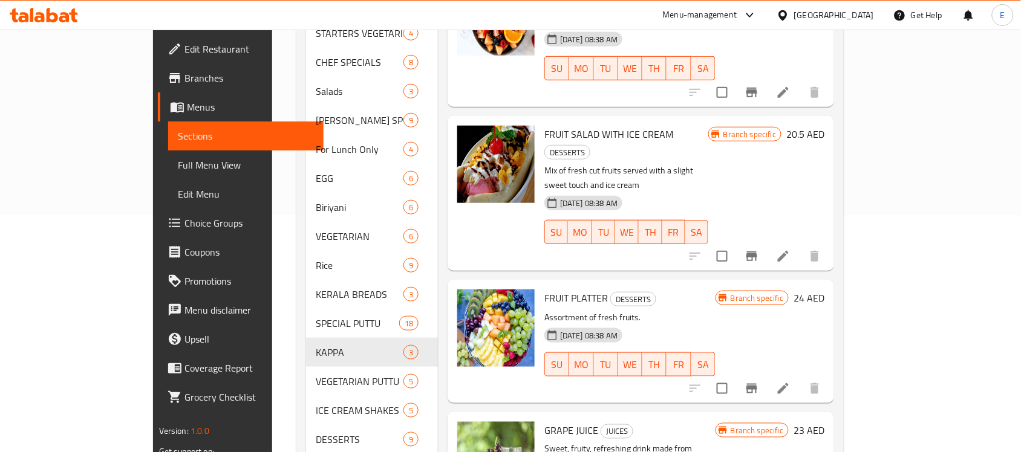
scroll to position [259, 0]
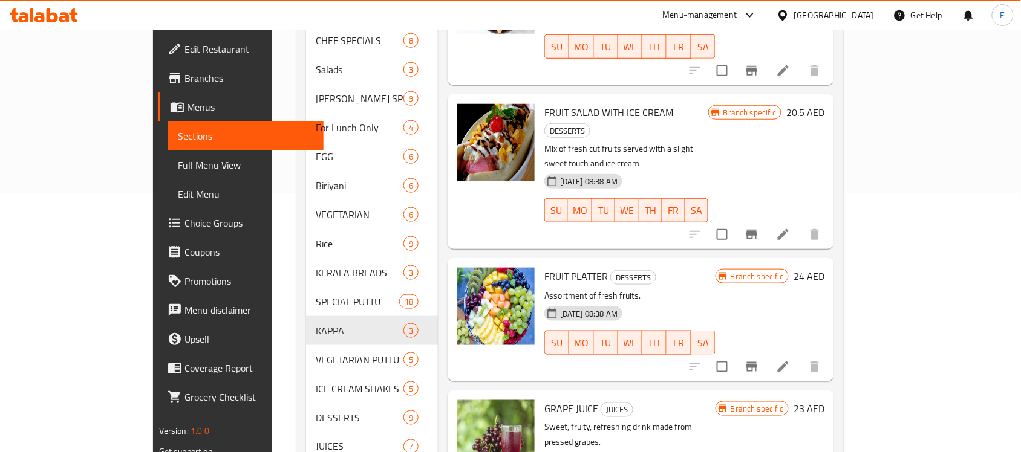
type input "FRUIT"
click at [824, 268] on h6 "24 AED" at bounding box center [808, 276] width 31 height 17
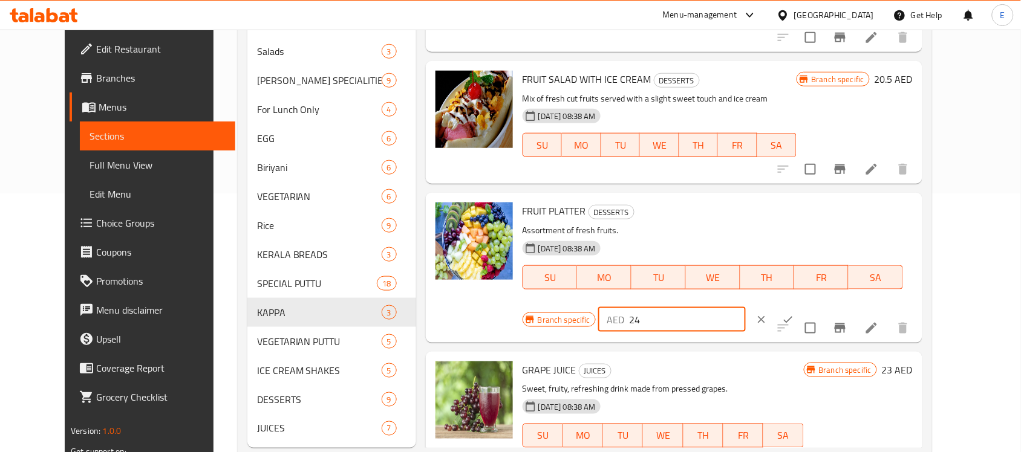
drag, startPoint x: 815, startPoint y: 215, endPoint x: 721, endPoint y: 201, distance: 94.7
click at [721, 307] on div "Branch specific AED 24 ​" at bounding box center [670, 320] width 297 height 27
type input "27"
click at [794, 314] on icon "ok" at bounding box center [788, 320] width 12 height 12
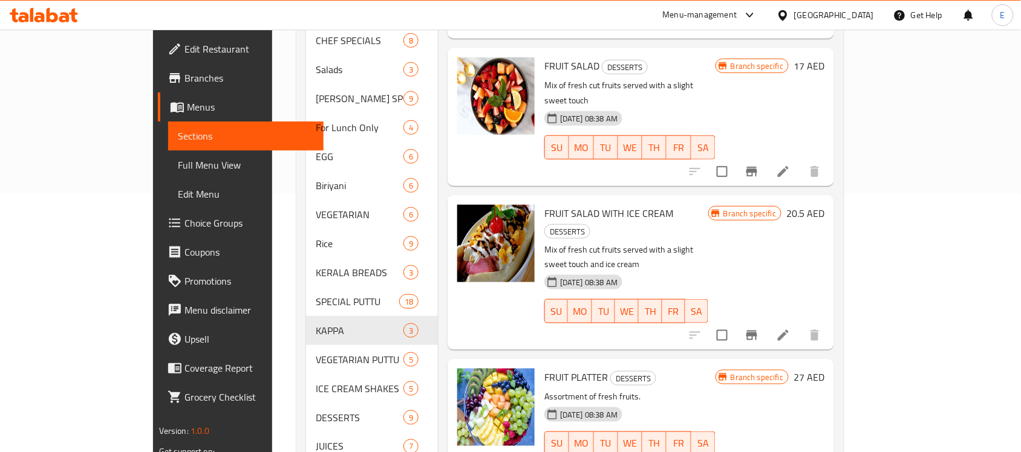
scroll to position [0, 0]
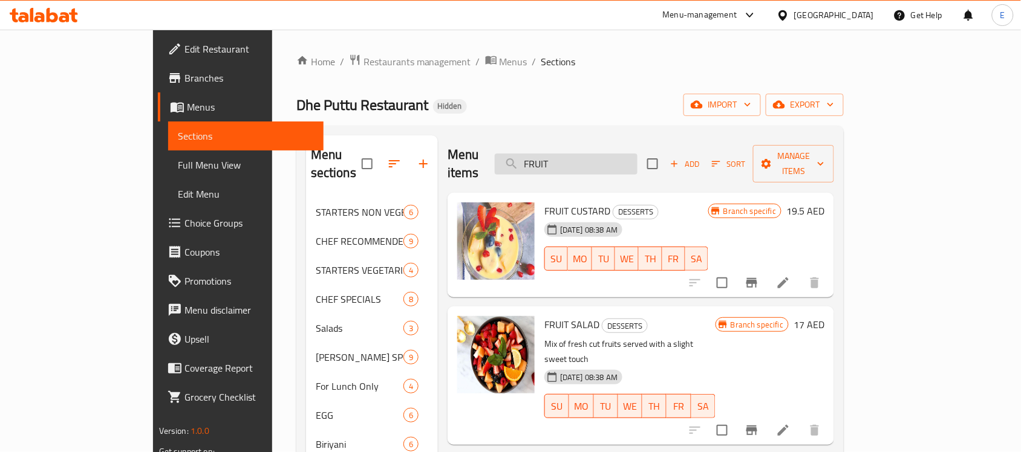
click at [637, 155] on input "FRUIT" at bounding box center [566, 164] width 143 height 21
paste input "PAYASAM OF THE DAY"
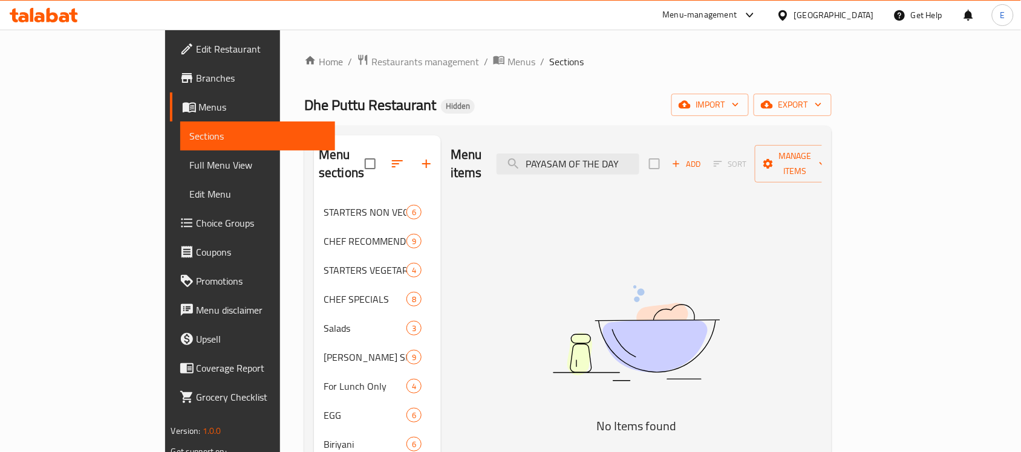
type input "PAYASAM OF THE DAY"
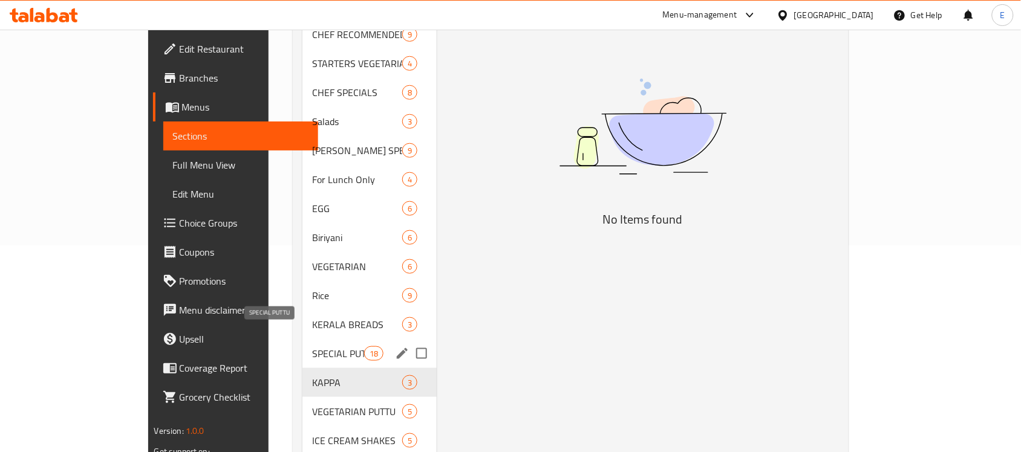
scroll to position [288, 0]
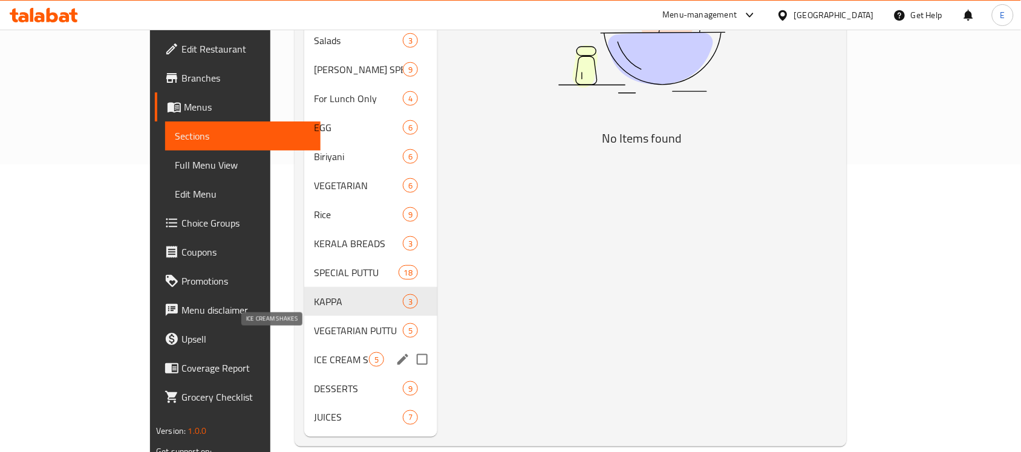
click at [314, 352] on span "ICE CREAM SHAKES" at bounding box center [341, 359] width 55 height 15
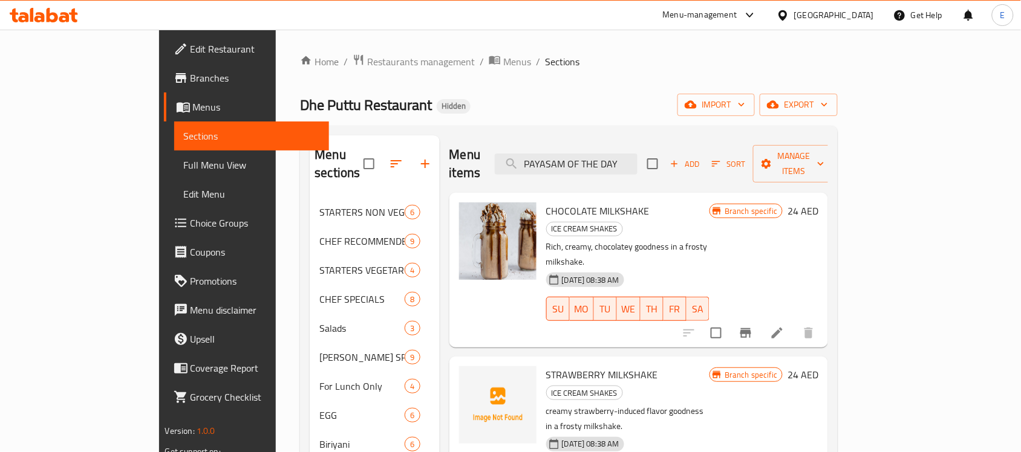
click at [818, 203] on h6 "24 AED" at bounding box center [802, 211] width 31 height 17
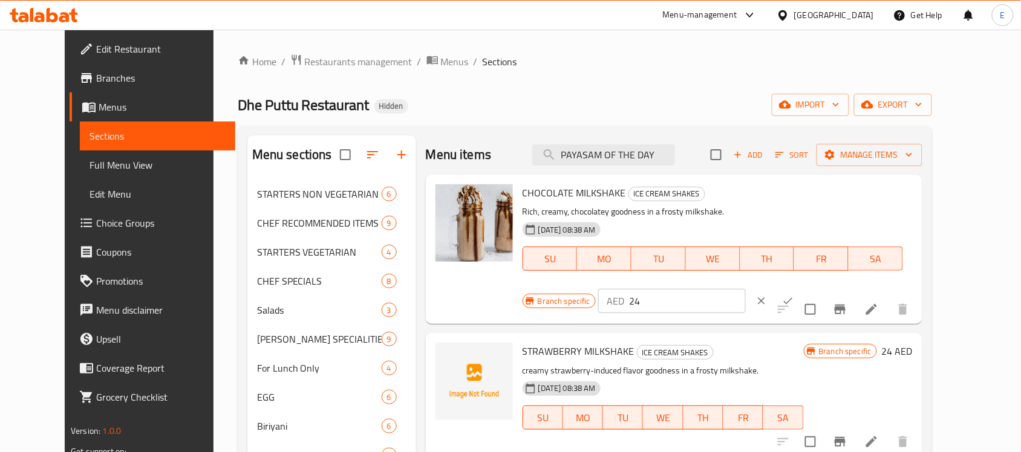
click at [745, 289] on input "24" at bounding box center [687, 301] width 117 height 24
type input "24.5"
click at [794, 295] on icon "ok" at bounding box center [788, 301] width 12 height 12
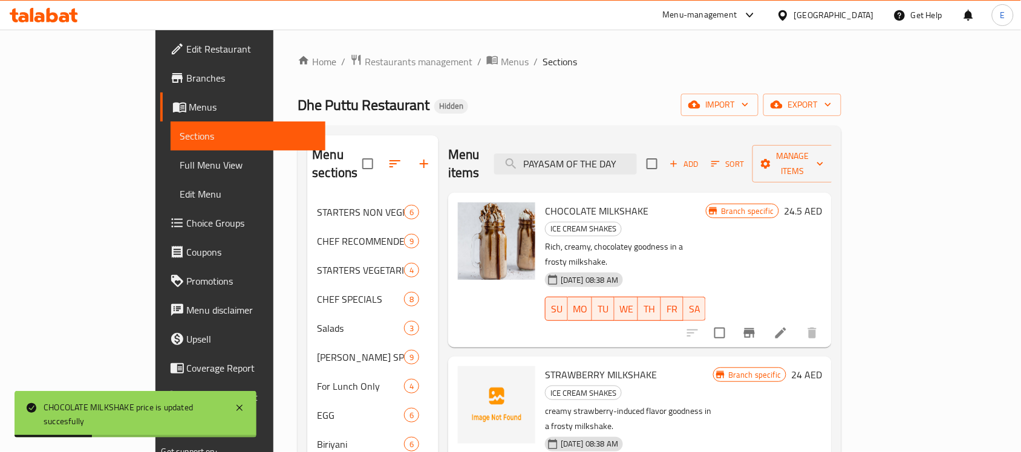
click at [822, 366] on h6 "24 AED" at bounding box center [806, 374] width 31 height 17
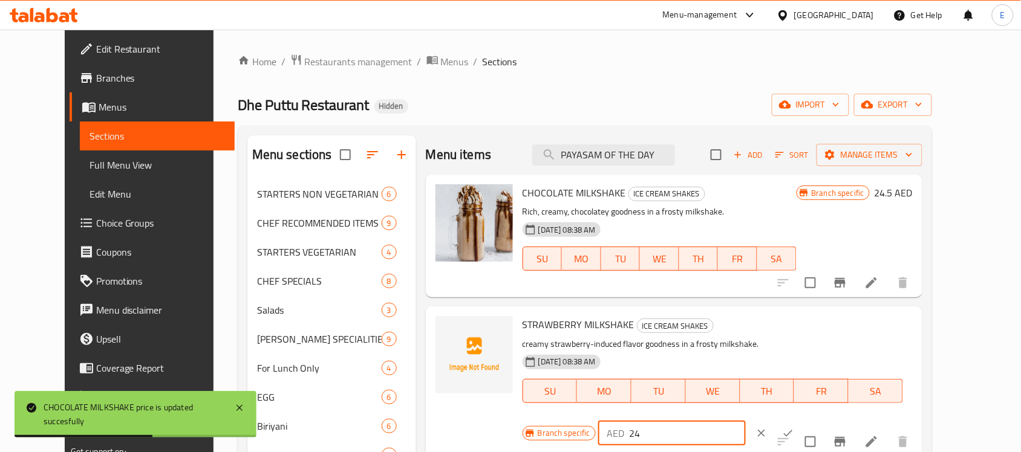
click at [745, 421] on input "24" at bounding box center [687, 433] width 117 height 24
type input "24.5"
click at [801, 420] on button "ok" at bounding box center [787, 433] width 27 height 27
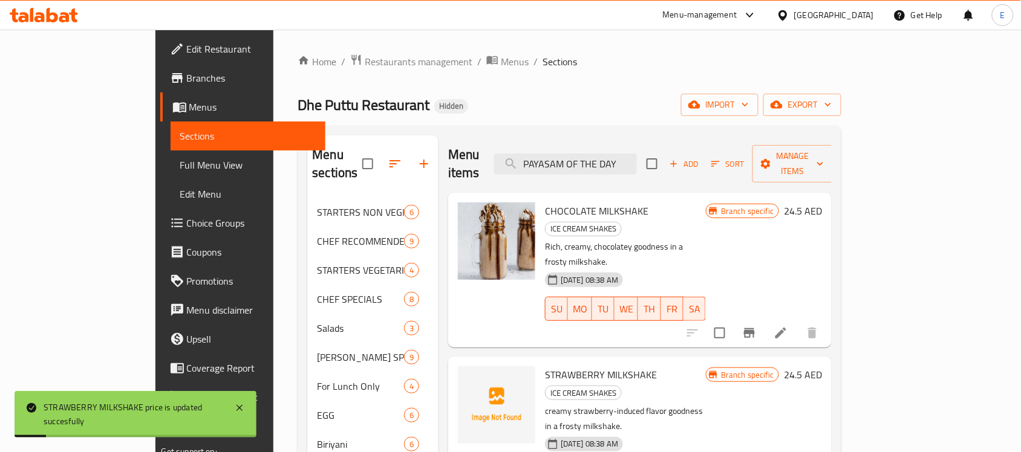
scroll to position [119, 0]
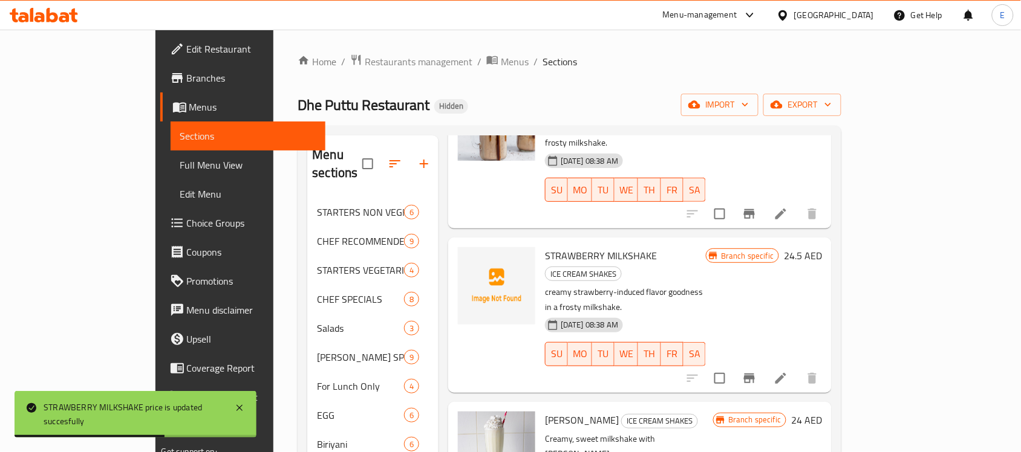
click at [822, 412] on h6 "24 AED" at bounding box center [806, 420] width 31 height 17
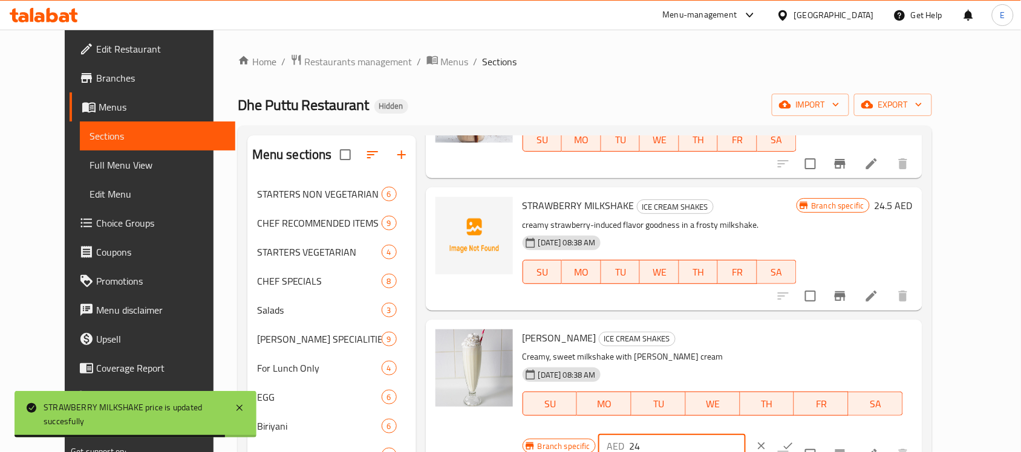
click at [745, 434] on input "24" at bounding box center [687, 446] width 117 height 24
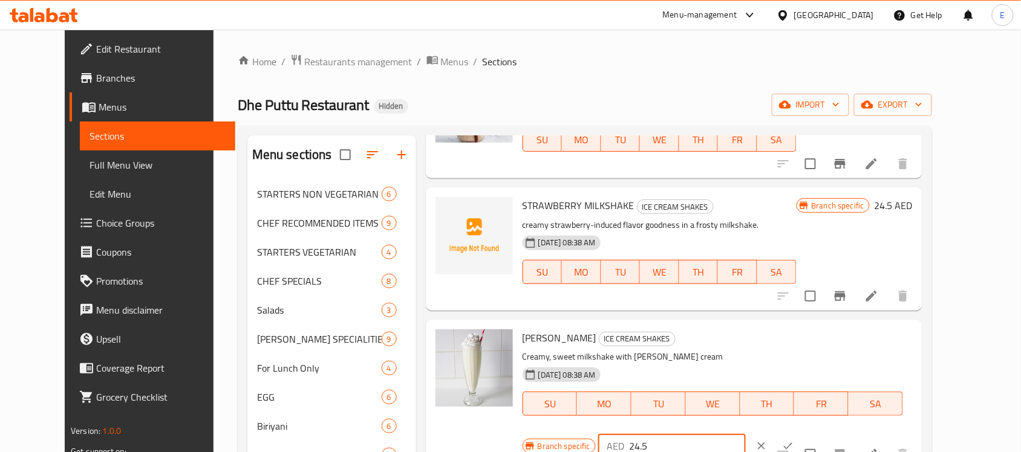
type input "24.5"
click at [801, 433] on button "ok" at bounding box center [787, 446] width 27 height 27
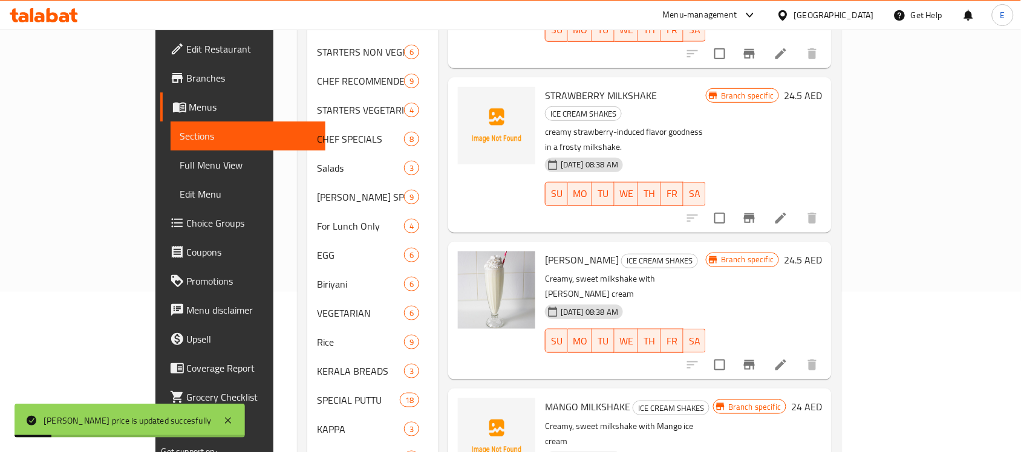
scroll to position [212, 0]
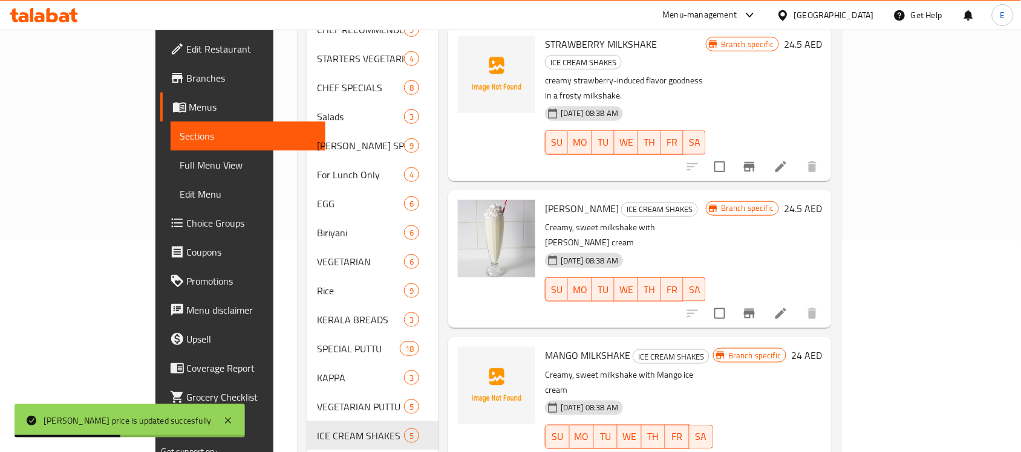
click at [822, 347] on h6 "24 AED" at bounding box center [806, 355] width 31 height 17
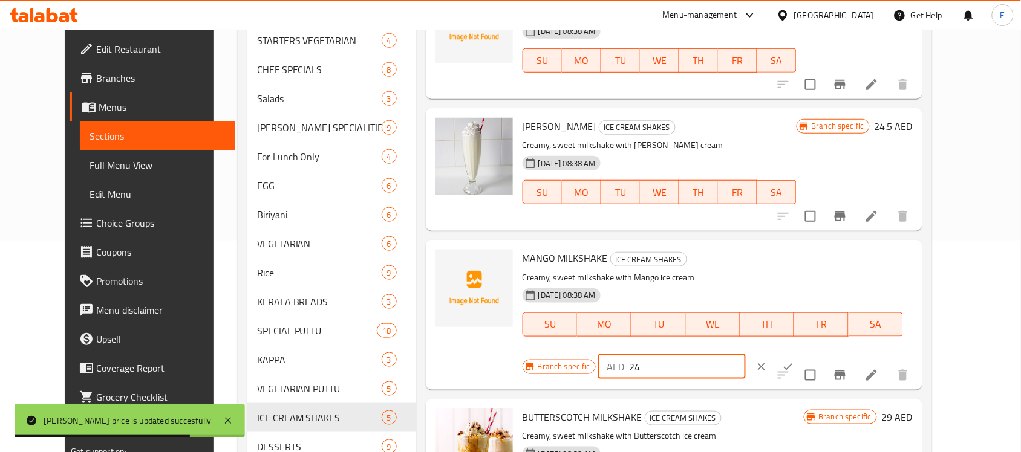
click at [745, 355] on input "24" at bounding box center [687, 367] width 117 height 24
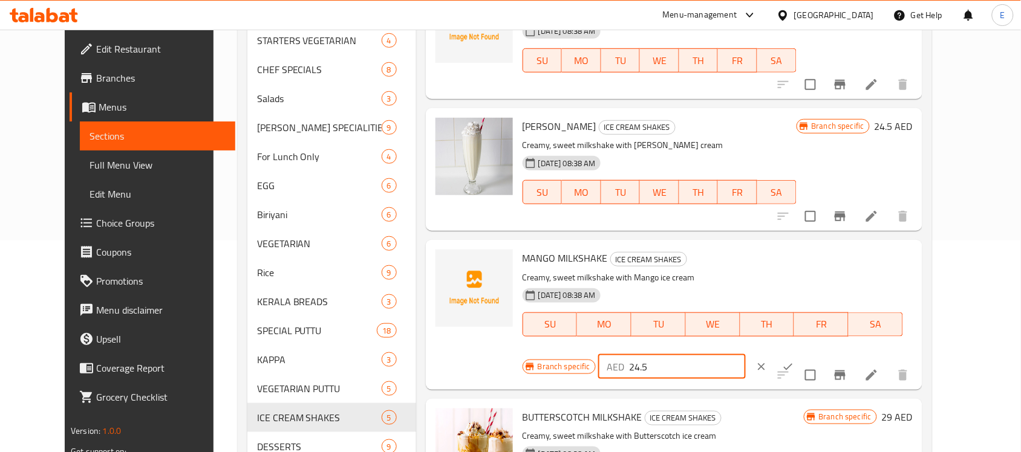
type input "24.5"
click at [801, 354] on button "ok" at bounding box center [787, 367] width 27 height 27
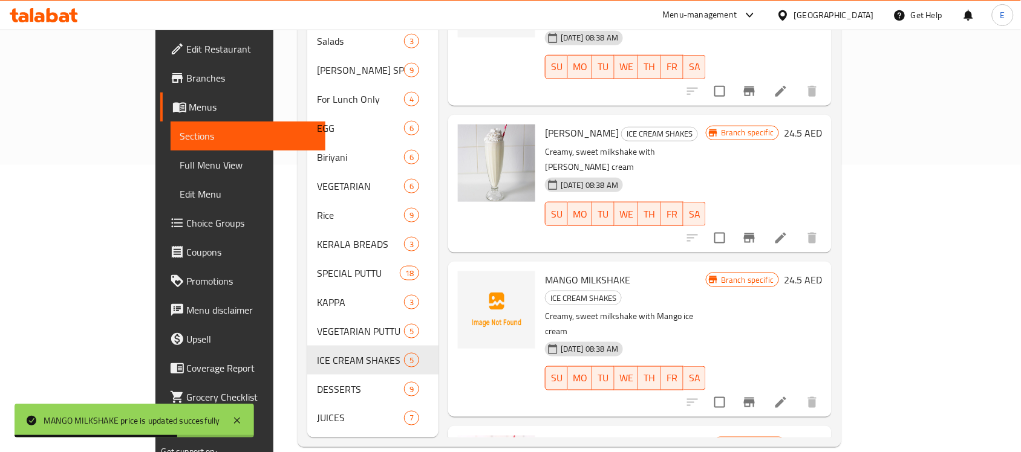
scroll to position [288, 0]
click at [822, 435] on h6 "29 AED" at bounding box center [806, 443] width 31 height 17
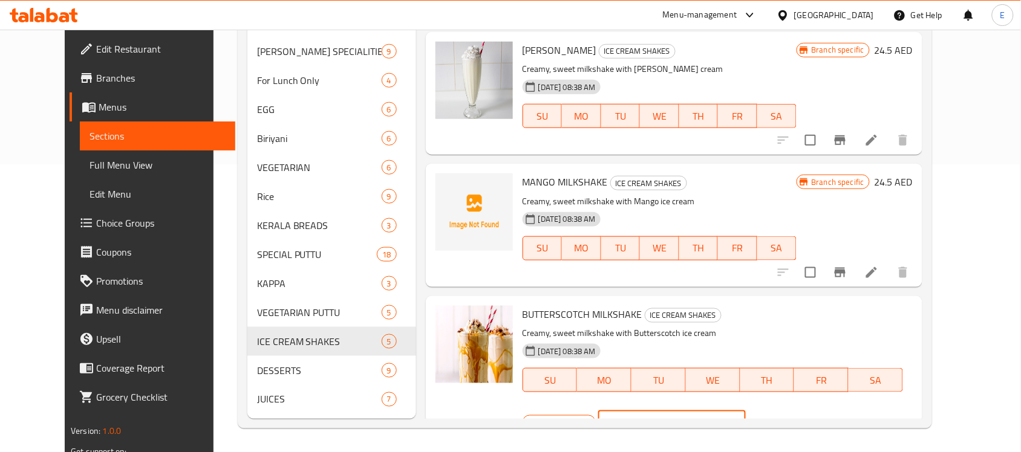
click at [745, 411] on input "29" at bounding box center [687, 423] width 117 height 24
type input "27"
click at [793, 420] on icon "ok" at bounding box center [788, 423] width 9 height 7
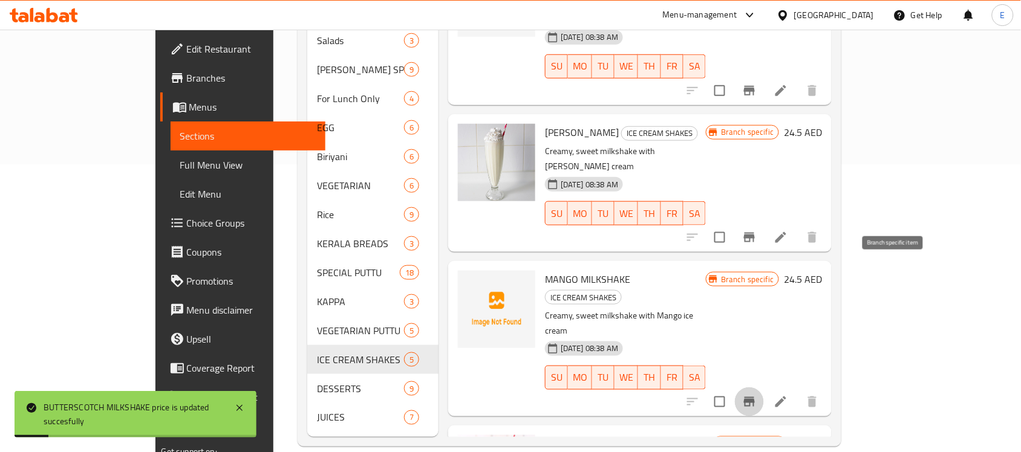
click at [755, 397] on icon "Branch-specific-item" at bounding box center [749, 402] width 11 height 10
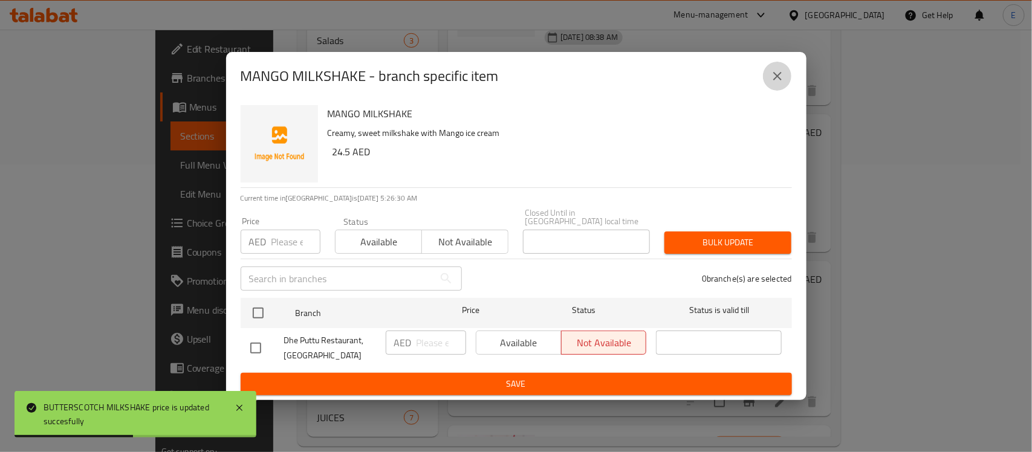
click at [779, 71] on icon "close" at bounding box center [777, 76] width 15 height 15
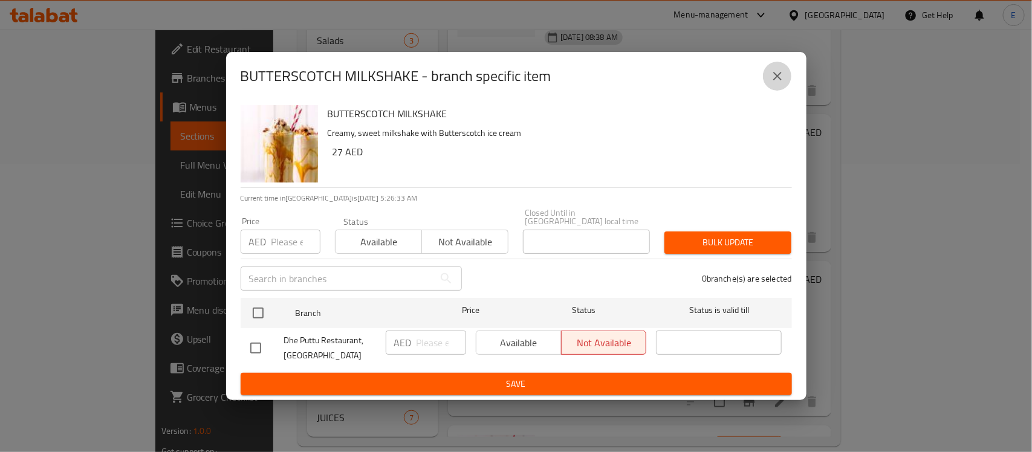
click at [780, 71] on icon "close" at bounding box center [777, 76] width 15 height 15
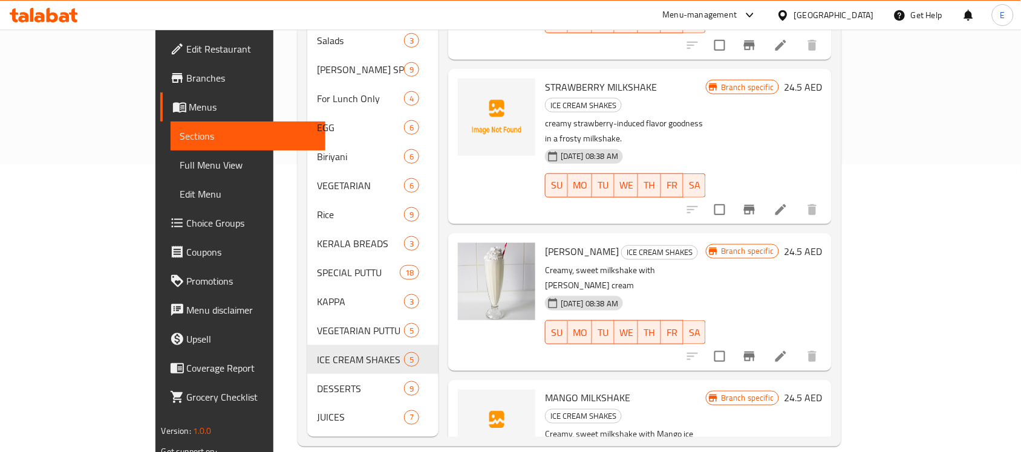
scroll to position [0, 0]
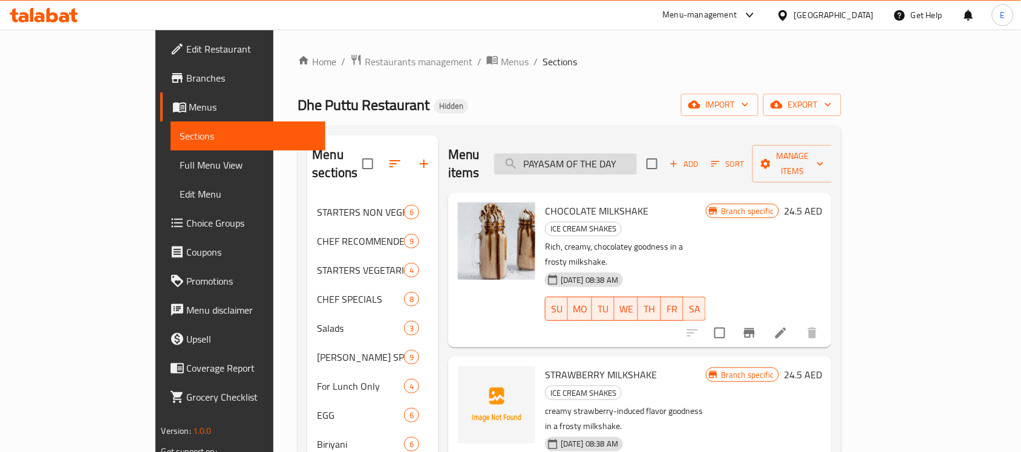
click at [637, 163] on input "PAYASAM OF THE DAY" at bounding box center [565, 164] width 143 height 21
paste input "ABCM MOCKTAIL JUICE"
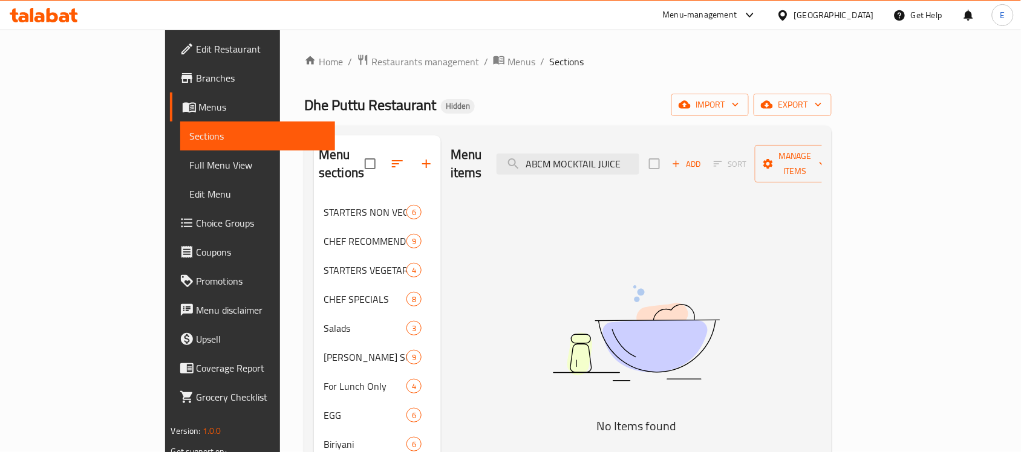
paste input "BEAT APPLE AND BLACKBERRY"
paste input "CUCUMBER HONEY DEW CLEANZER"
paste input "BLUE ORANGE DELIGHT"
click at [617, 154] on input "BLUE ORANGE DELIGHT" at bounding box center [567, 164] width 143 height 21
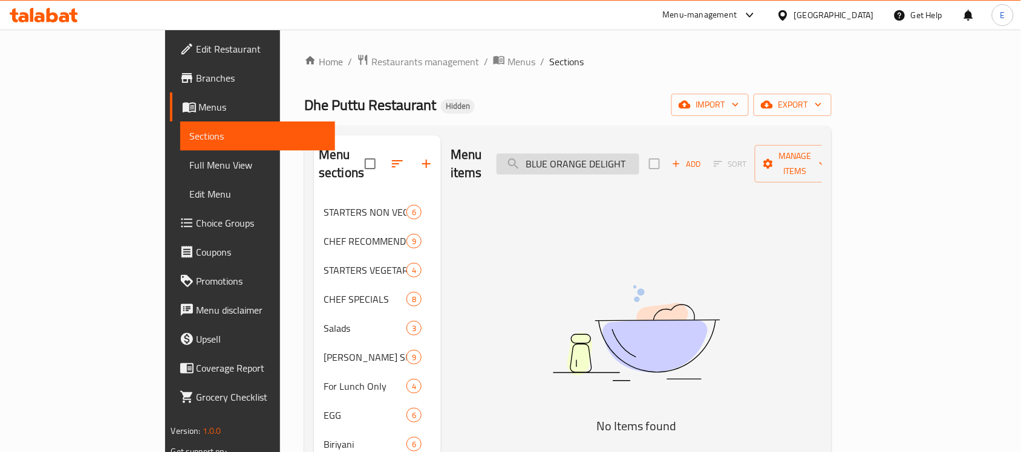
click at [617, 154] on input "BLUE ORANGE DELIGHT" at bounding box center [567, 164] width 143 height 21
paste input "SARBATH"
paste input "KULUKKIES"
click at [639, 161] on input "KULUKKIES" at bounding box center [567, 164] width 143 height 21
paste input "ORANGE JUICE"
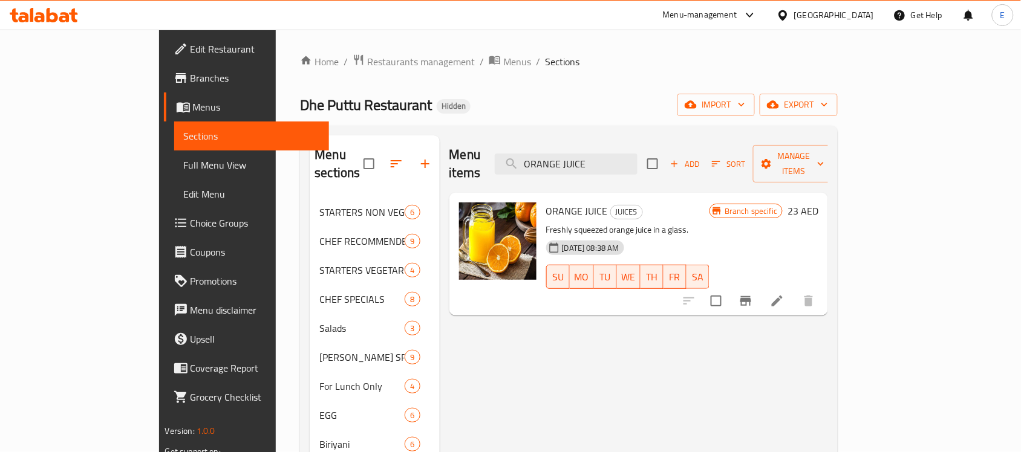
type input "ORANGE JUICE"
click at [751, 296] on icon "Branch-specific-item" at bounding box center [745, 301] width 11 height 10
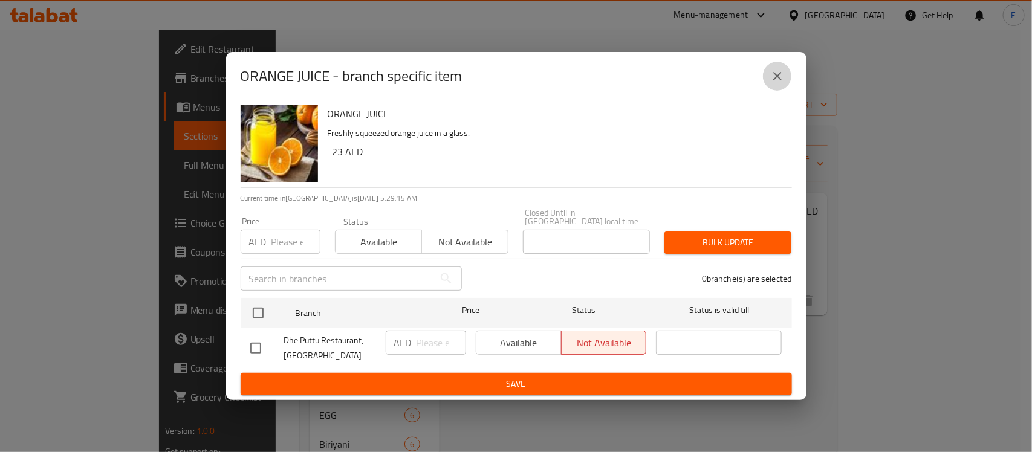
click at [773, 77] on icon "close" at bounding box center [777, 76] width 15 height 15
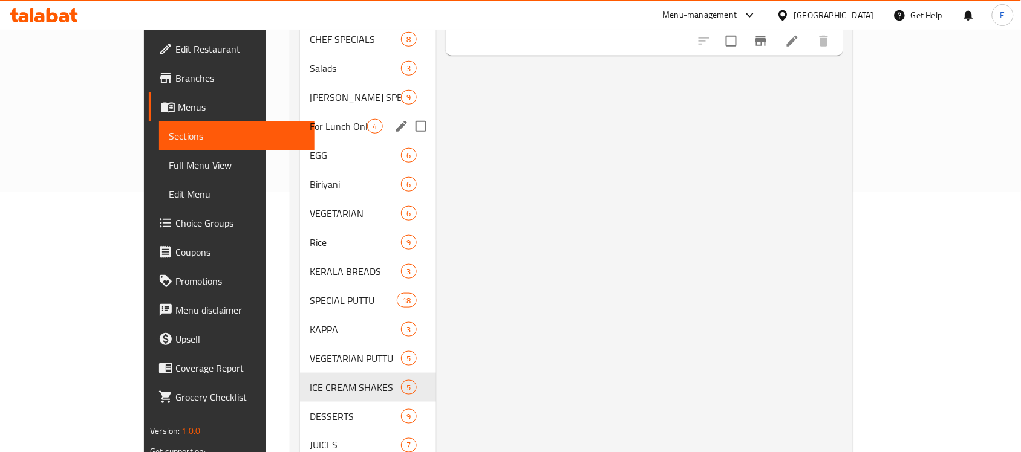
scroll to position [288, 0]
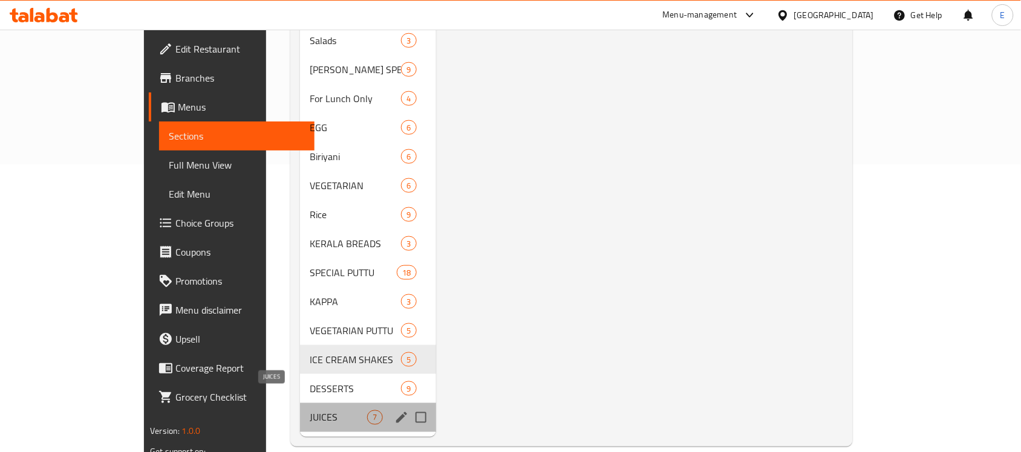
click at [310, 411] on span "JUICES" at bounding box center [338, 418] width 57 height 15
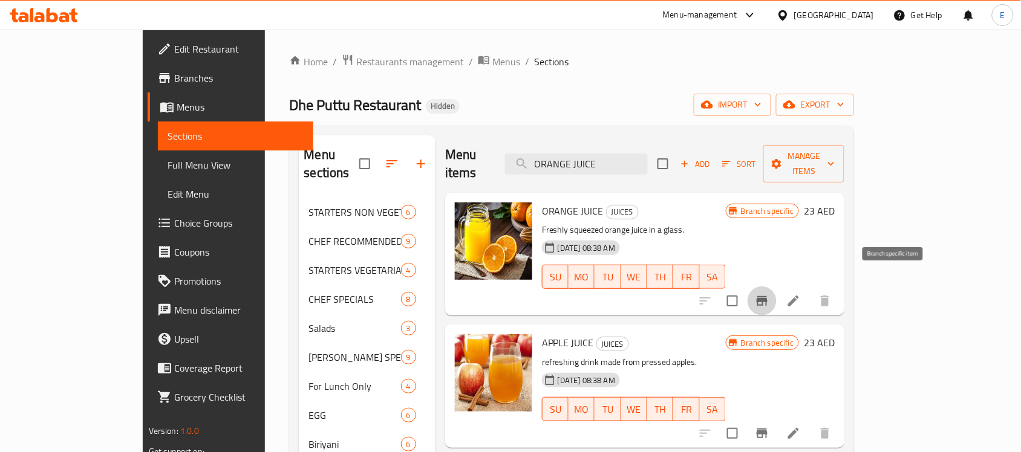
click at [769, 294] on icon "Branch-specific-item" at bounding box center [762, 301] width 15 height 15
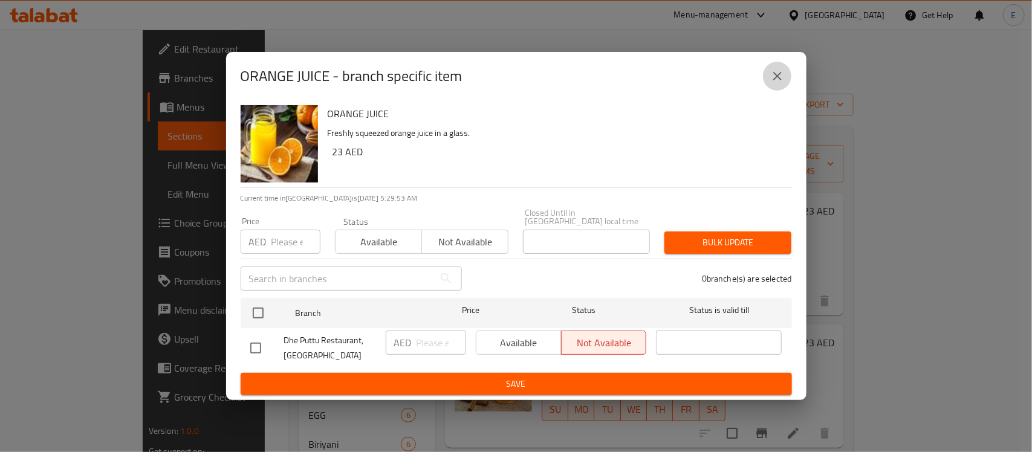
click at [775, 74] on icon "close" at bounding box center [777, 76] width 8 height 8
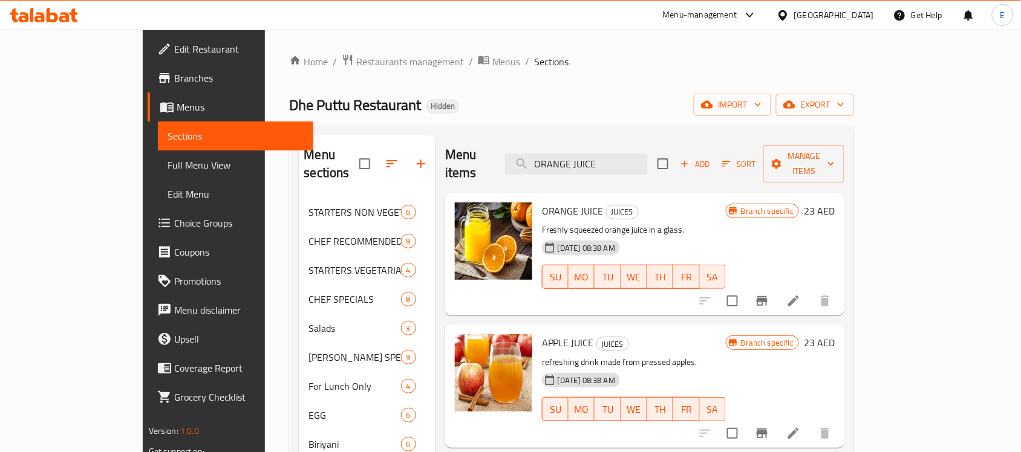
click at [834, 203] on h6 "23 AED" at bounding box center [818, 211] width 31 height 17
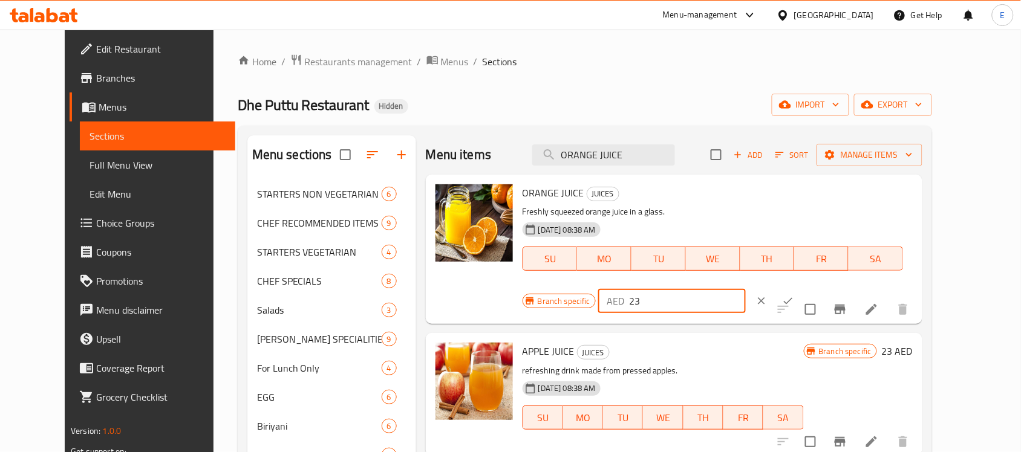
drag, startPoint x: 840, startPoint y: 201, endPoint x: 710, endPoint y: 218, distance: 131.2
click at [710, 288] on div "Branch specific AED 23 ​" at bounding box center [670, 301] width 297 height 27
type input "20.5"
click at [794, 295] on icon "ok" at bounding box center [788, 301] width 12 height 12
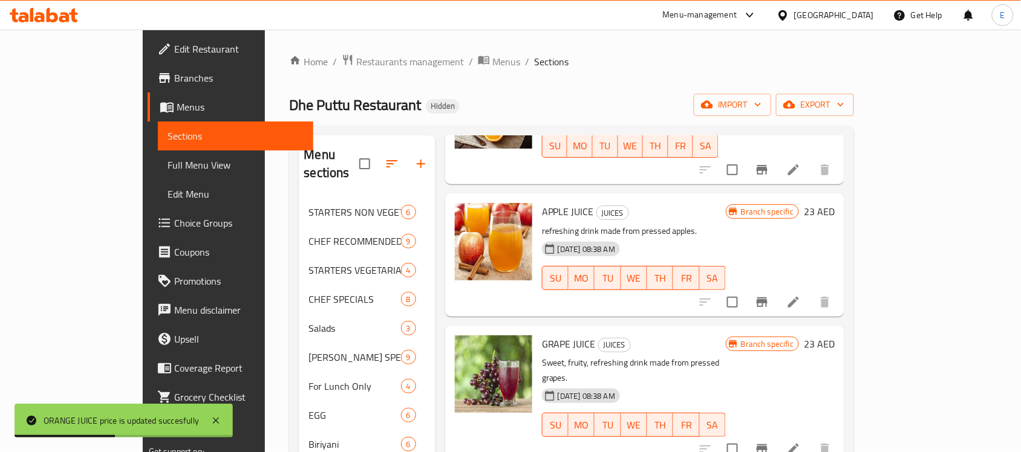
scroll to position [134, 0]
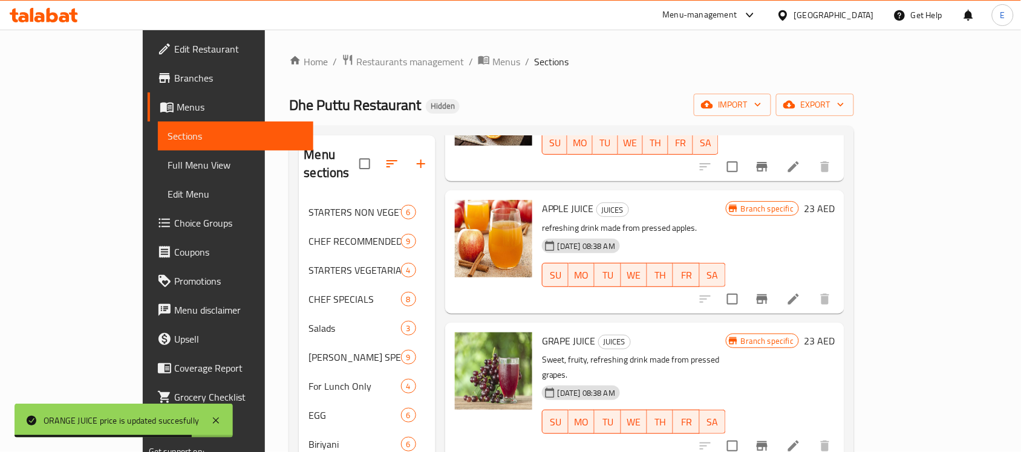
click at [834, 200] on h6 "23 AED" at bounding box center [818, 208] width 31 height 17
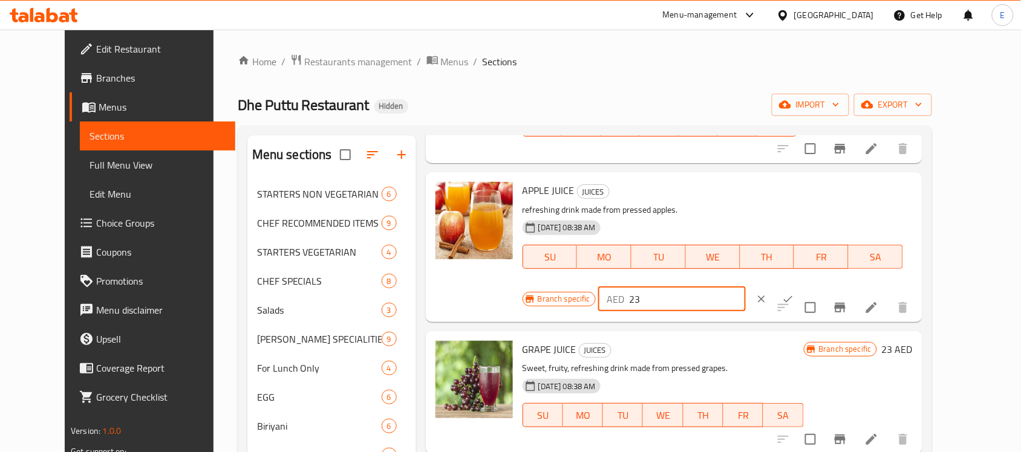
drag, startPoint x: 851, startPoint y: 191, endPoint x: 763, endPoint y: 191, distance: 87.7
click at [763, 286] on div "Branch specific AED 23 ​" at bounding box center [670, 299] width 297 height 27
type input "20.5"
click at [794, 293] on icon "ok" at bounding box center [788, 299] width 12 height 12
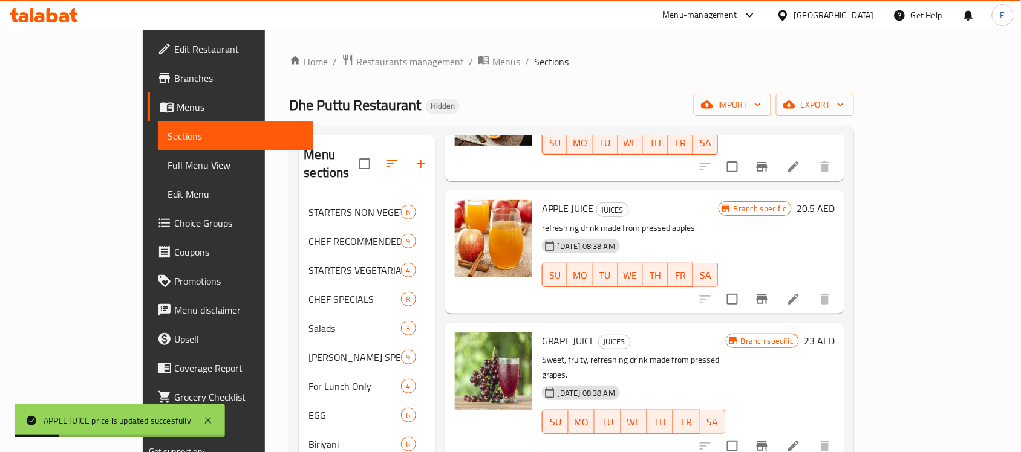
click at [834, 333] on h6 "23 AED" at bounding box center [818, 341] width 31 height 17
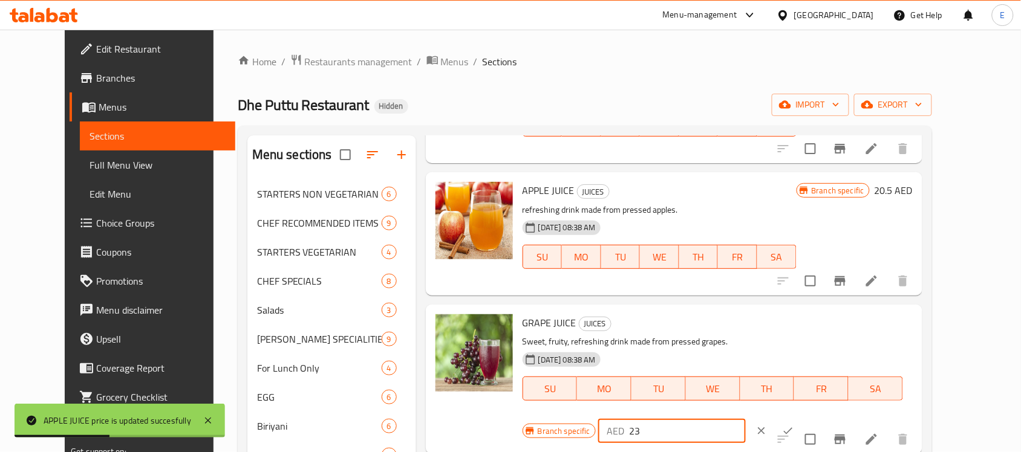
drag, startPoint x: 820, startPoint y: 322, endPoint x: 690, endPoint y: 309, distance: 130.7
click at [690, 310] on div "GRAPE JUICE JUICES Sweet, fruity, refreshing drink made from pressed grapes. [D…" at bounding box center [718, 380] width 400 height 140
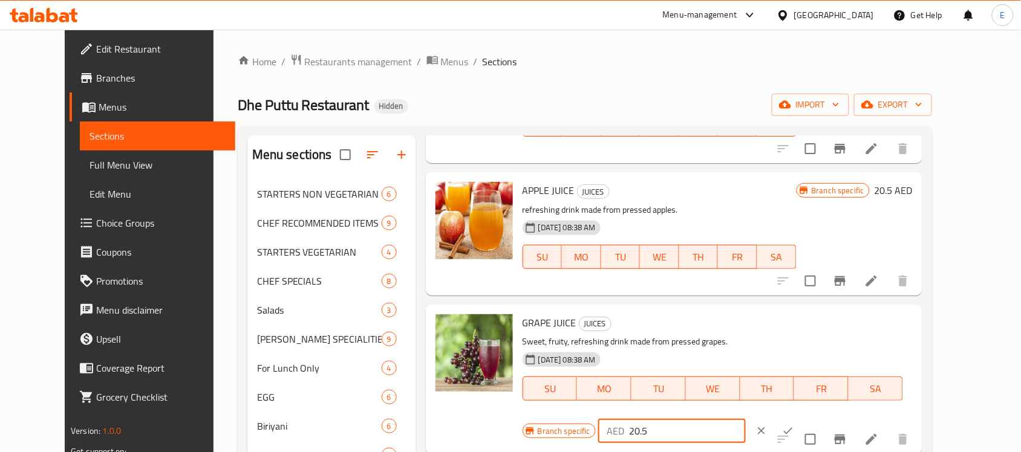
type input "20.5"
click at [794, 425] on icon "ok" at bounding box center [788, 431] width 12 height 12
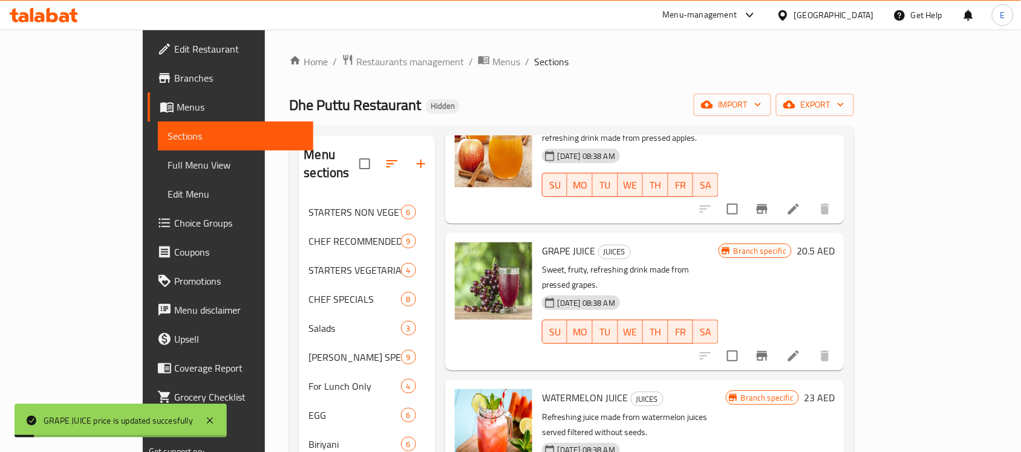
scroll to position [225, 0]
click at [834, 389] on h6 "23 AED" at bounding box center [818, 397] width 31 height 17
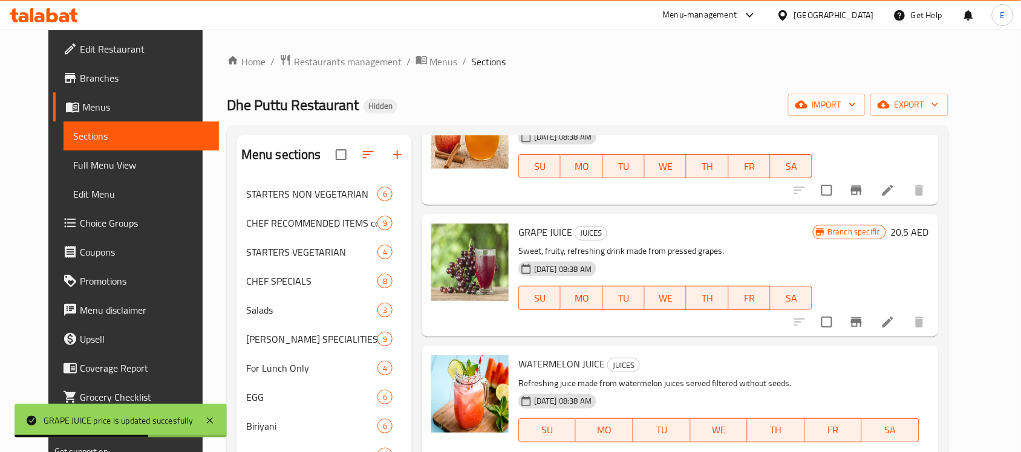
drag, startPoint x: 840, startPoint y: 372, endPoint x: 694, endPoint y: 383, distance: 146.7
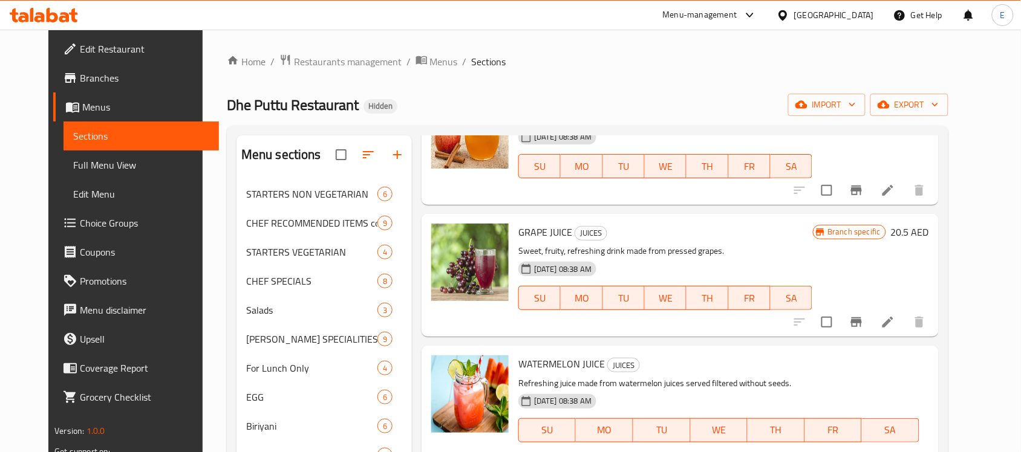
type input "20.5"
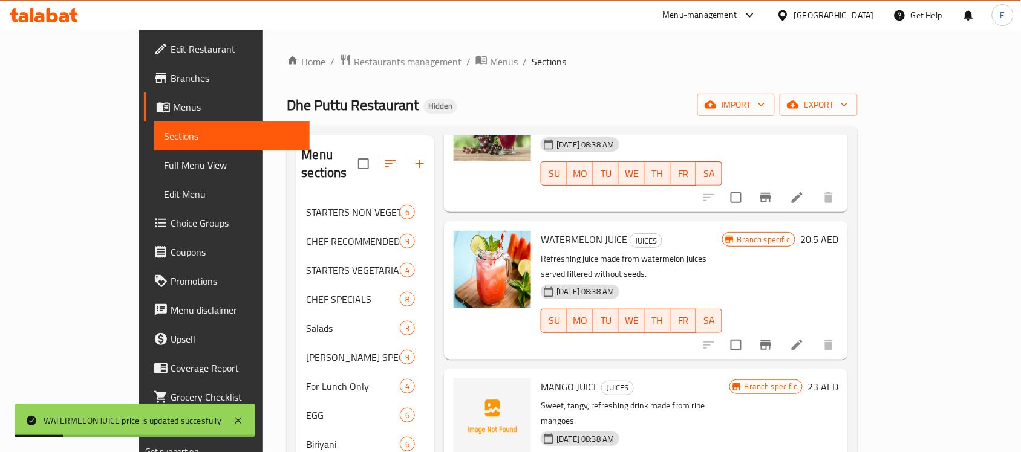
scroll to position [384, 0]
click at [838, 377] on h6 "23 AED" at bounding box center [822, 385] width 31 height 17
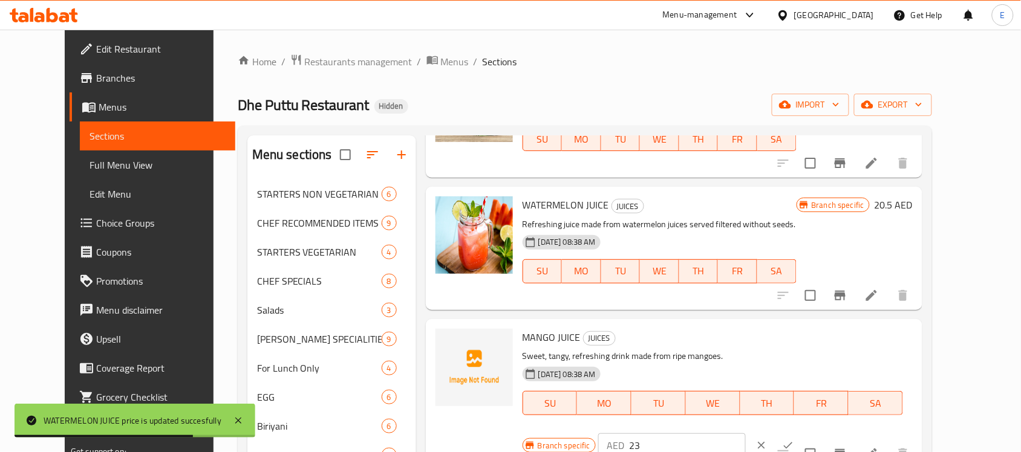
drag, startPoint x: 845, startPoint y: 339, endPoint x: 738, endPoint y: 340, distance: 107.0
click at [738, 432] on div "Branch specific AED 23 ​" at bounding box center [670, 445] width 297 height 27
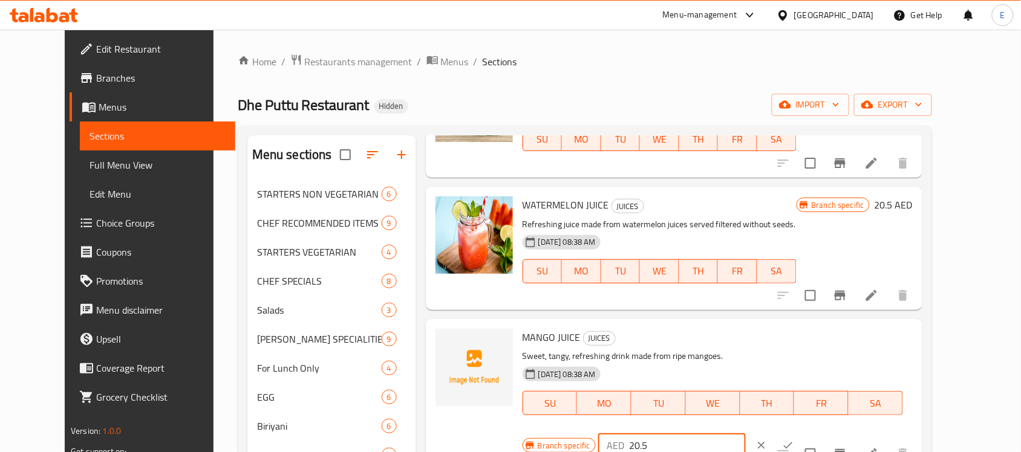
type input "20.5"
click at [794, 440] on icon "ok" at bounding box center [788, 446] width 12 height 12
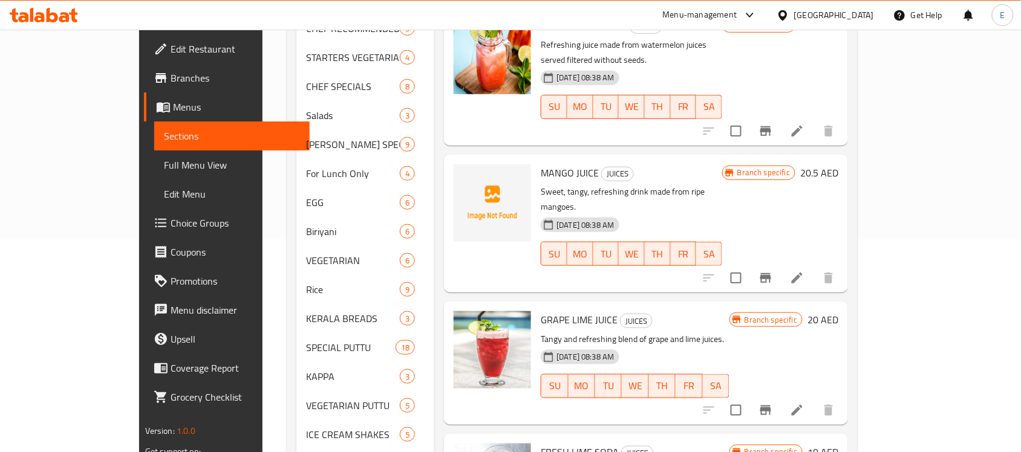
scroll to position [288, 0]
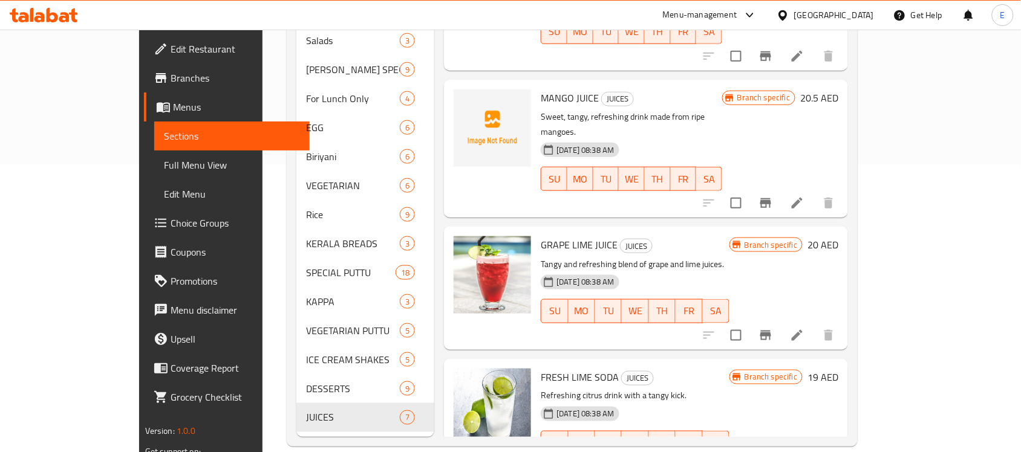
click at [838, 236] on h6 "20 AED" at bounding box center [822, 244] width 31 height 17
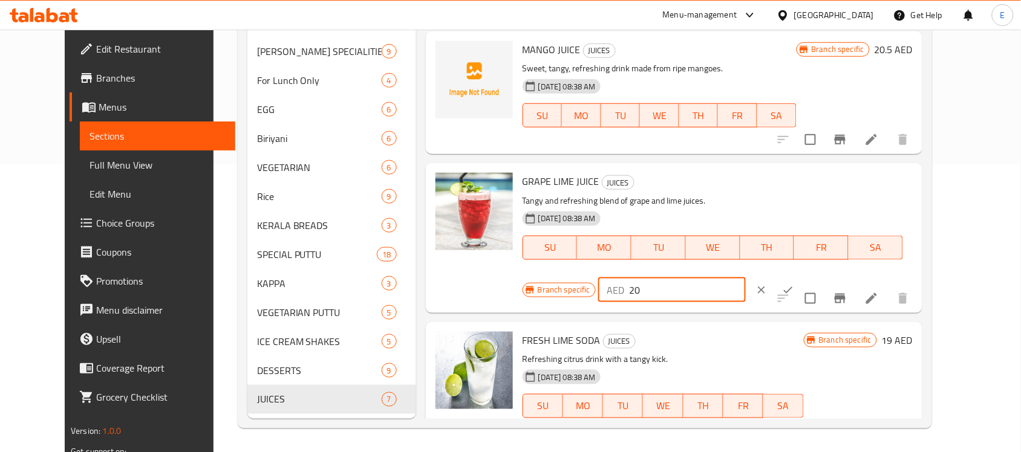
drag, startPoint x: 814, startPoint y: 183, endPoint x: 724, endPoint y: 190, distance: 90.4
click at [724, 277] on div "Branch specific AED 20 ​" at bounding box center [670, 290] width 297 height 27
type input "19.5"
click at [801, 277] on button "ok" at bounding box center [787, 290] width 27 height 27
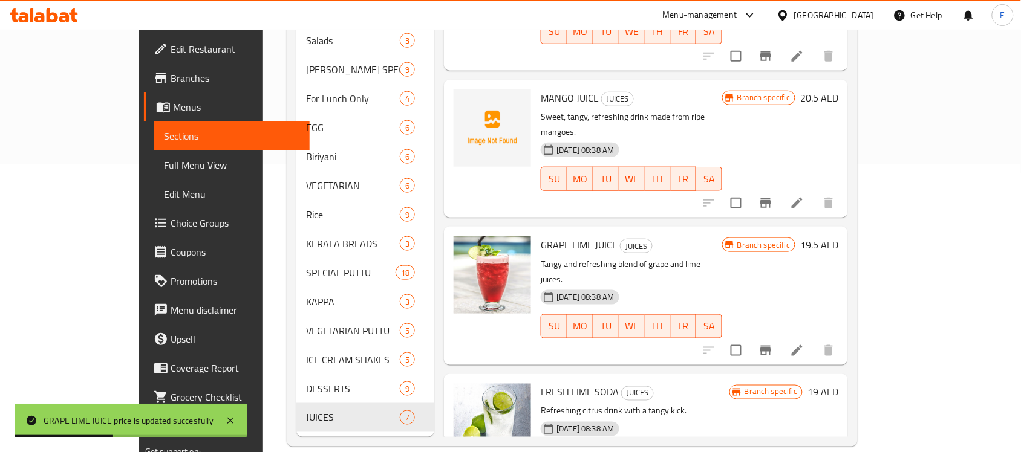
click at [838, 384] on h6 "19 AED" at bounding box center [822, 392] width 31 height 17
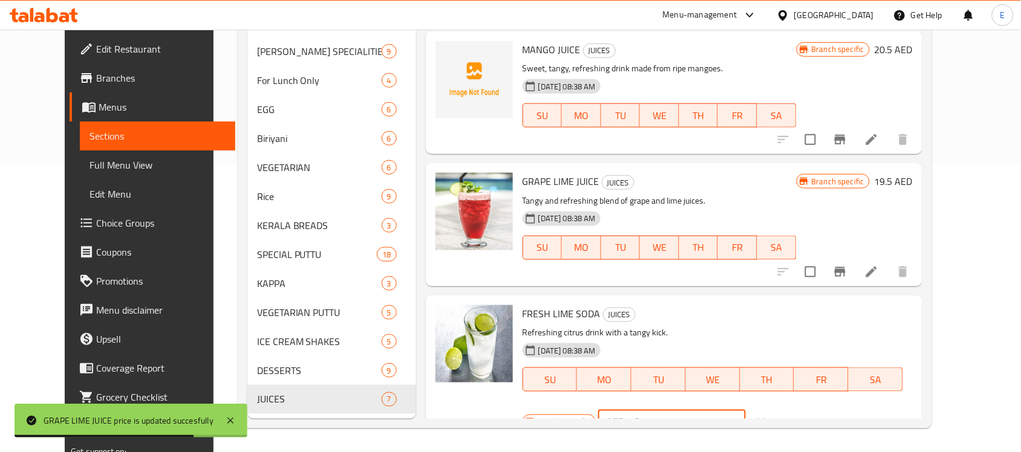
drag, startPoint x: 814, startPoint y: 318, endPoint x: 781, endPoint y: 311, distance: 34.5
click at [745, 410] on div "AED 19 ​" at bounding box center [672, 422] width 148 height 24
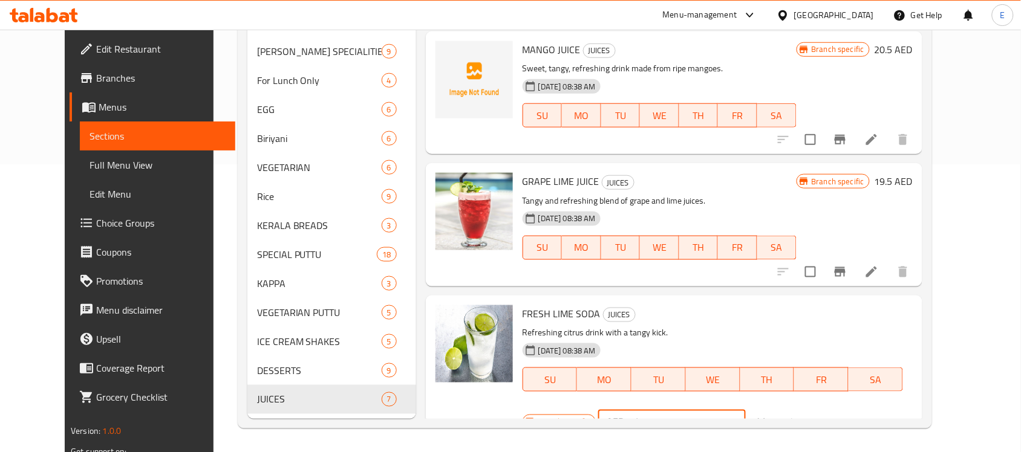
type input "14"
click at [794, 416] on icon "ok" at bounding box center [788, 422] width 12 height 12
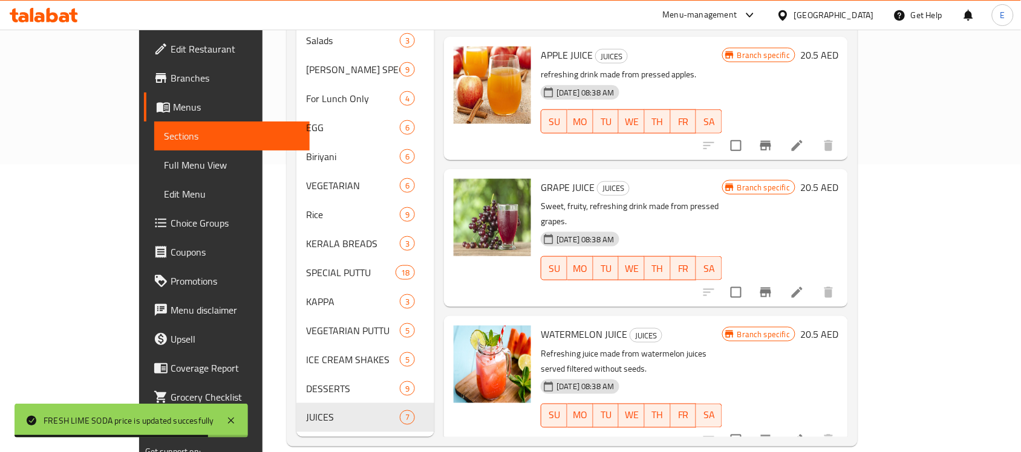
scroll to position [0, 0]
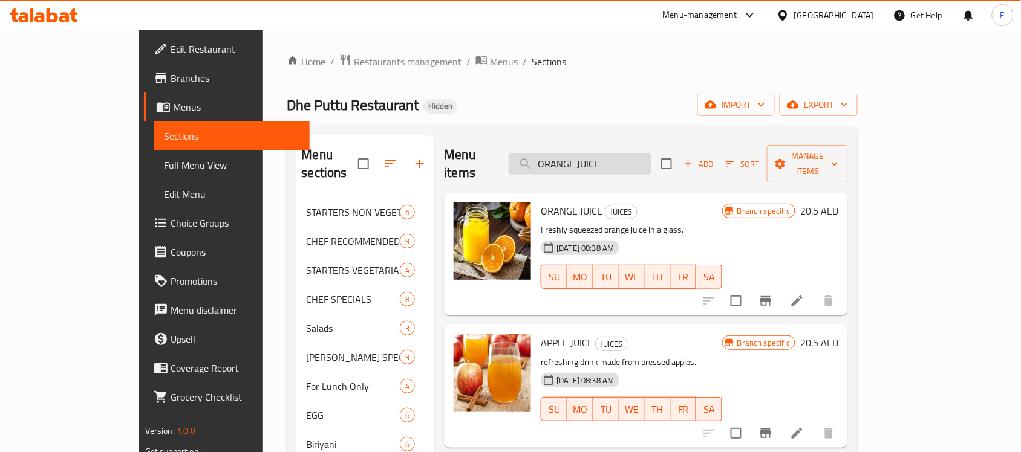
click at [651, 157] on input "ORANGE JUICE" at bounding box center [579, 164] width 143 height 21
paste input "MAI DUBAI 500 ML WATER"
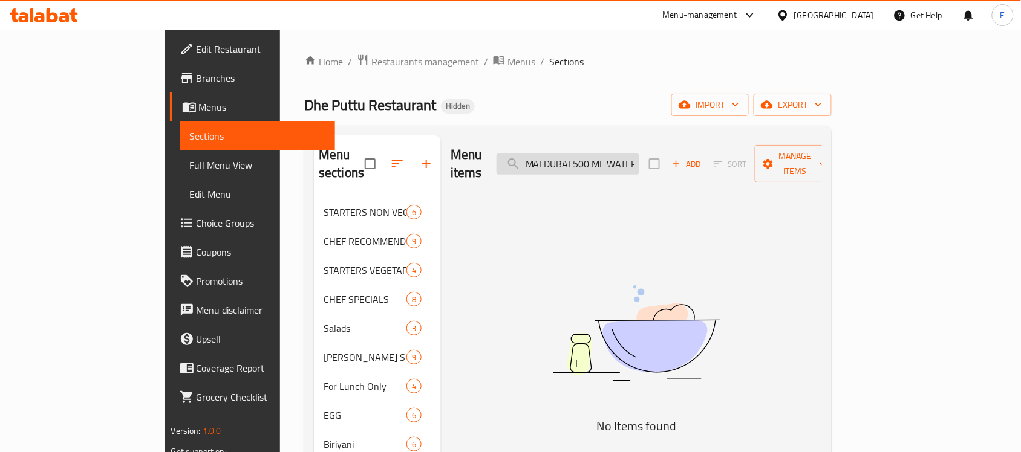
click at [639, 154] on input "MAI DUBAI 500 ML WATER" at bounding box center [567, 164] width 143 height 21
paste input "2"
type input "MAI DUBAI 2 L WATER"
click at [822, 106] on span "export" at bounding box center [792, 104] width 59 height 15
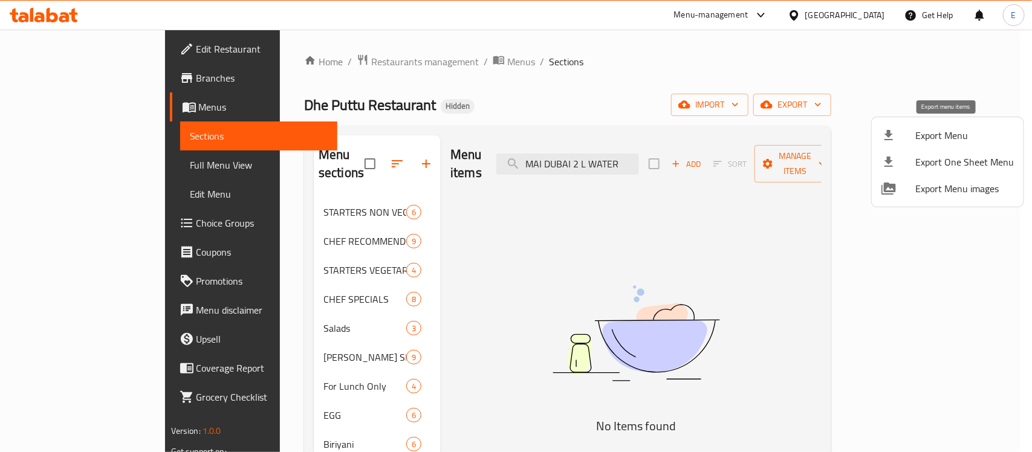
click at [927, 132] on span "Export Menu" at bounding box center [964, 135] width 99 height 15
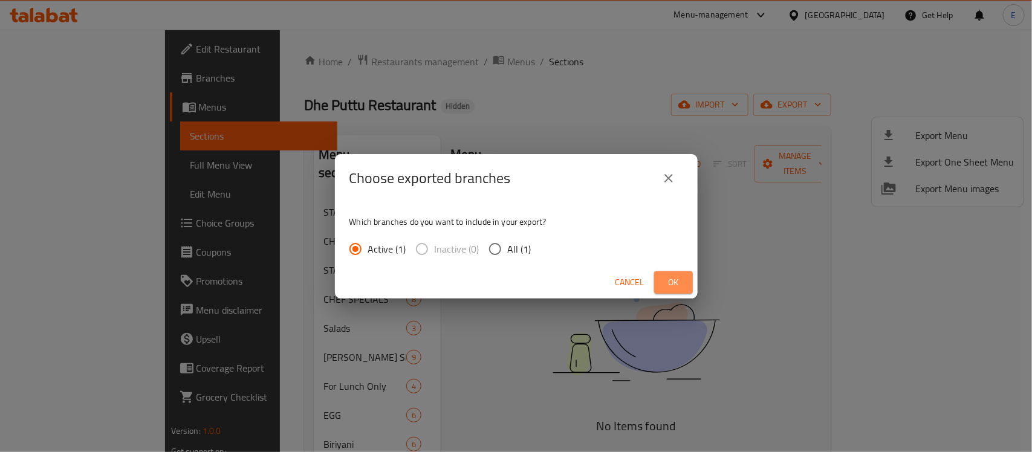
click at [675, 285] on span "Ok" at bounding box center [673, 282] width 19 height 15
